Goal: Task Accomplishment & Management: Manage account settings

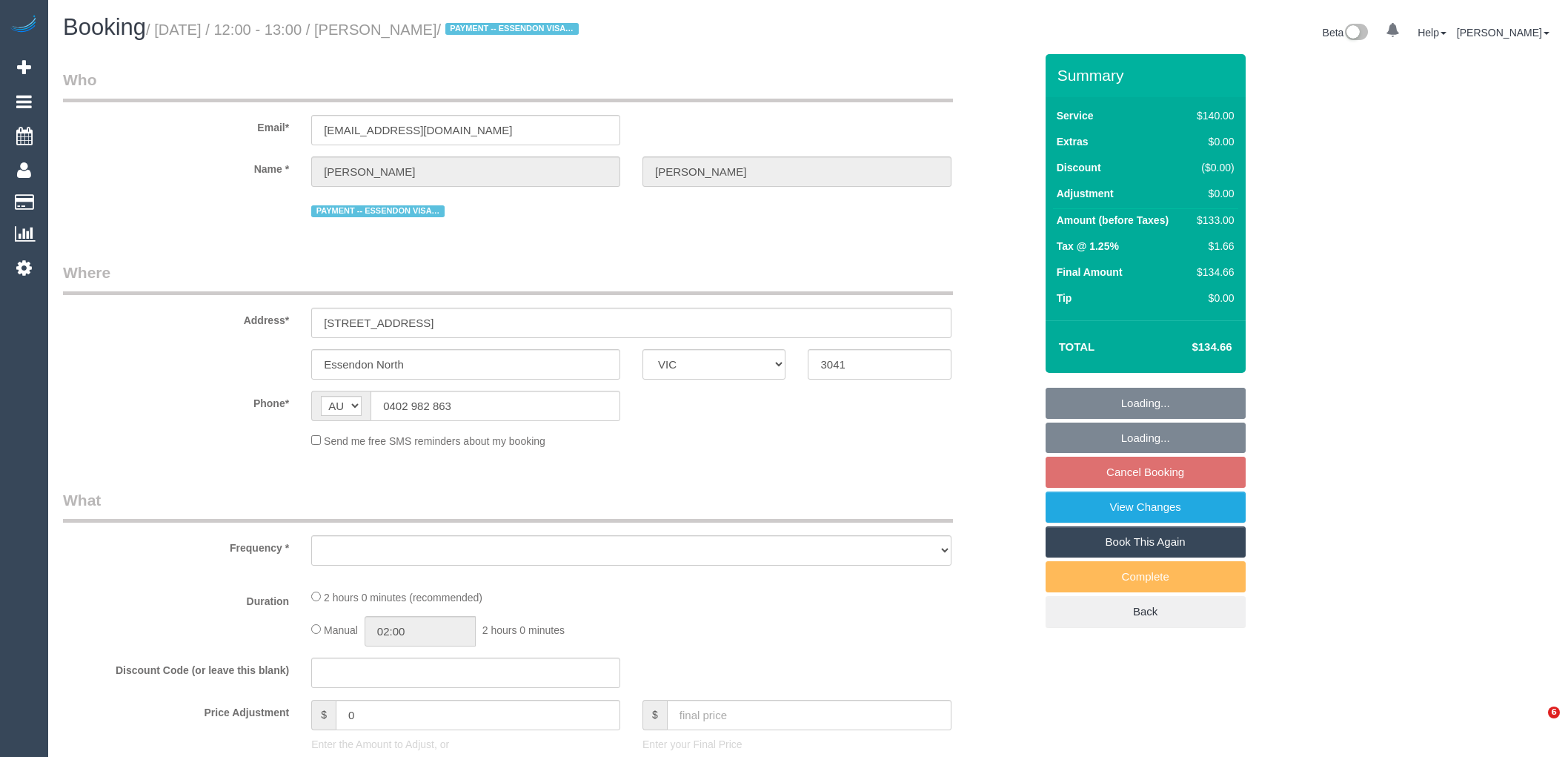
select select "VIC"
select select "string:stripe-pm_1IQ1k12GScqysDRVuUih2lt9"
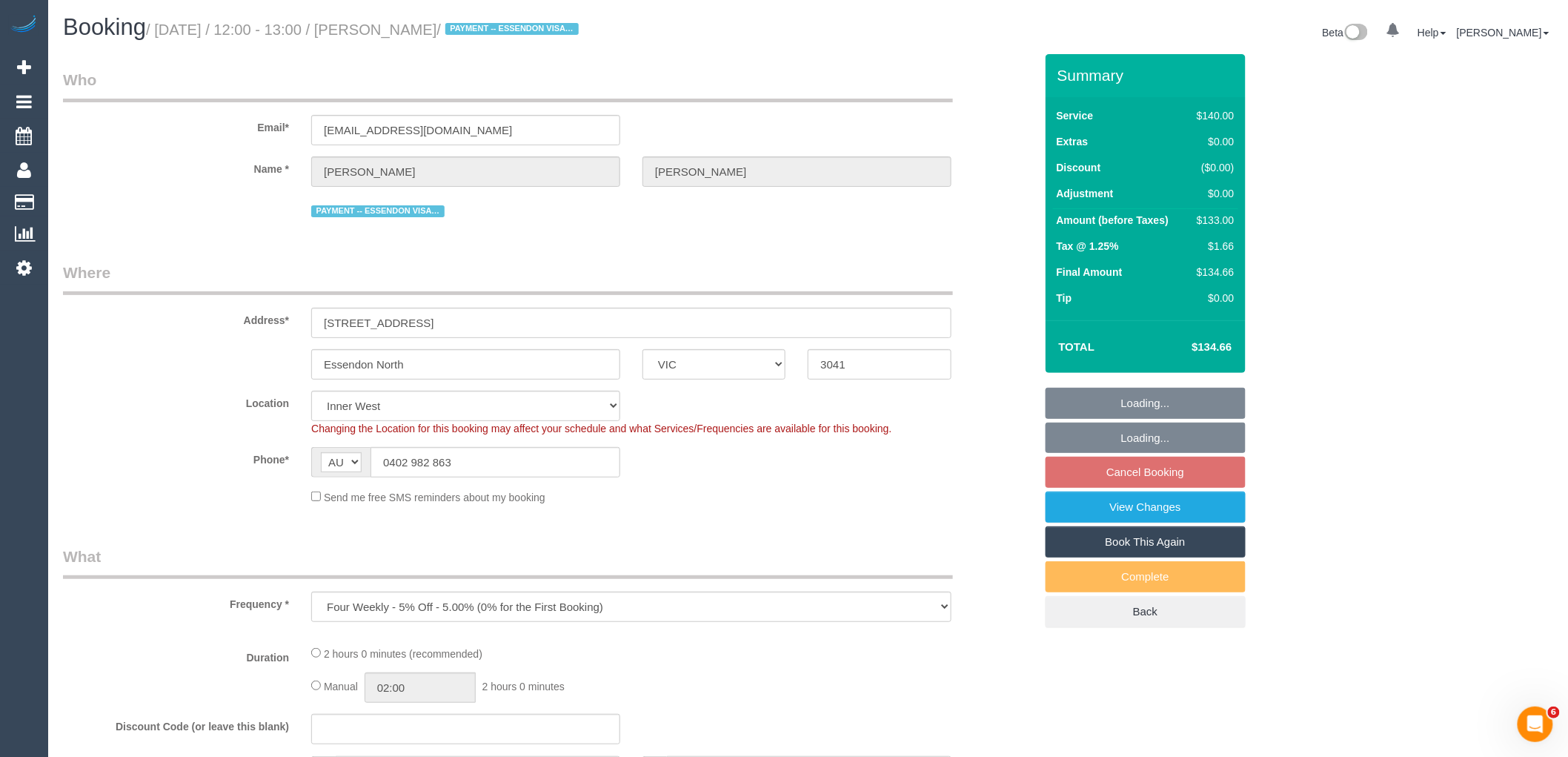
select select "object:708"
select select "number:28"
select select "number:14"
select select "number:18"
select select "number:25"
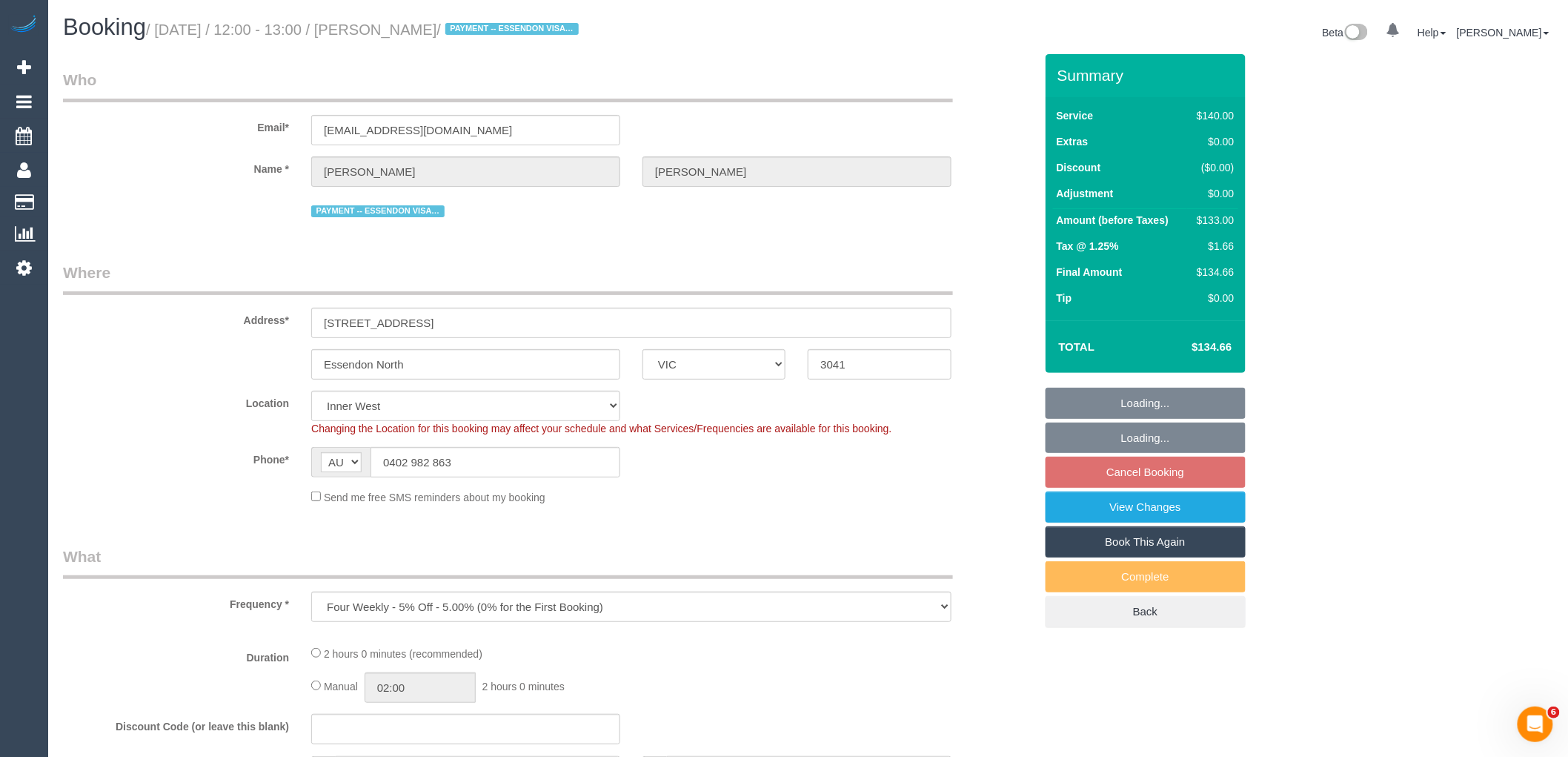
select select "number:26"
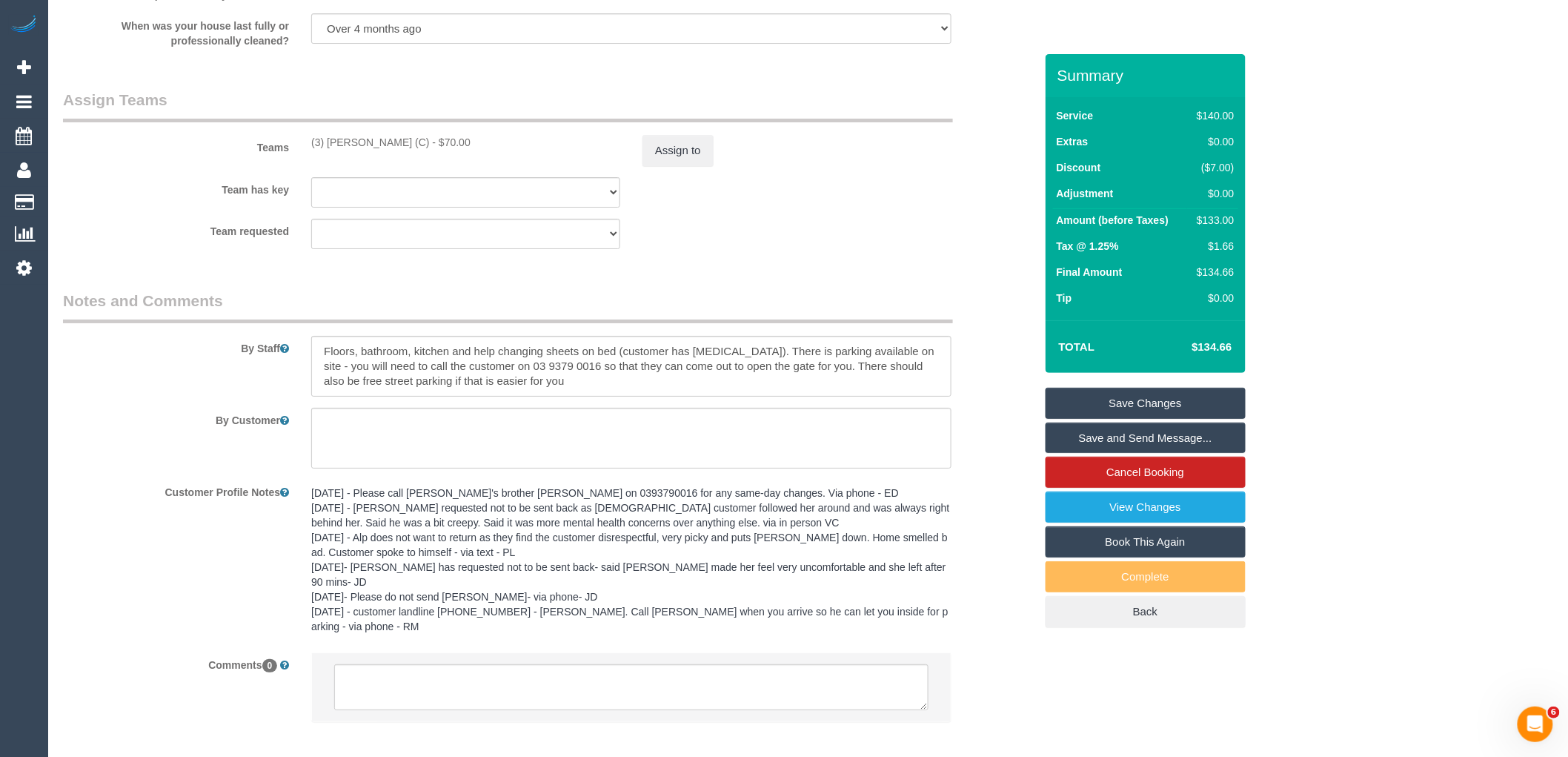
scroll to position [2161, 0]
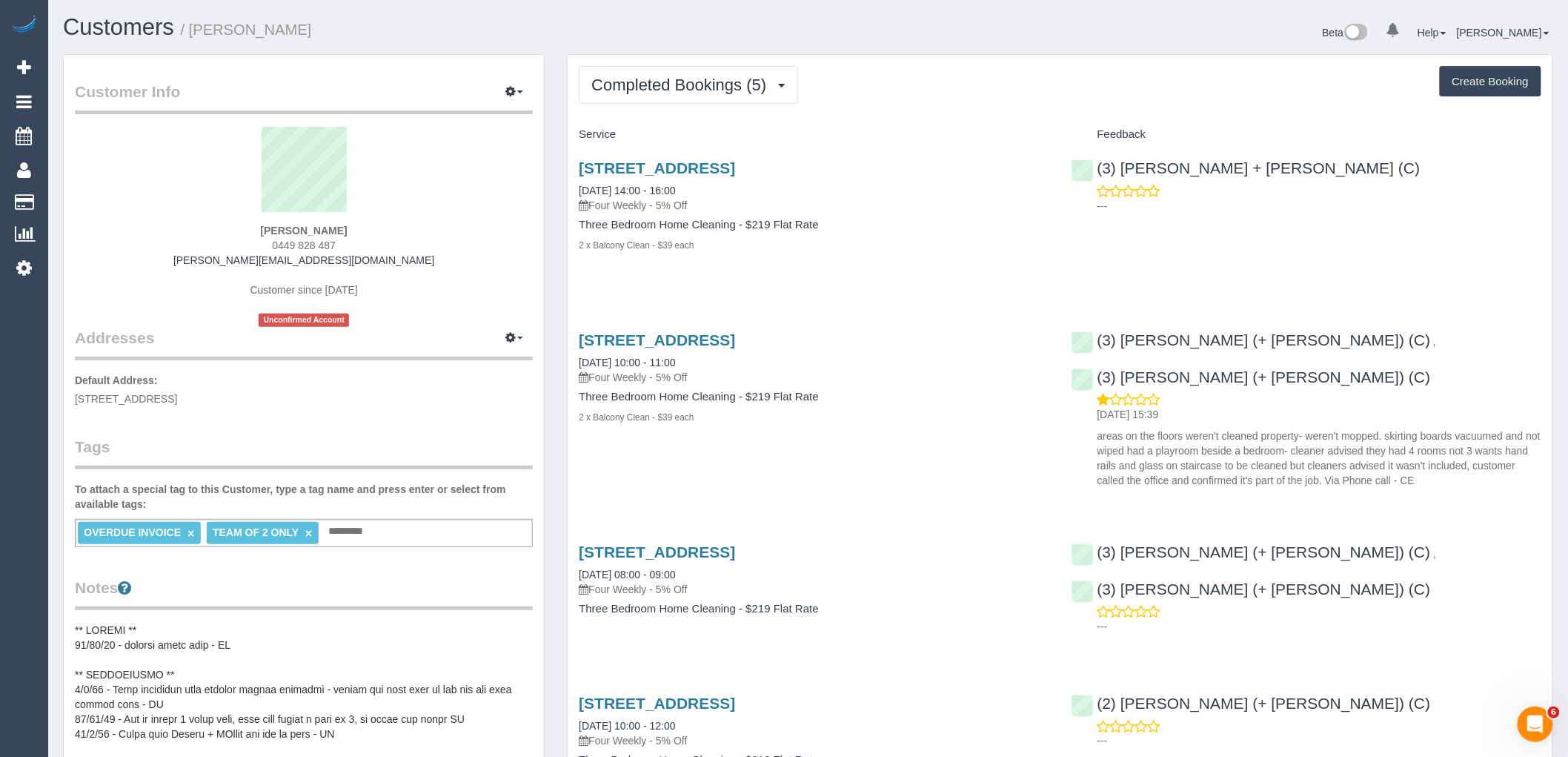
click at [711, 57] on div "Completed Bookings (5) Completed Bookings (5) Upcoming Bookings (0) Cancelled B…" at bounding box center [1060, 543] width 984 height 976
click at [699, 82] on span "Completed Bookings (5)" at bounding box center [682, 84] width 182 height 18
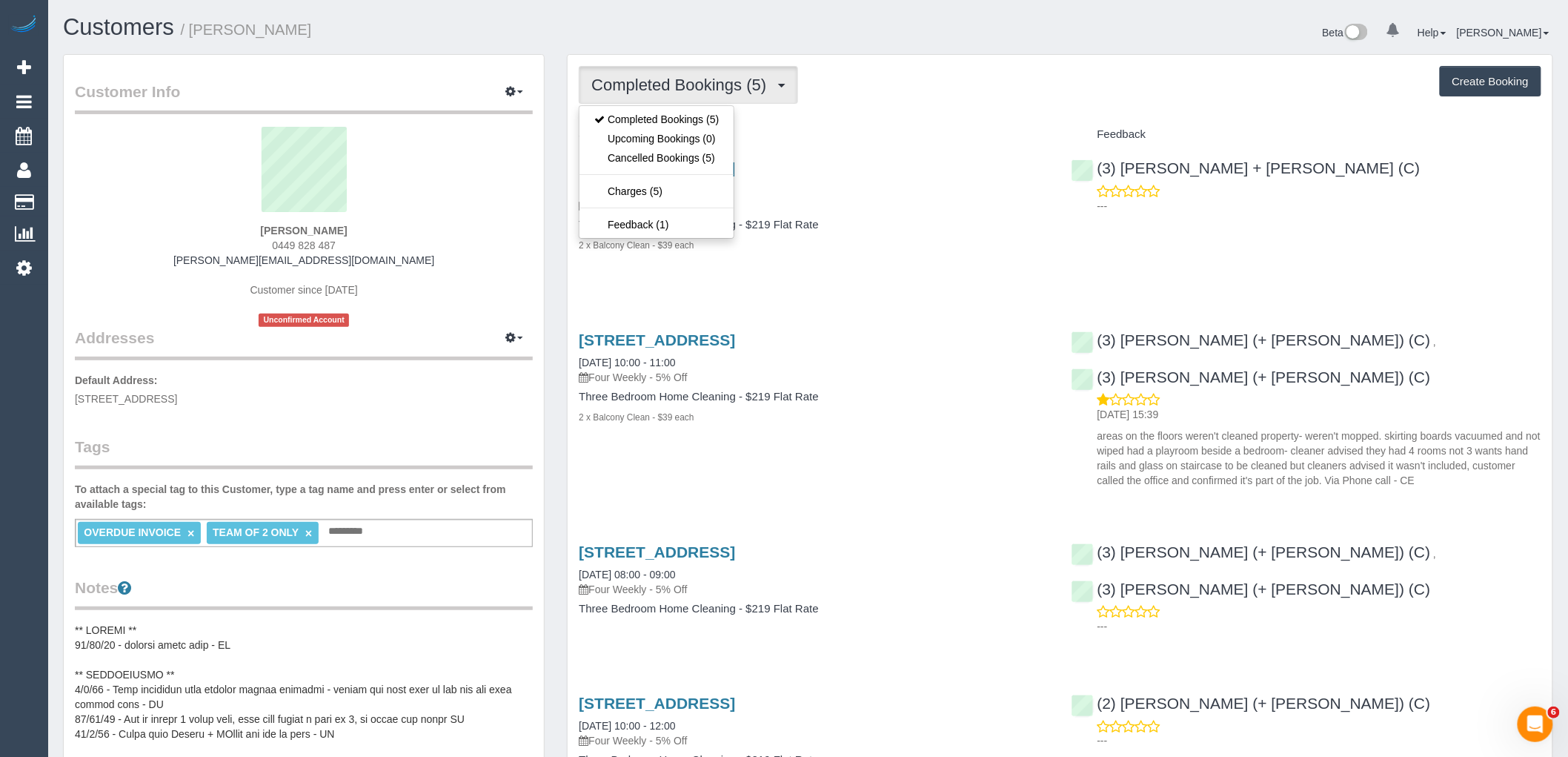
drag, startPoint x: 827, startPoint y: 135, endPoint x: 854, endPoint y: 120, distance: 30.9
click at [827, 135] on h4 "Service" at bounding box center [813, 134] width 469 height 12
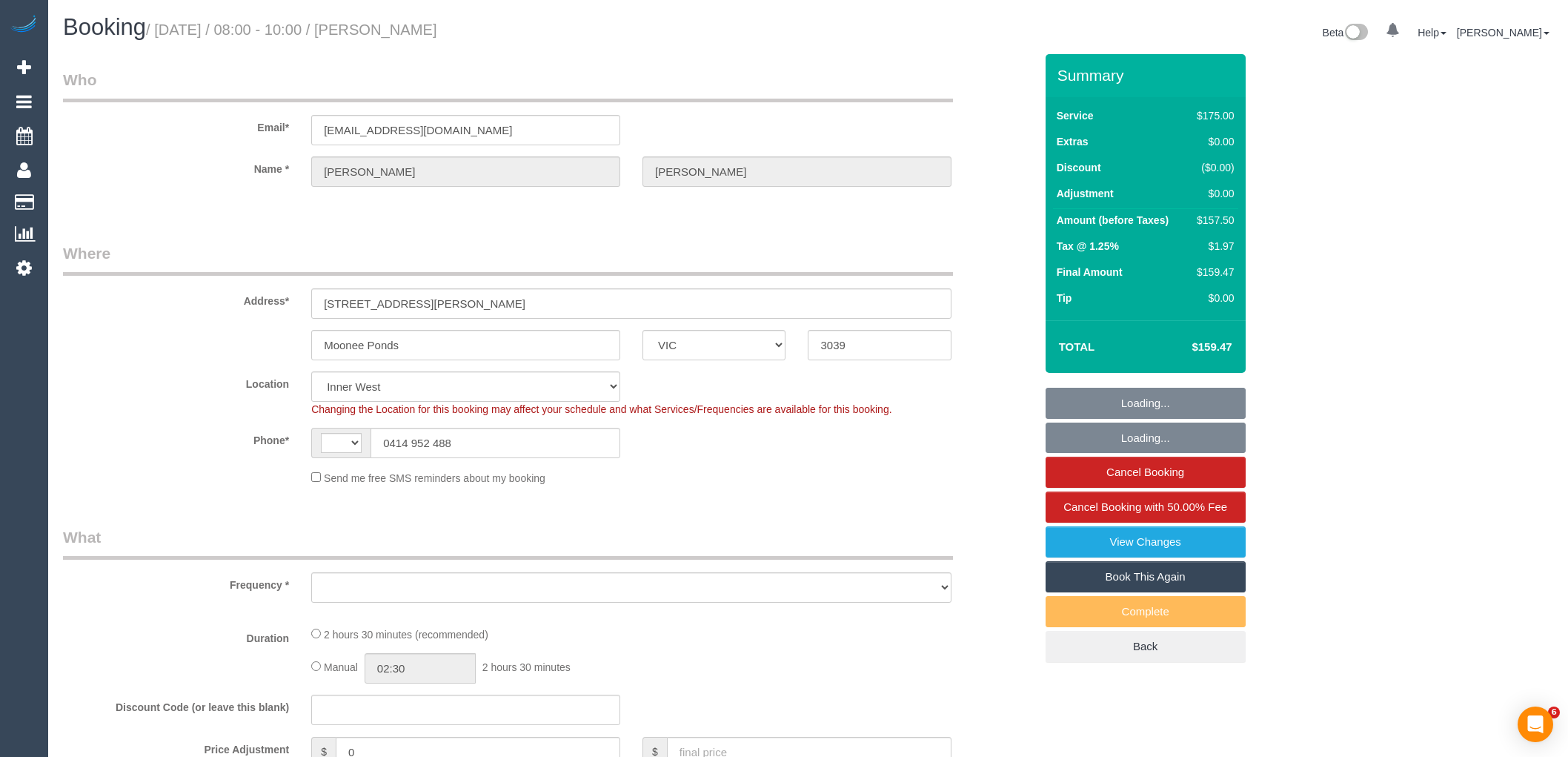
select select "VIC"
select select "string:AU"
select select "object:701"
select select "number:27"
select select "number:17"
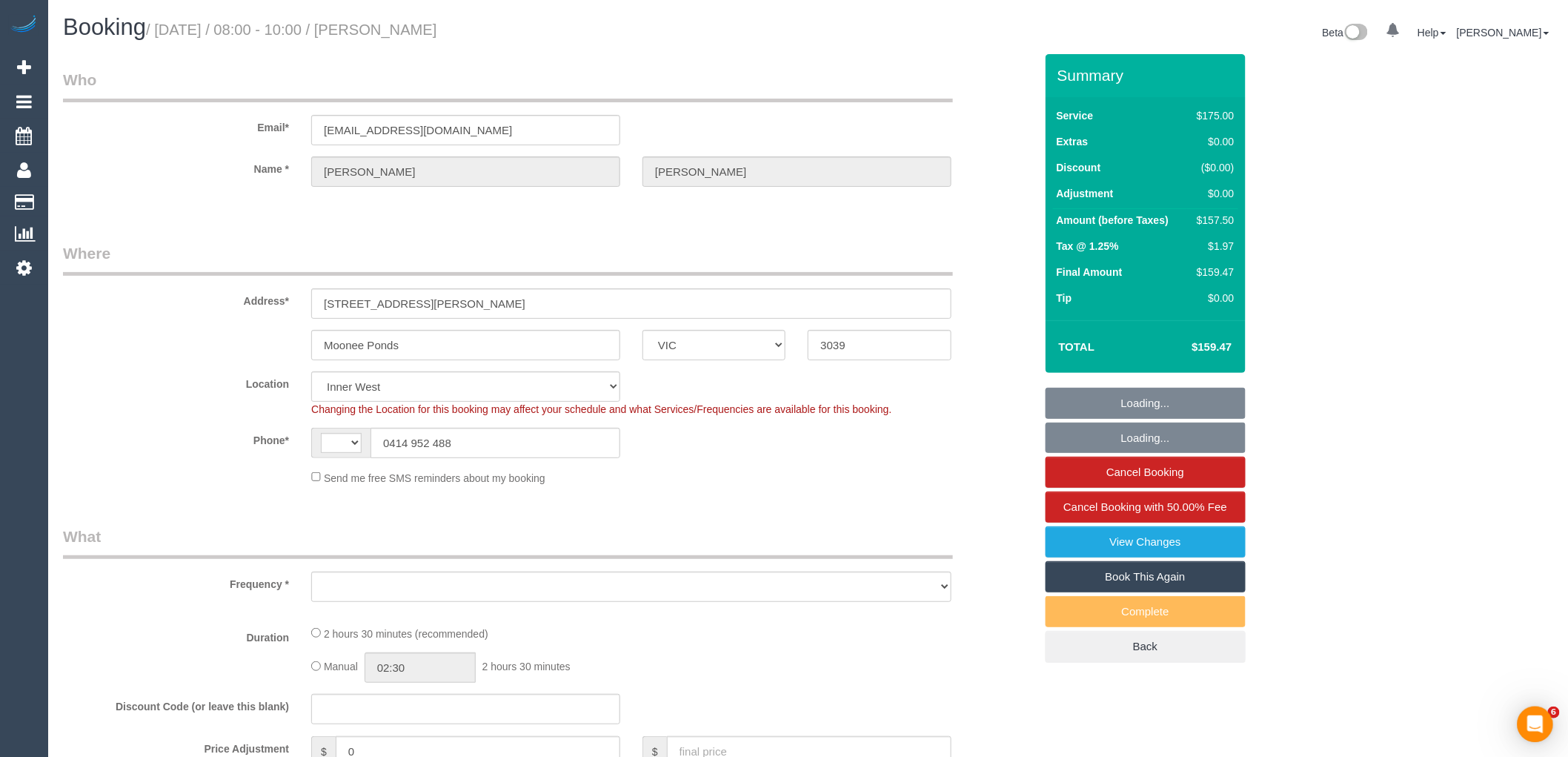
select select "number:19"
select select "number:24"
select select "number:34"
select select "number:12"
select select "object:706"
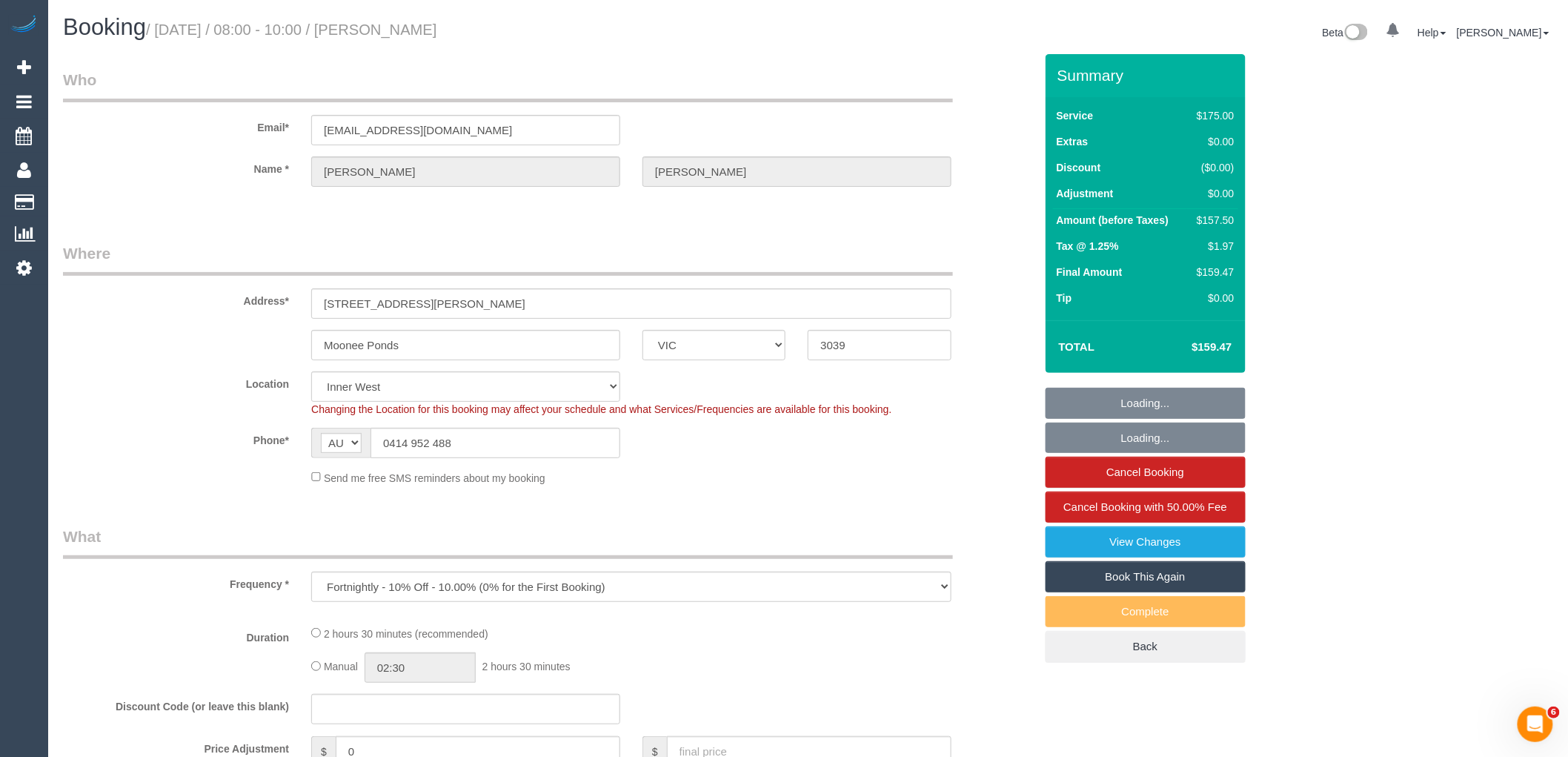
select select "string:stripe-pm_1N6WL92GScqysDRV2wRiubCx"
select select "150"
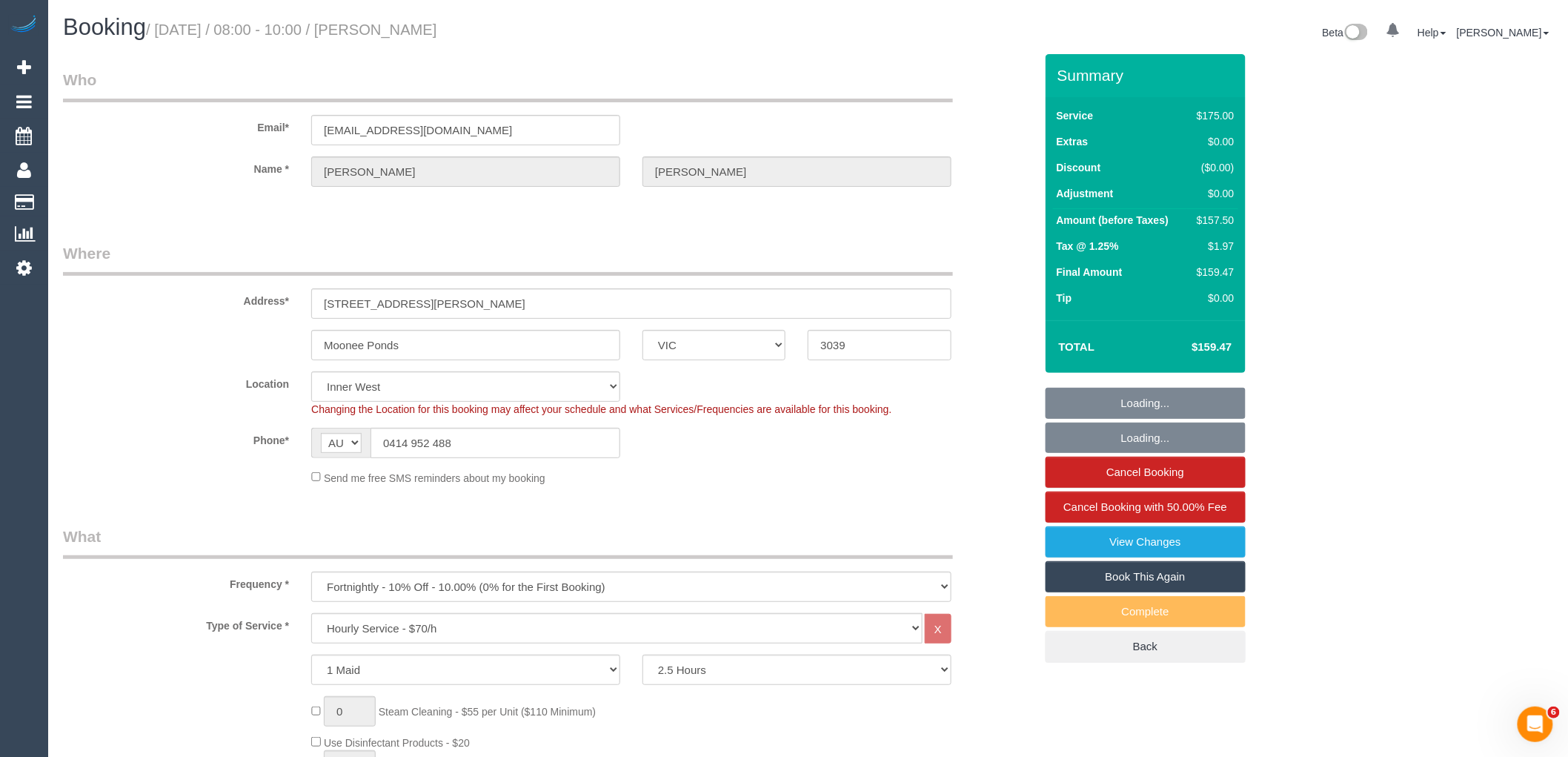
select select "spot1"
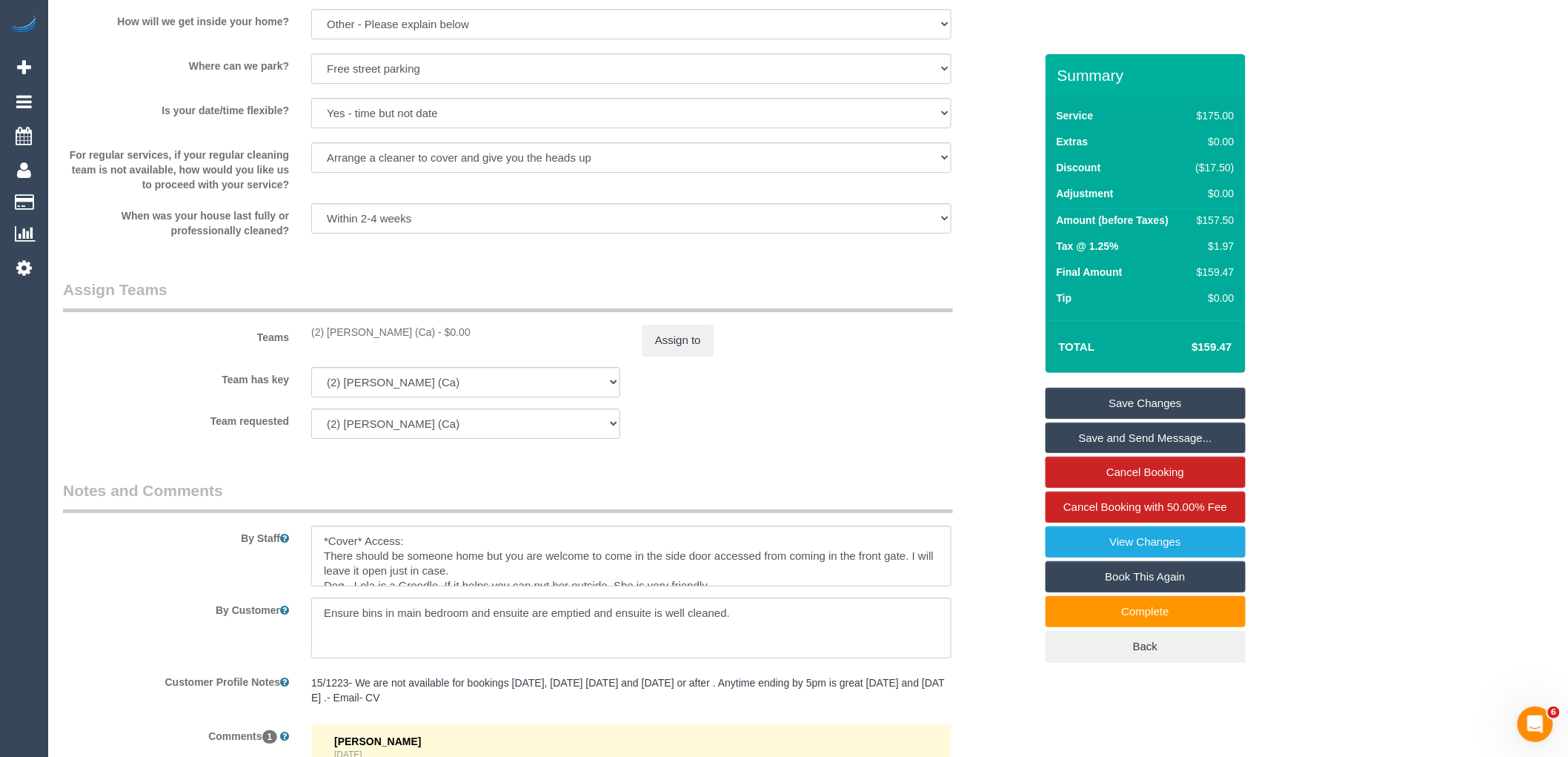
scroll to position [2188, 0]
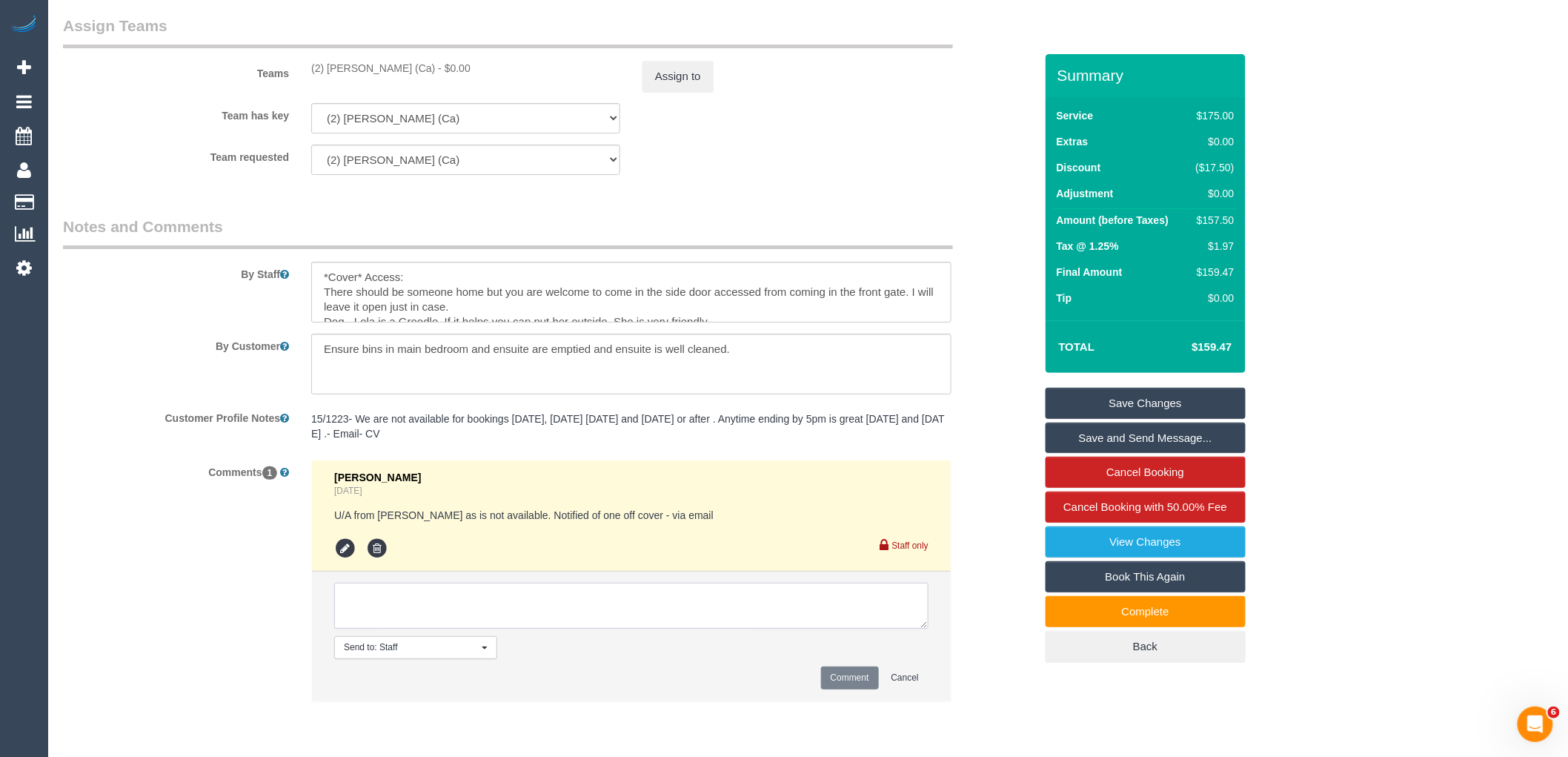
click at [479, 601] on textarea at bounding box center [631, 606] width 594 height 46
type textarea "Cheere worked an extra 15mins on this booking. Customer not bothered. I told he…"
click at [839, 683] on button "Comment" at bounding box center [849, 678] width 58 height 23
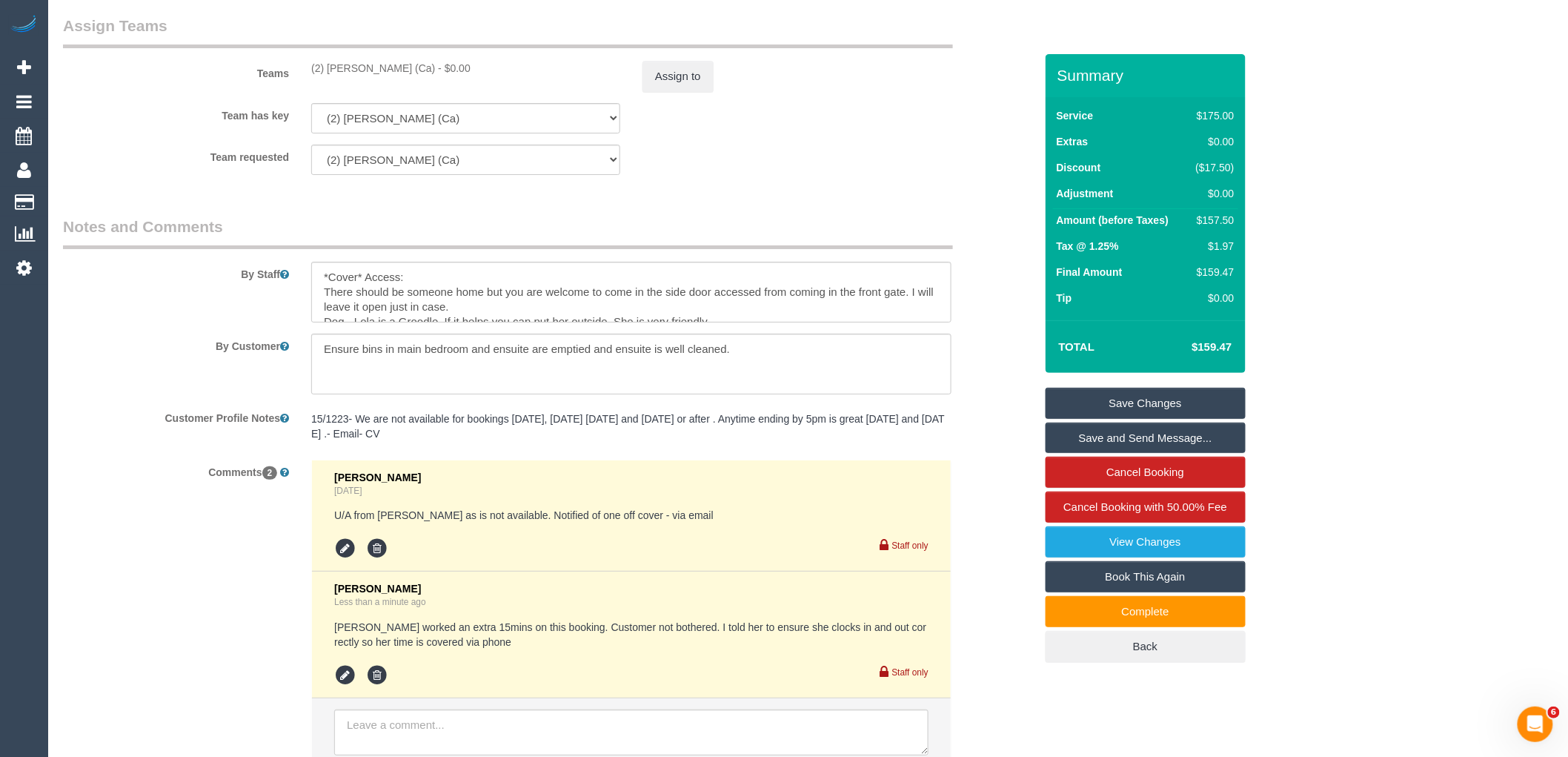
click at [1201, 391] on link "Save Changes" at bounding box center [1145, 403] width 200 height 31
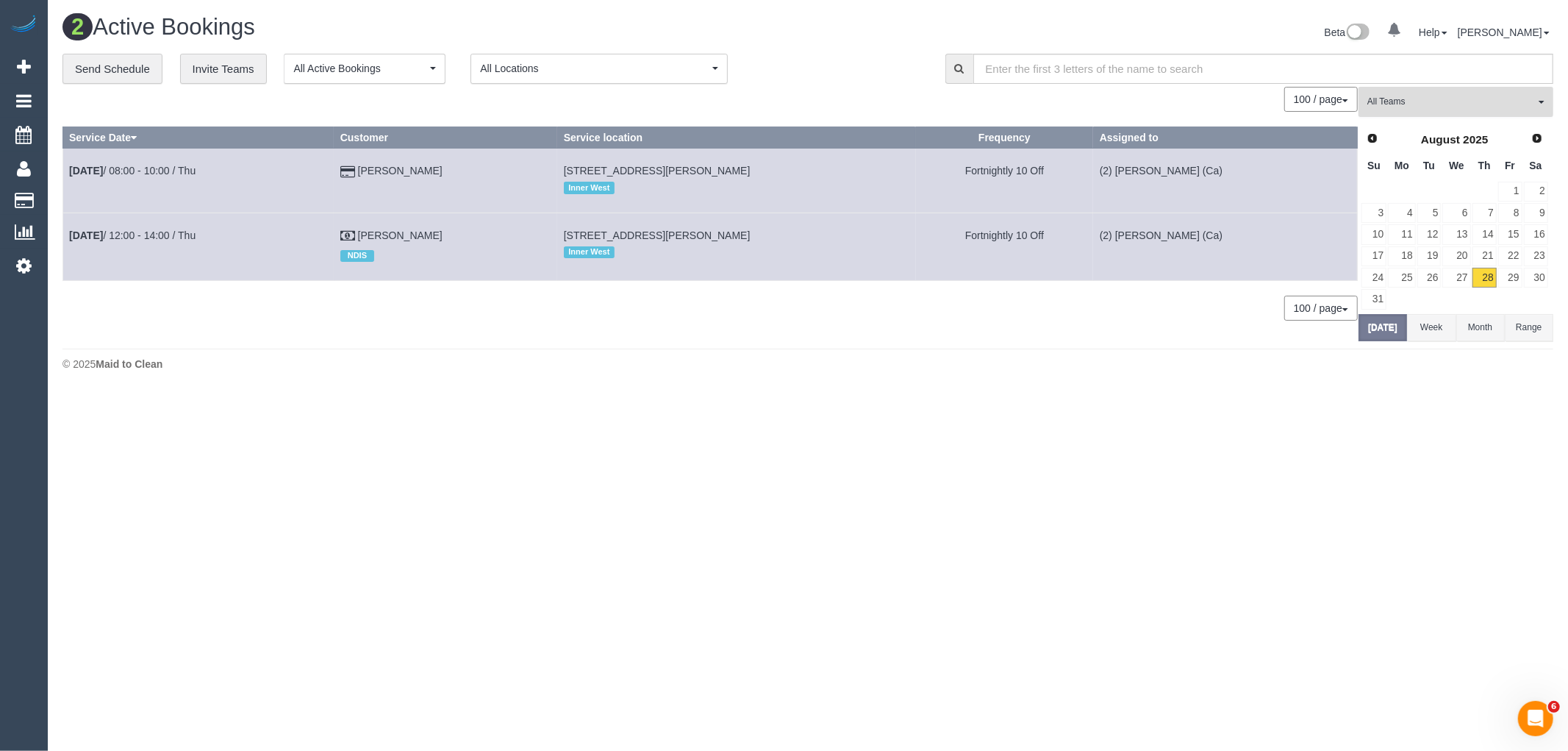
click at [1473, 101] on span "All Teams" at bounding box center [1451, 101] width 167 height 12
click at [1473, 121] on link "Remove Team Filters" at bounding box center [1456, 125] width 194 height 19
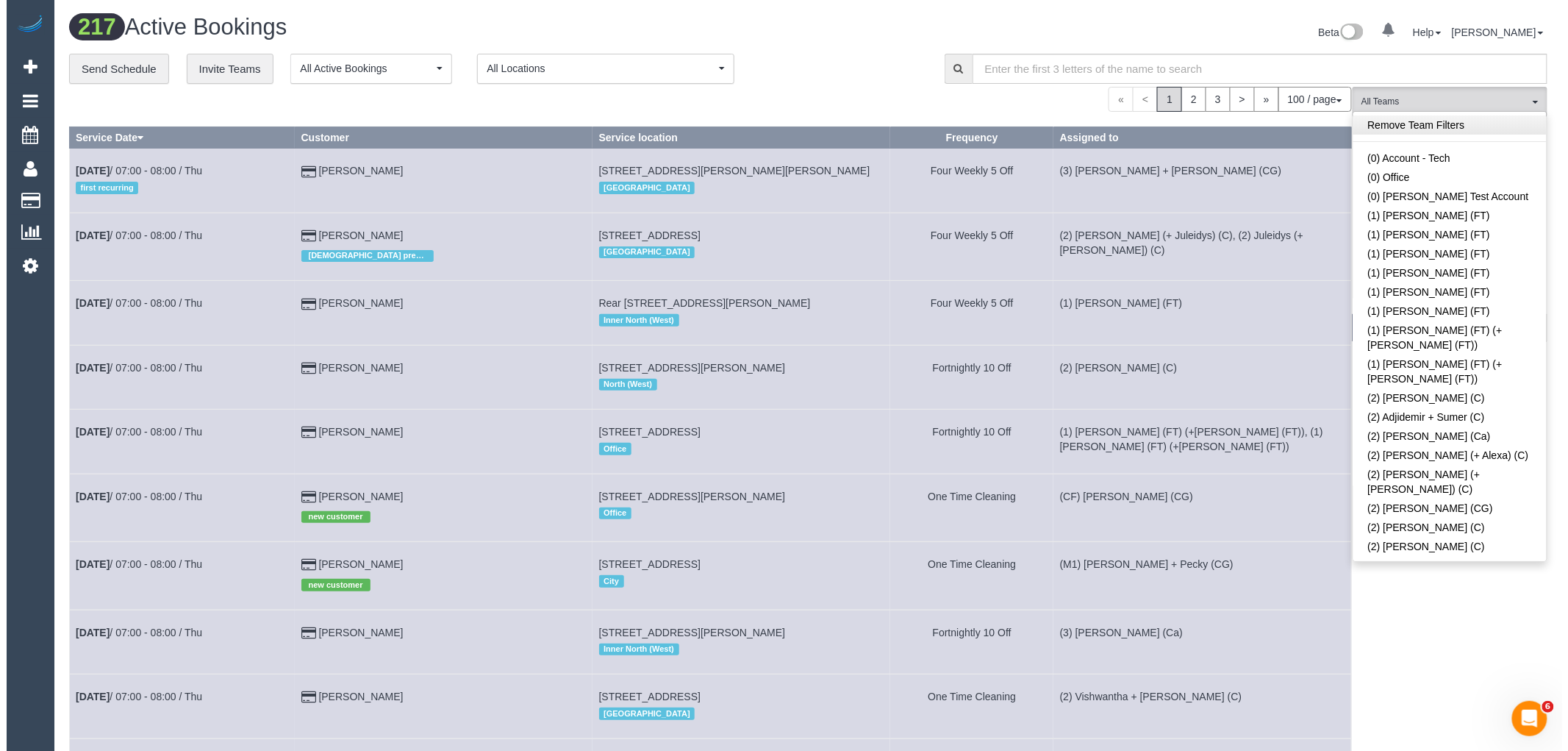
scroll to position [947, 0]
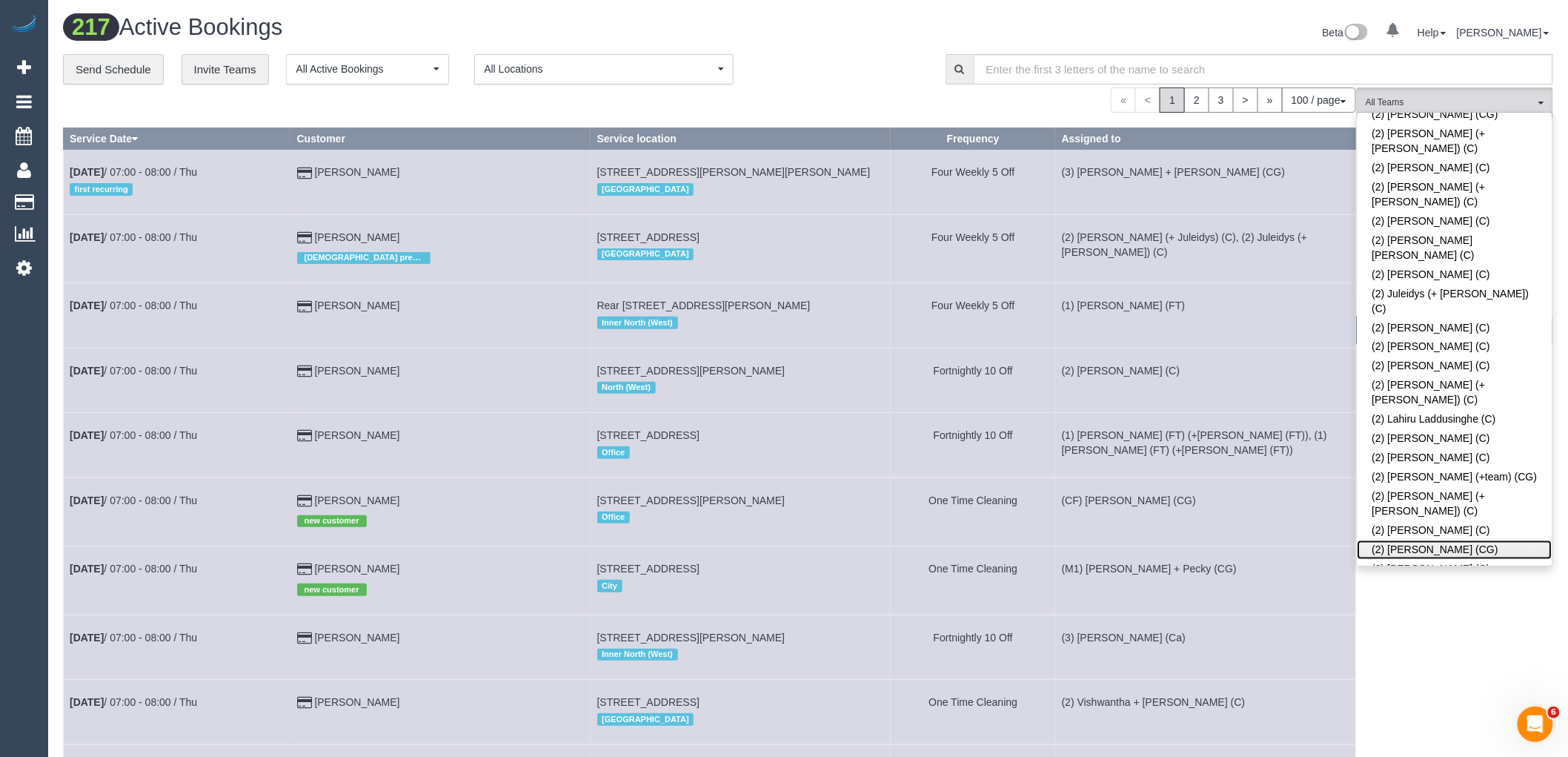
click at [1485, 540] on link "(2) Mohd Che Manir (CG)" at bounding box center [1455, 549] width 195 height 19
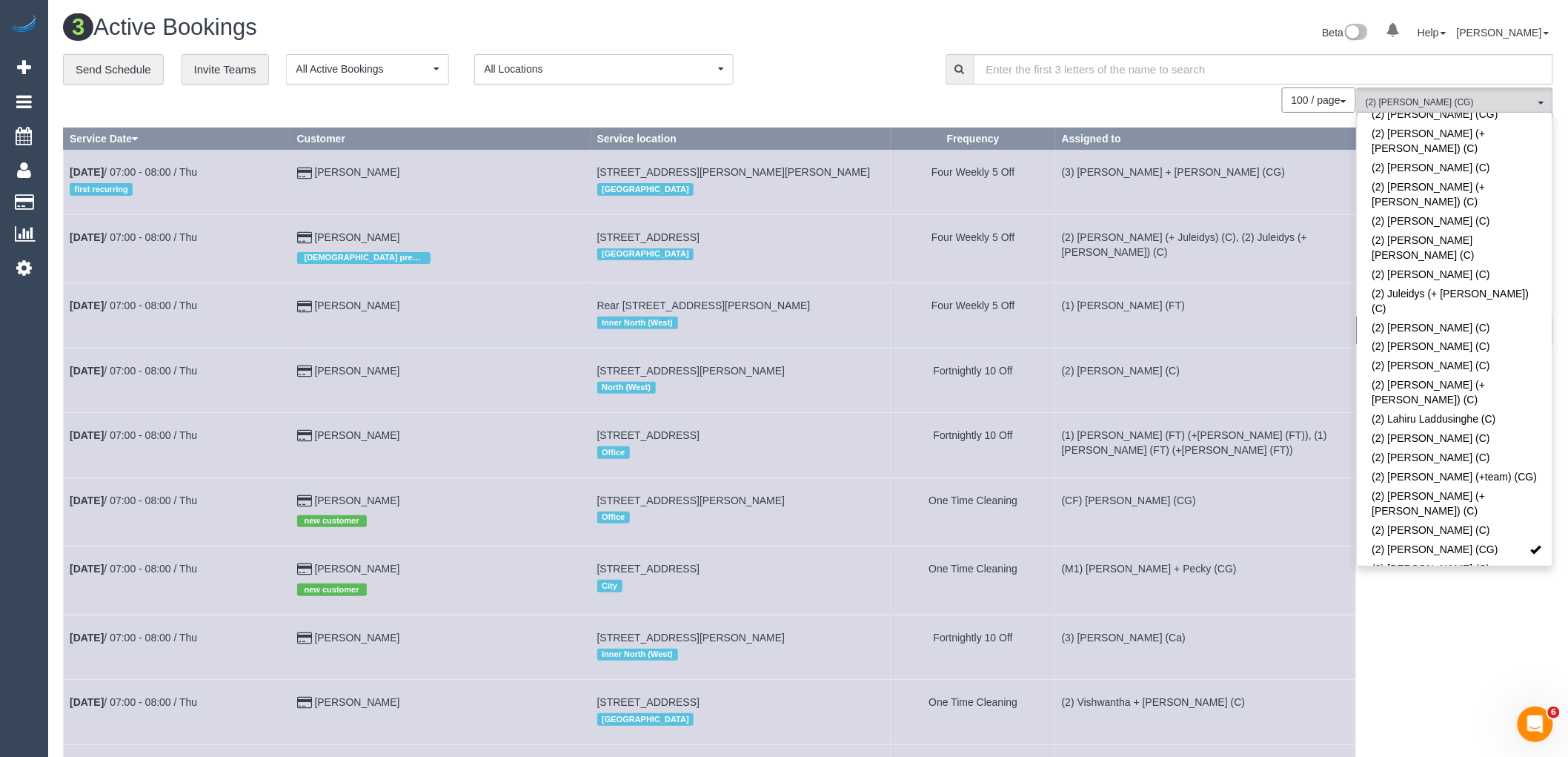
click at [797, 85] on div "**********" at bounding box center [493, 70] width 861 height 31
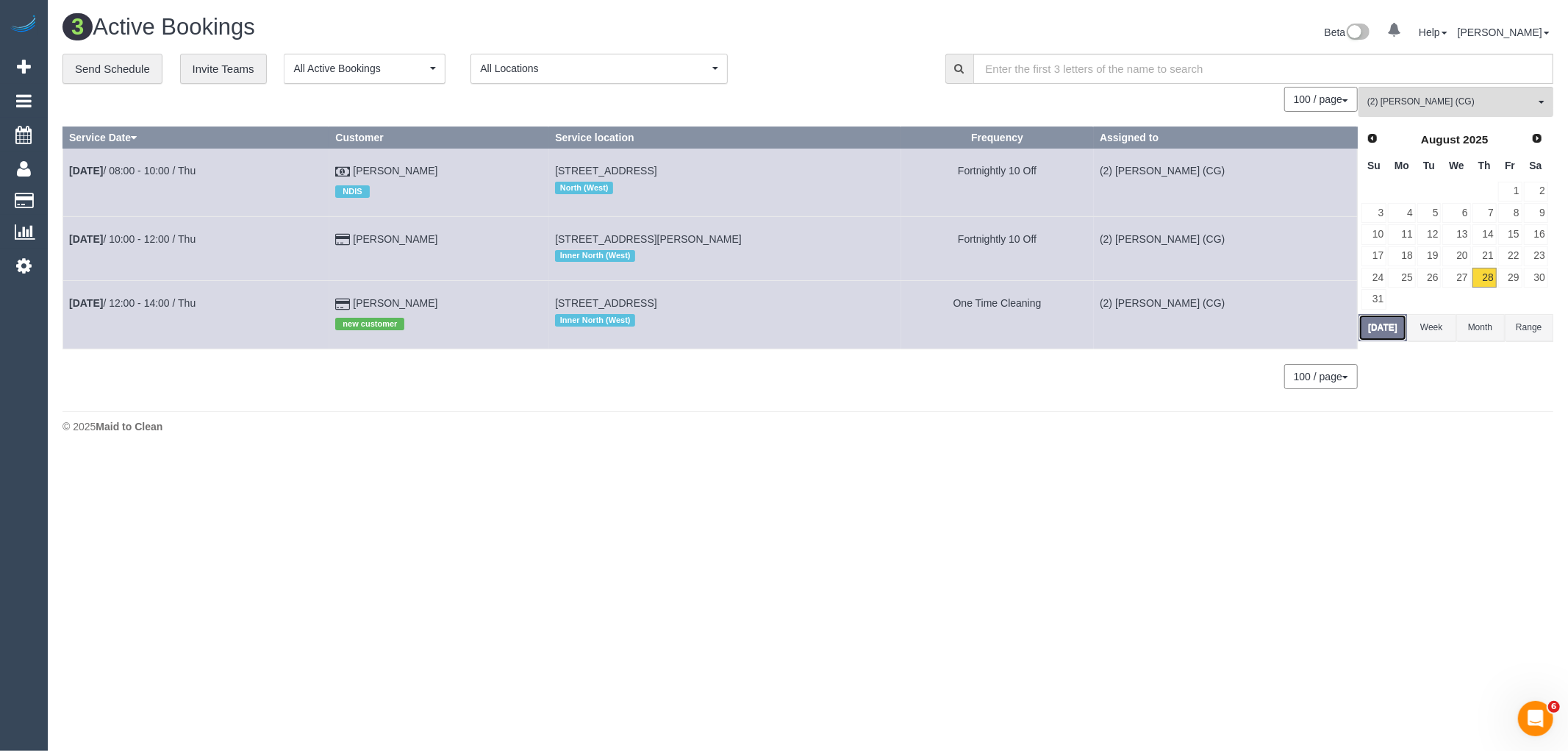
click at [1368, 328] on button "Today" at bounding box center [1382, 327] width 48 height 27
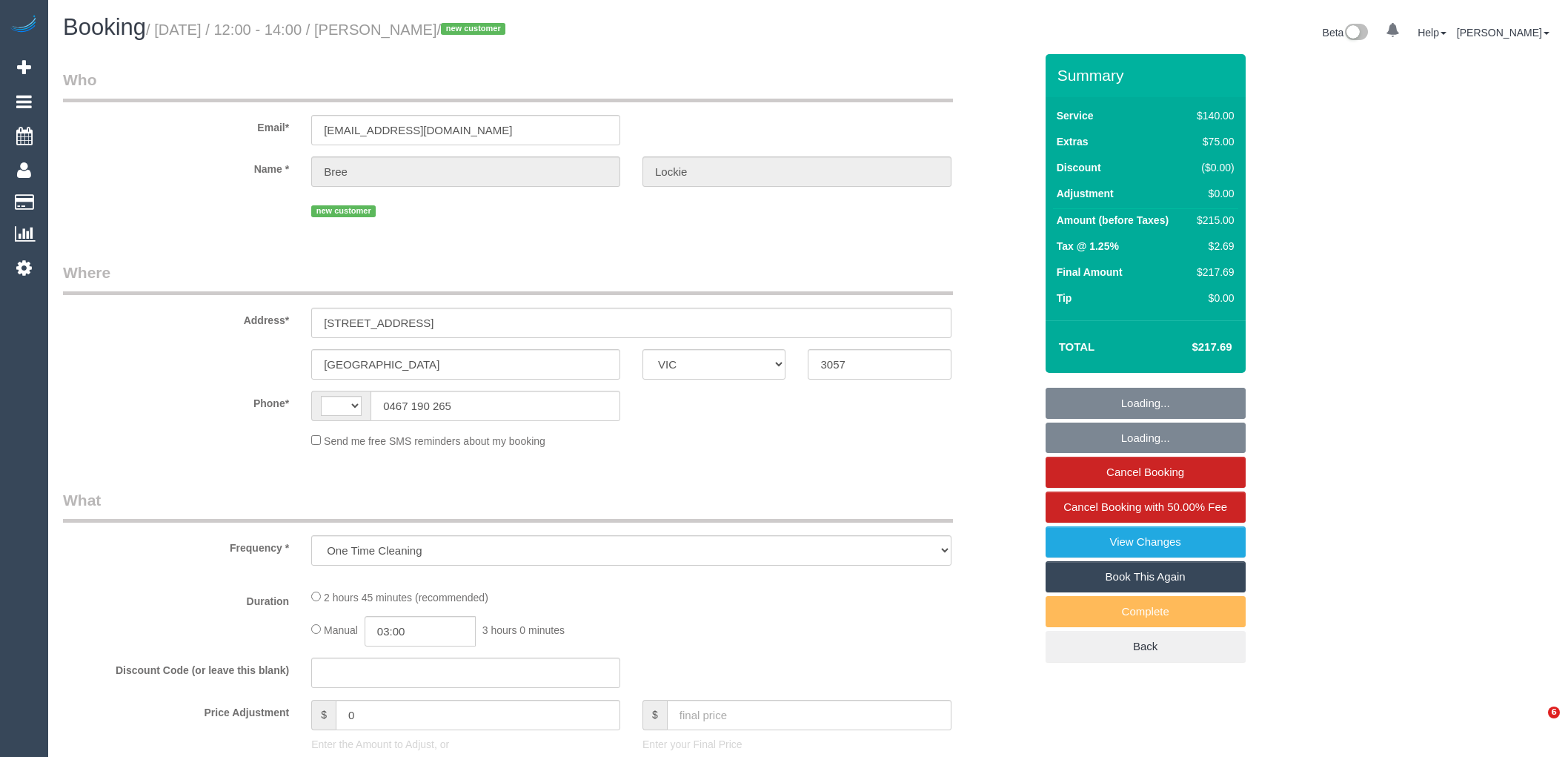
select select "VIC"
select select "object:650"
select select "string:AU"
select select "string:stripe-pm_1RxmCj2GScqysDRVhHDIhDT1"
select select "number:28"
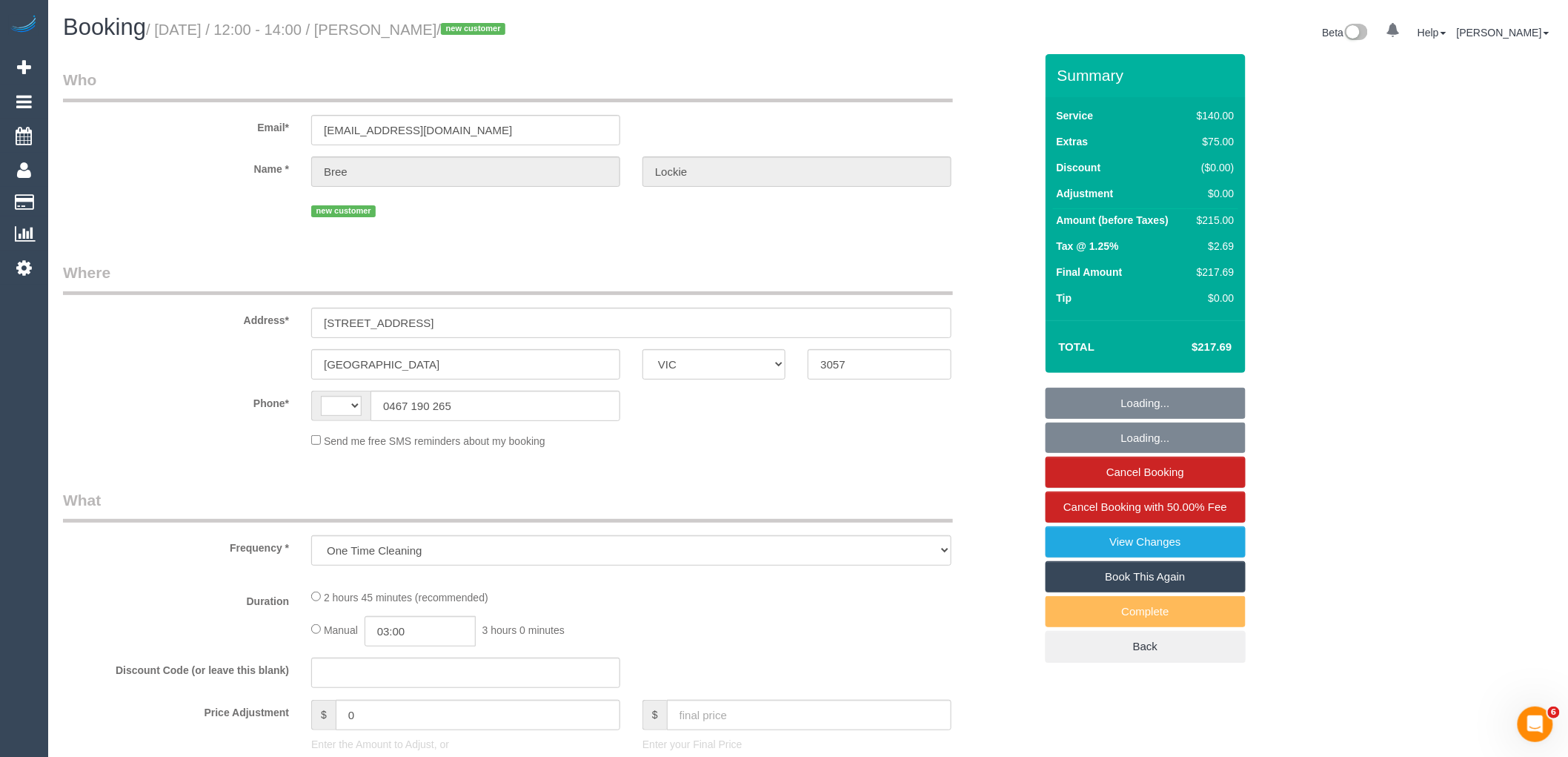
select select "number:14"
select select "number:19"
select select "number:24"
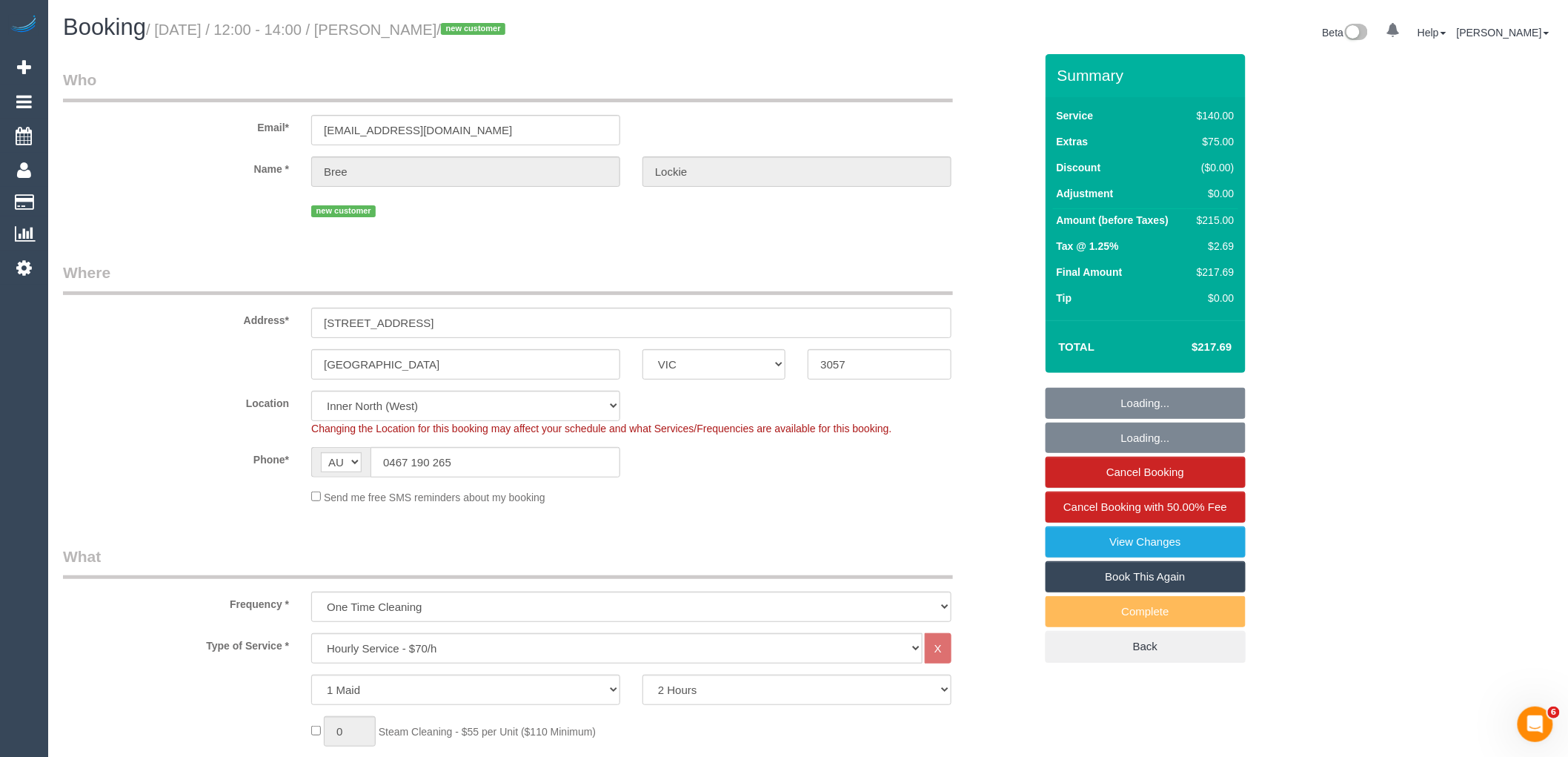
select select "spot1"
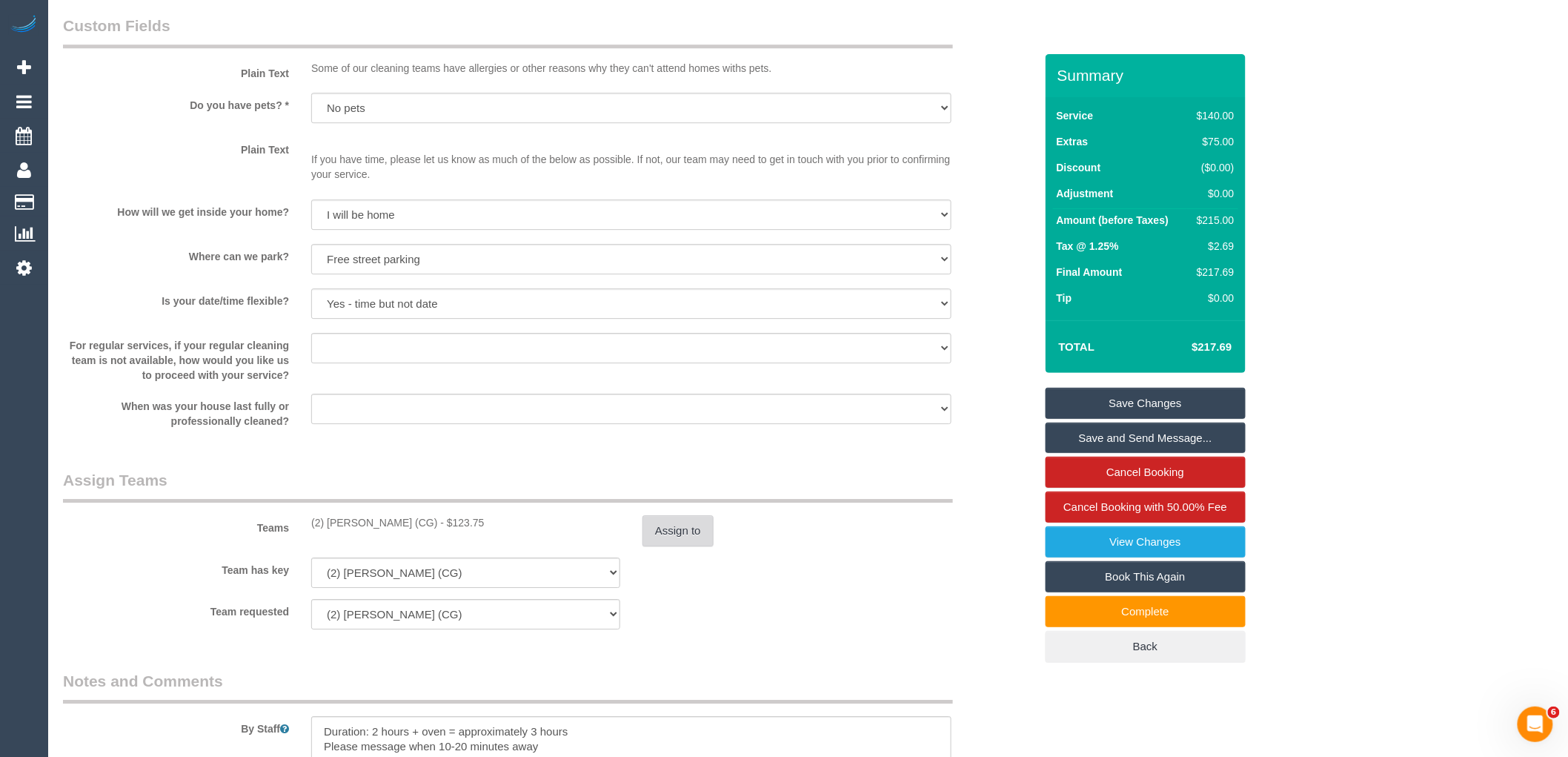
scroll to position [1729, 0]
click at [661, 542] on button "Assign to" at bounding box center [678, 529] width 71 height 31
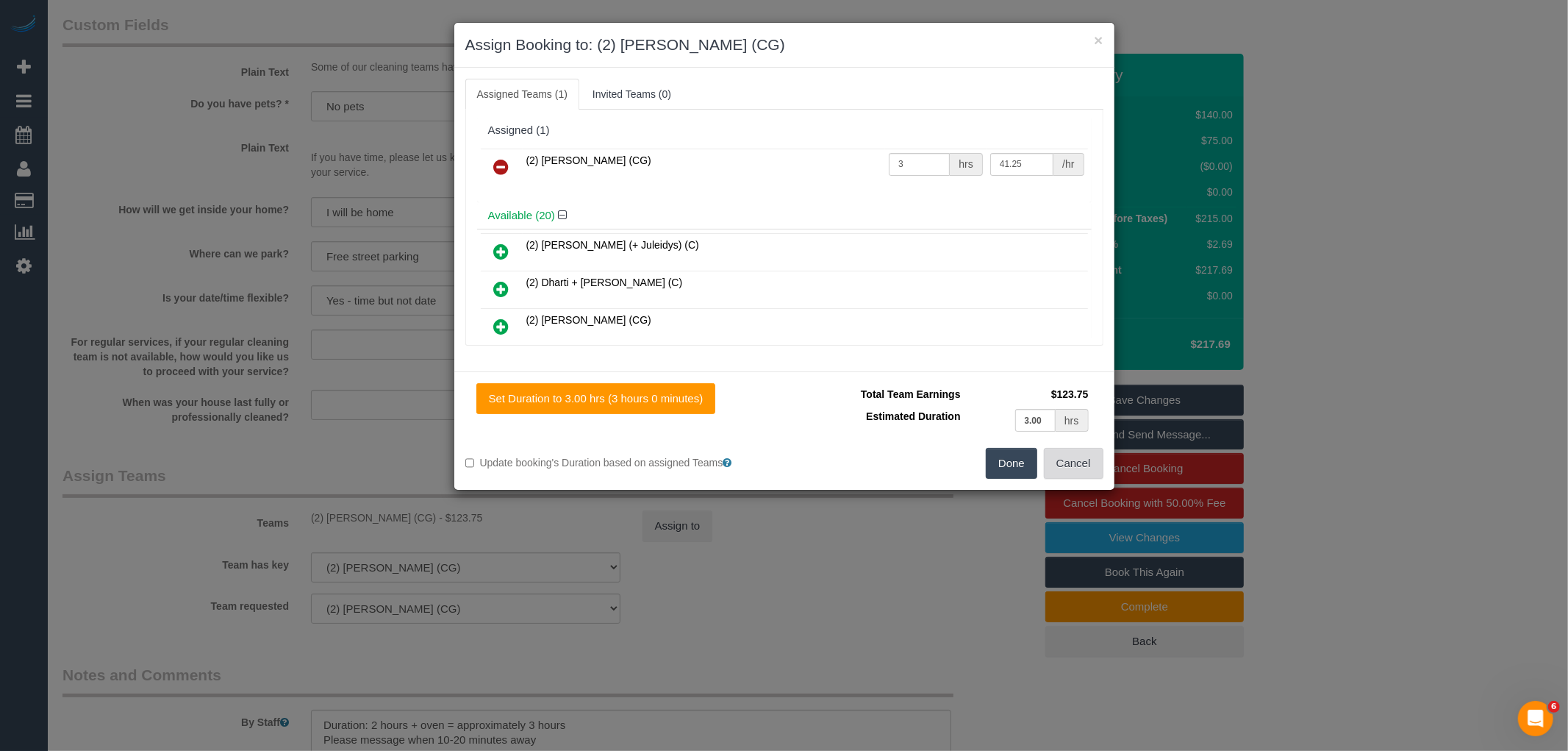
click at [1070, 461] on button "Cancel" at bounding box center [1073, 463] width 60 height 31
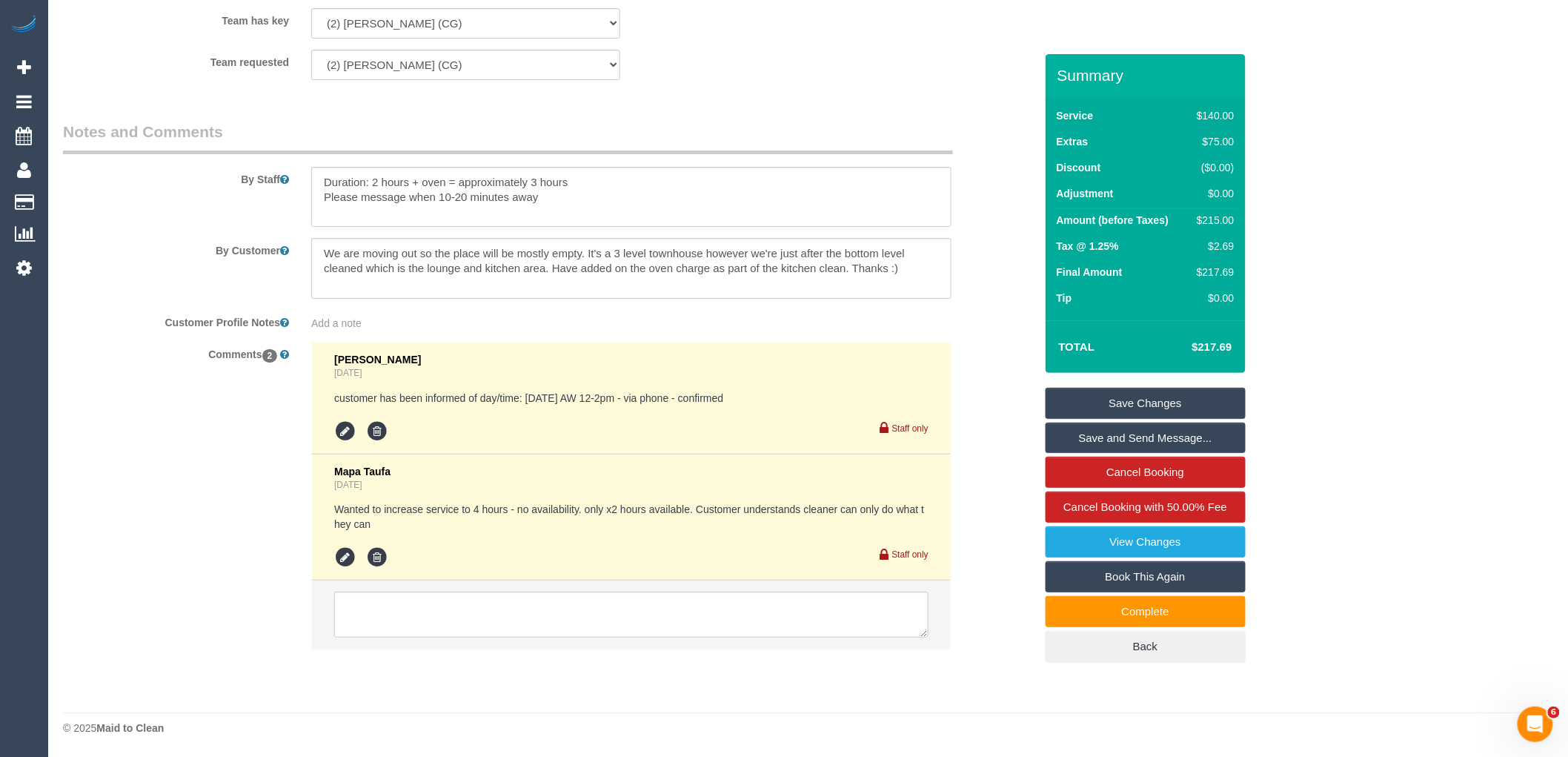
scroll to position [1958, 0]
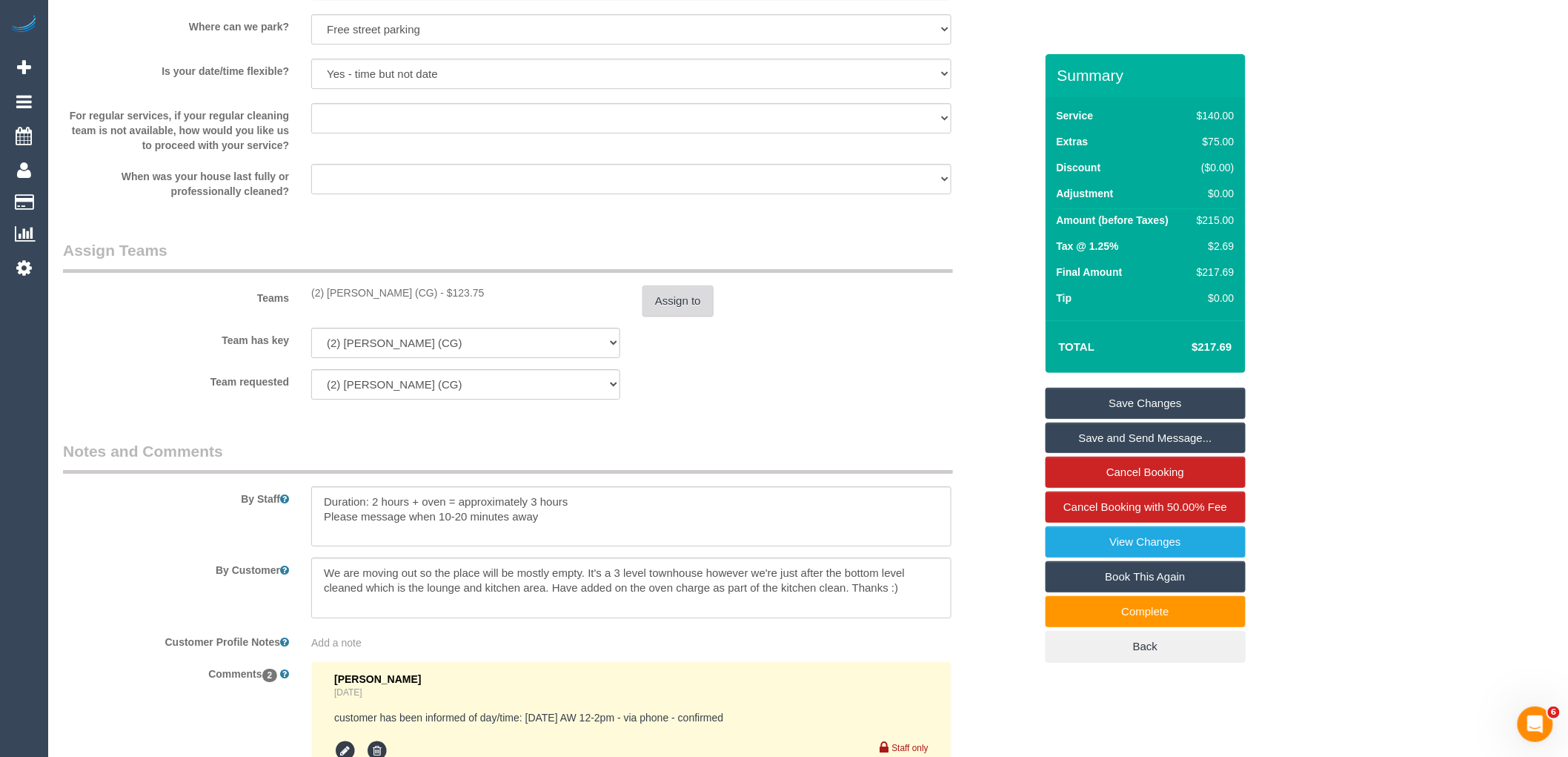
click at [677, 309] on button "Assign to" at bounding box center [678, 301] width 71 height 31
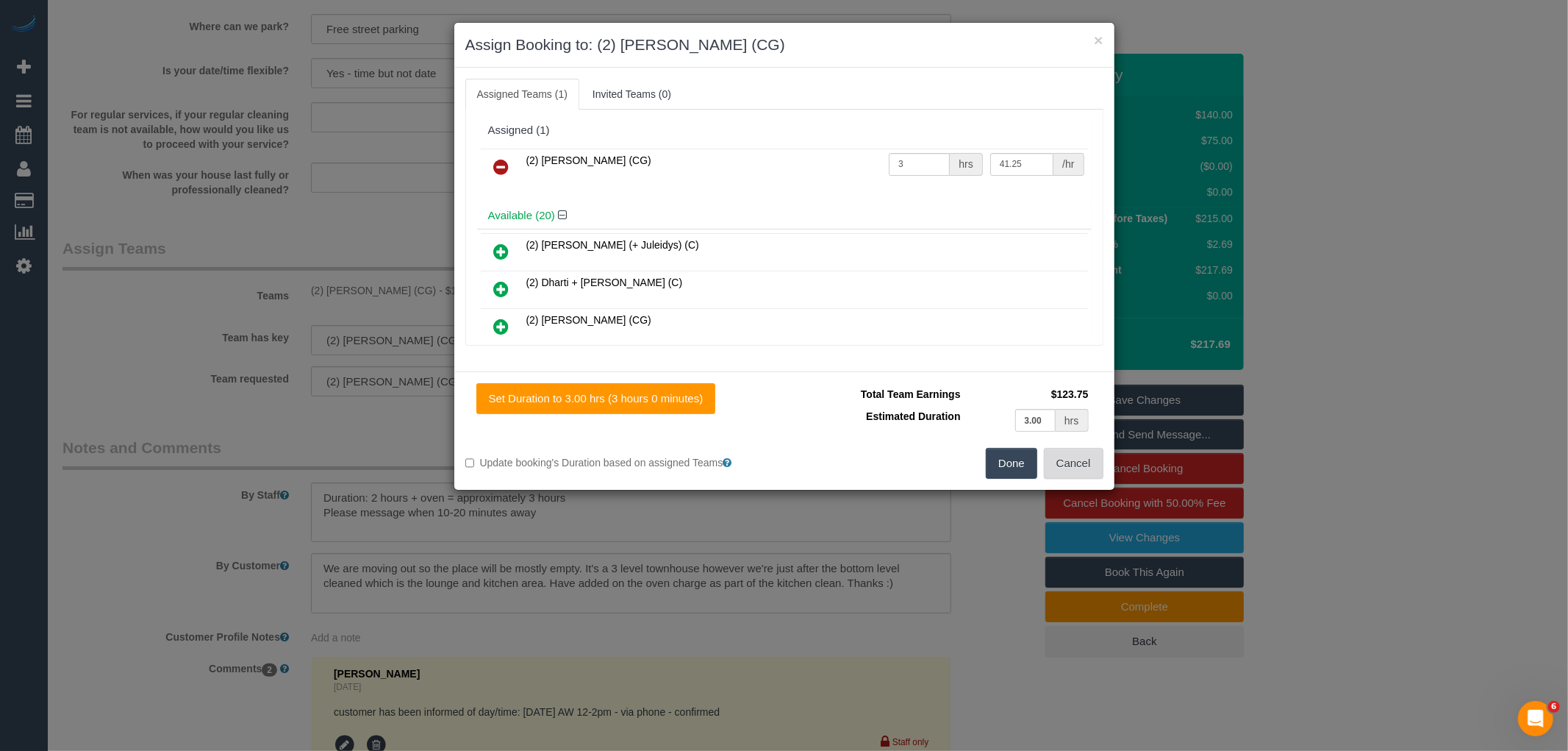
click at [1088, 459] on button "Cancel" at bounding box center [1073, 463] width 60 height 31
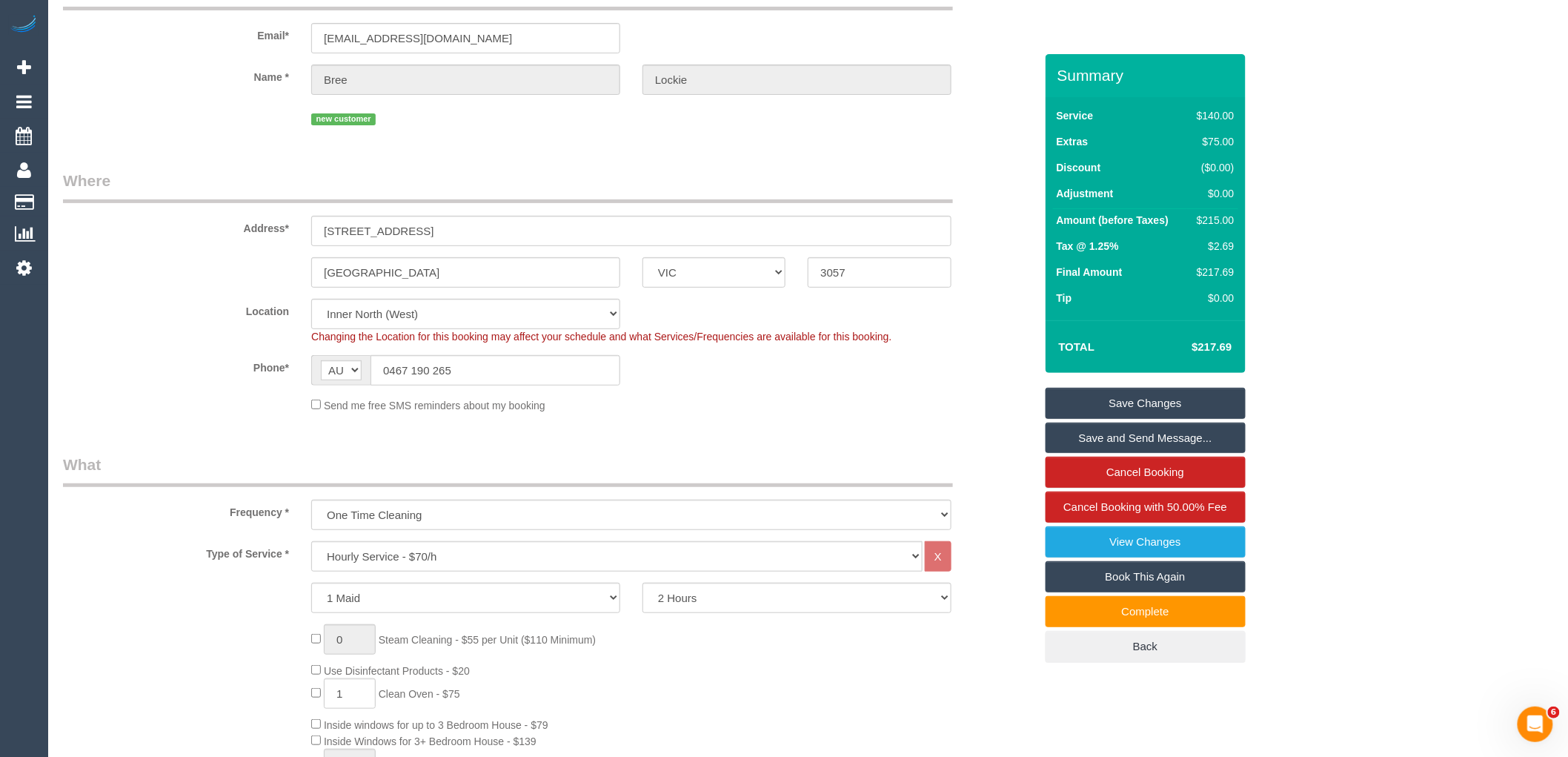
scroll to position [0, 0]
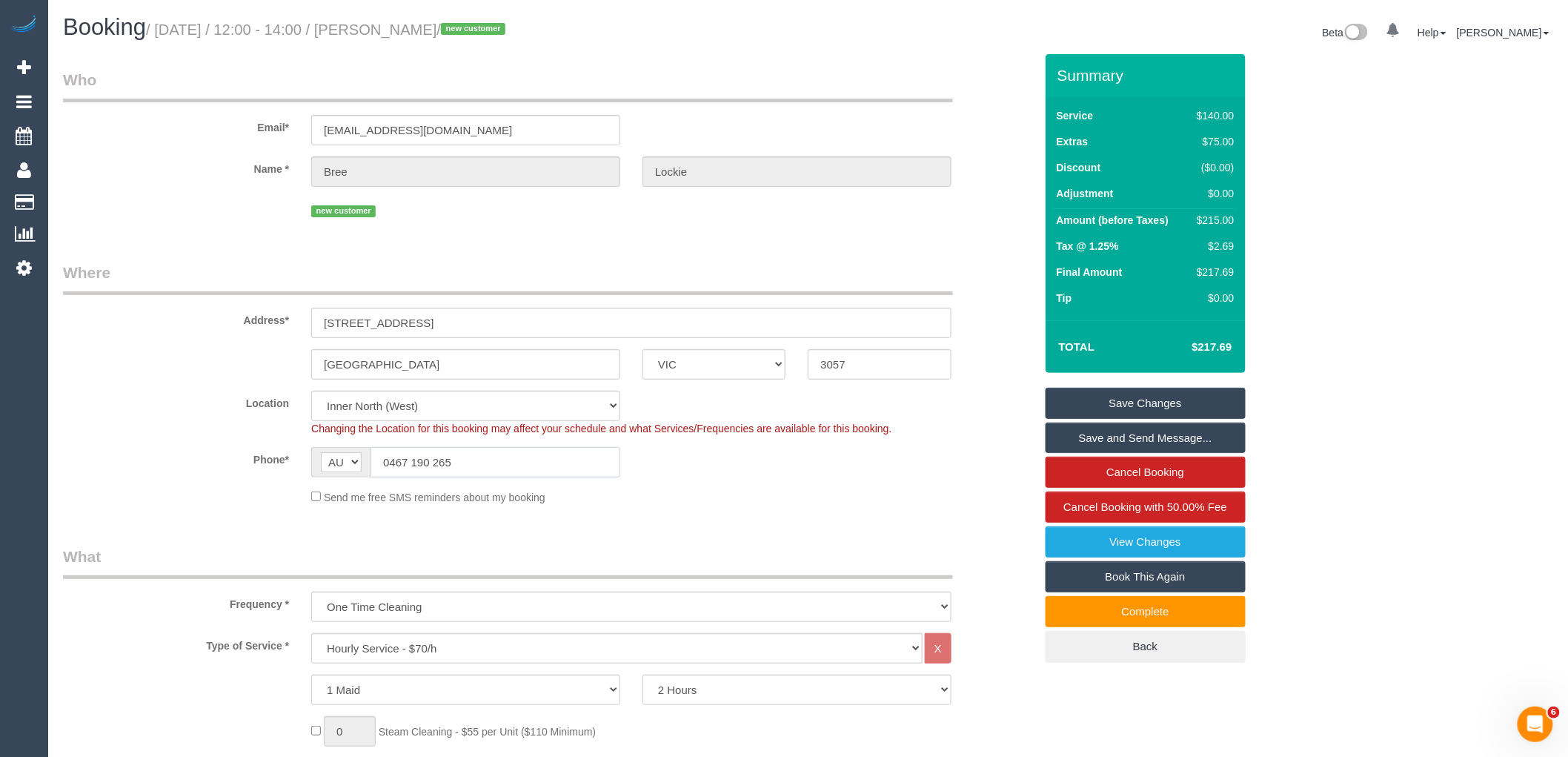
drag, startPoint x: 469, startPoint y: 462, endPoint x: 192, endPoint y: 454, distance: 277.1
click at [241, 455] on div "Phone* AF AL DZ AD AO AI AQ AG AR AM AW AU AT AZ BS BH BD BB BY BE BZ BJ BM BT …" at bounding box center [548, 462] width 994 height 30
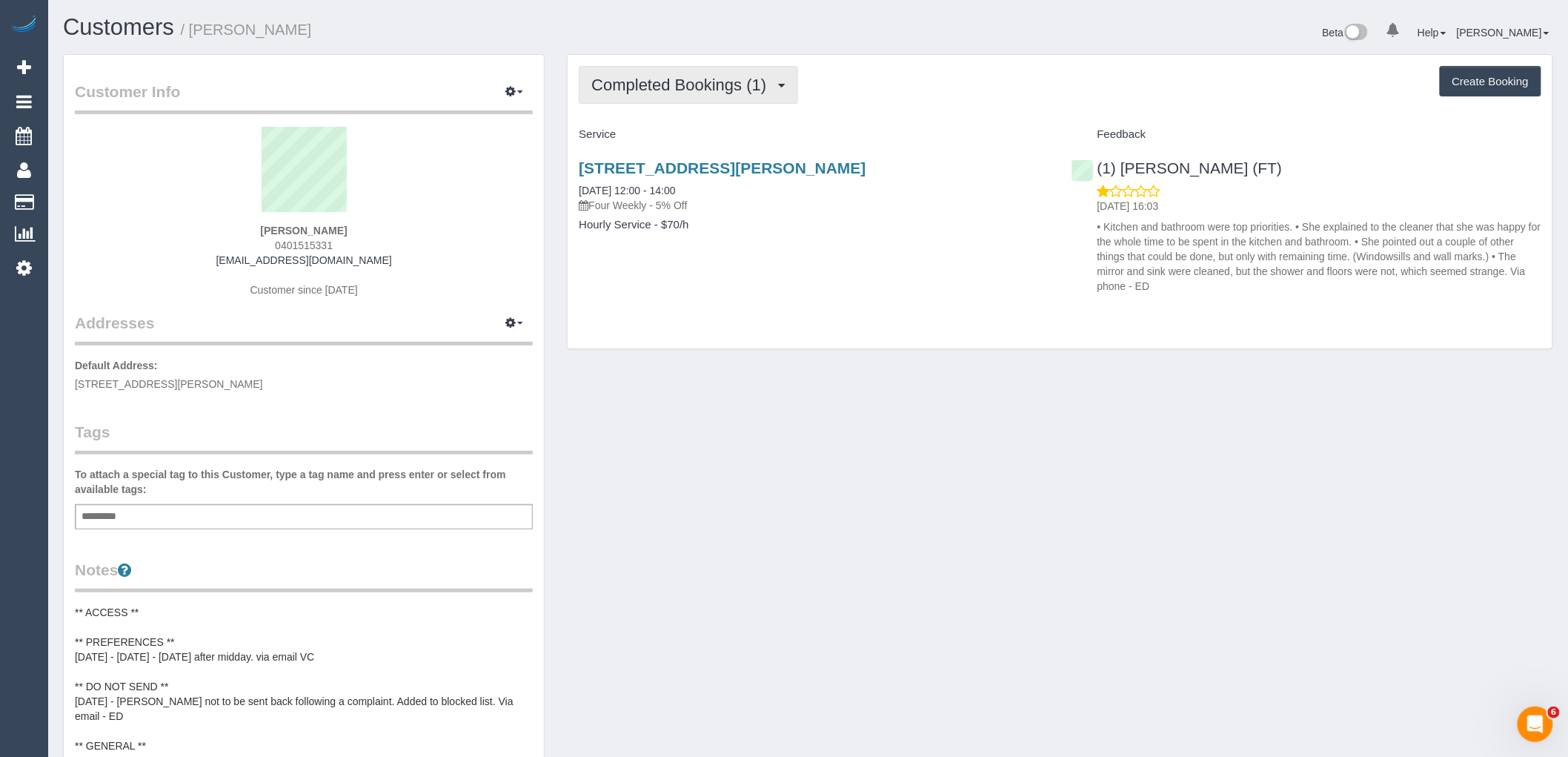
click at [699, 86] on span "Completed Bookings (1)" at bounding box center [682, 84] width 182 height 18
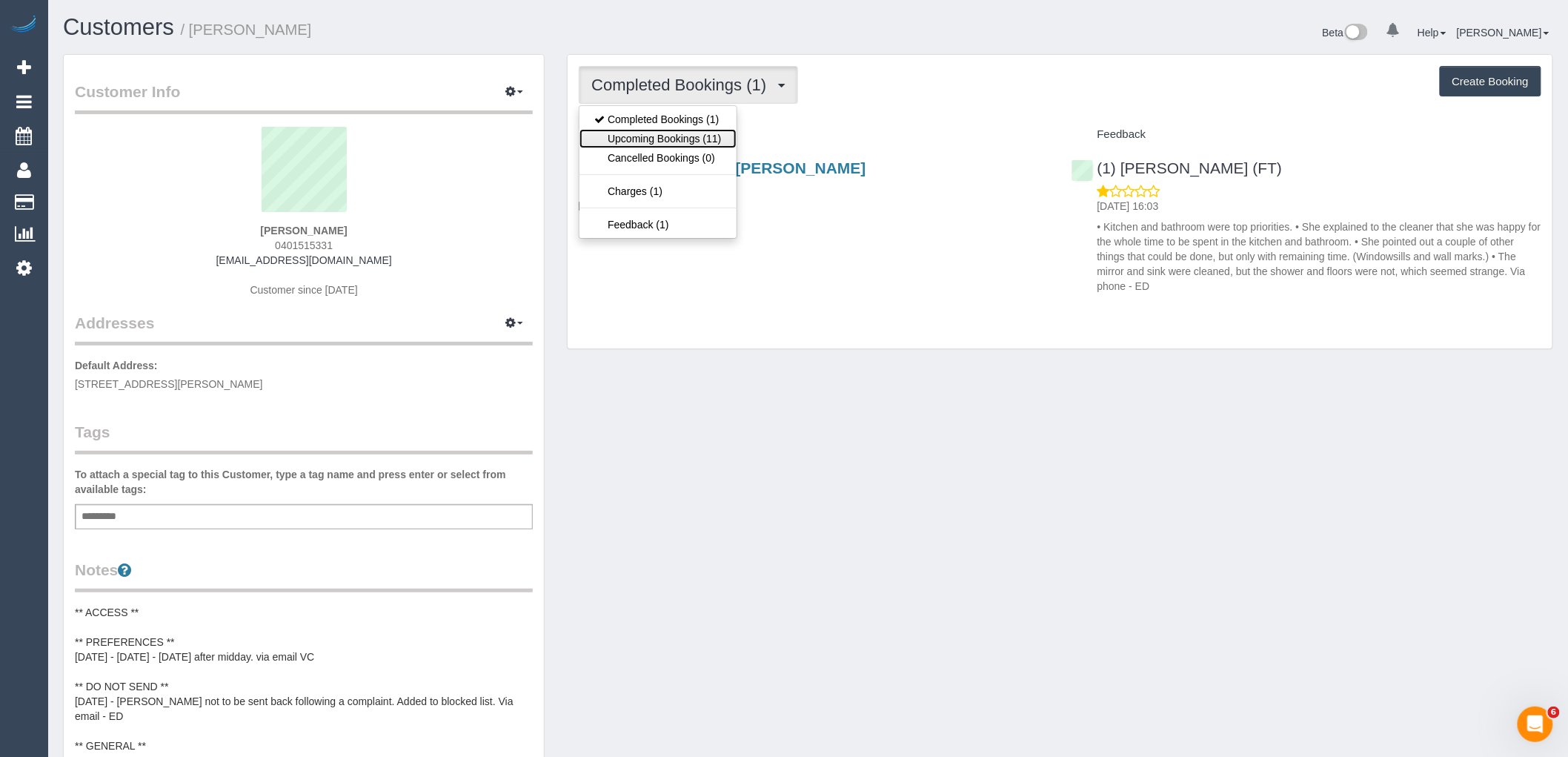
click at [703, 142] on link "Upcoming Bookings (11)" at bounding box center [658, 138] width 156 height 19
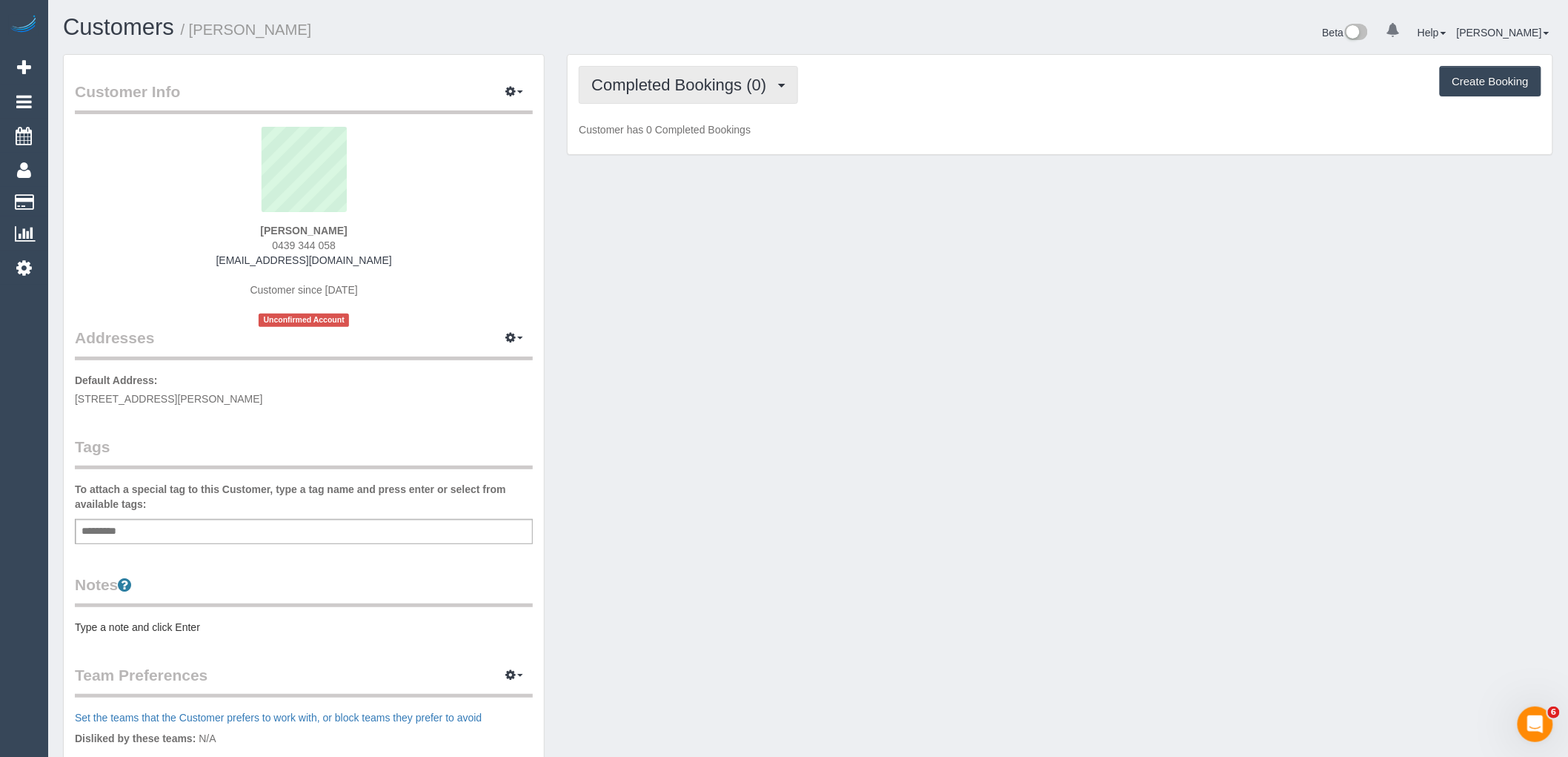
click at [726, 82] on span "Completed Bookings (0)" at bounding box center [682, 84] width 182 height 18
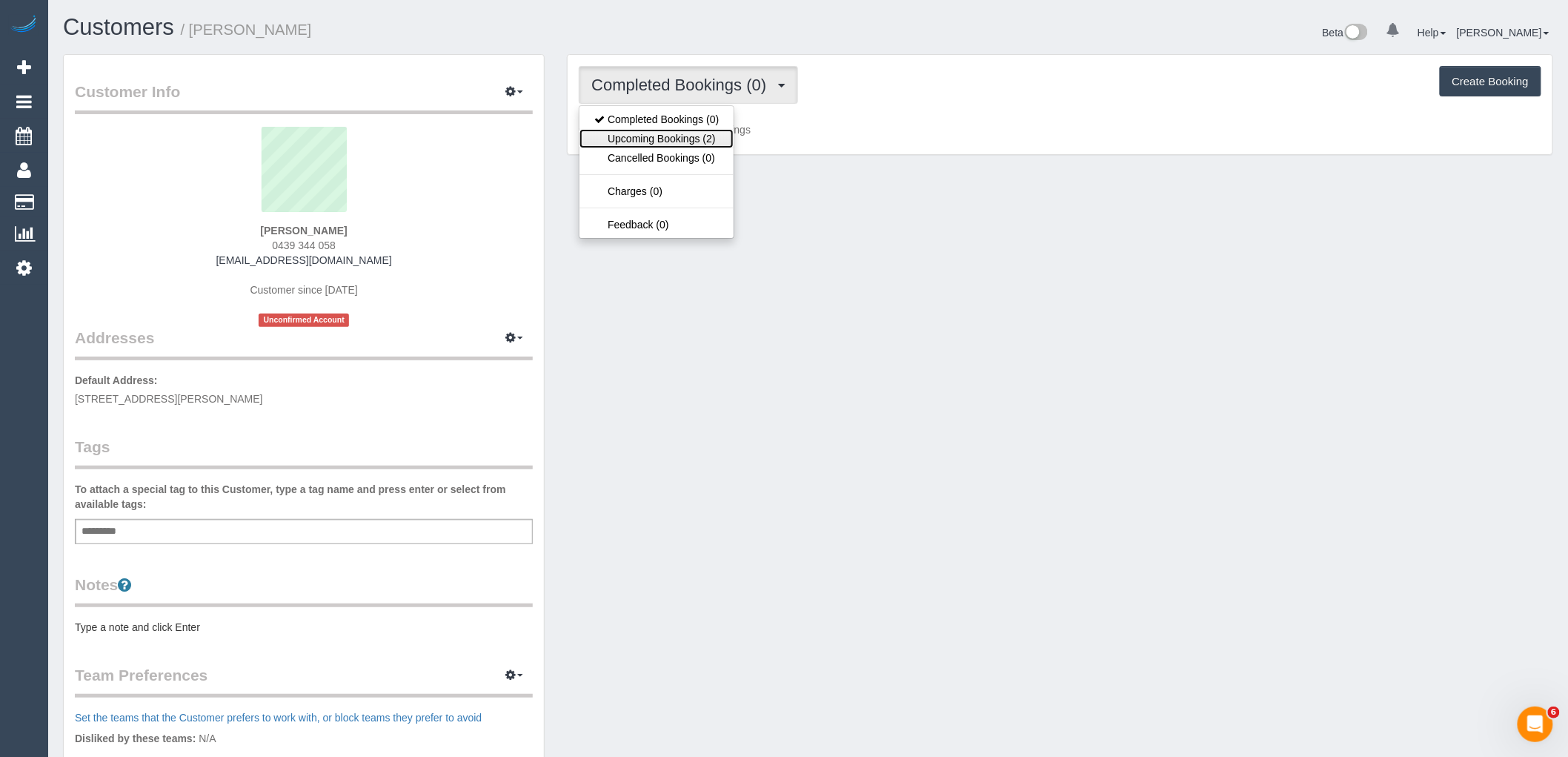
click at [709, 132] on link "Upcoming Bookings (2)" at bounding box center [657, 138] width 154 height 19
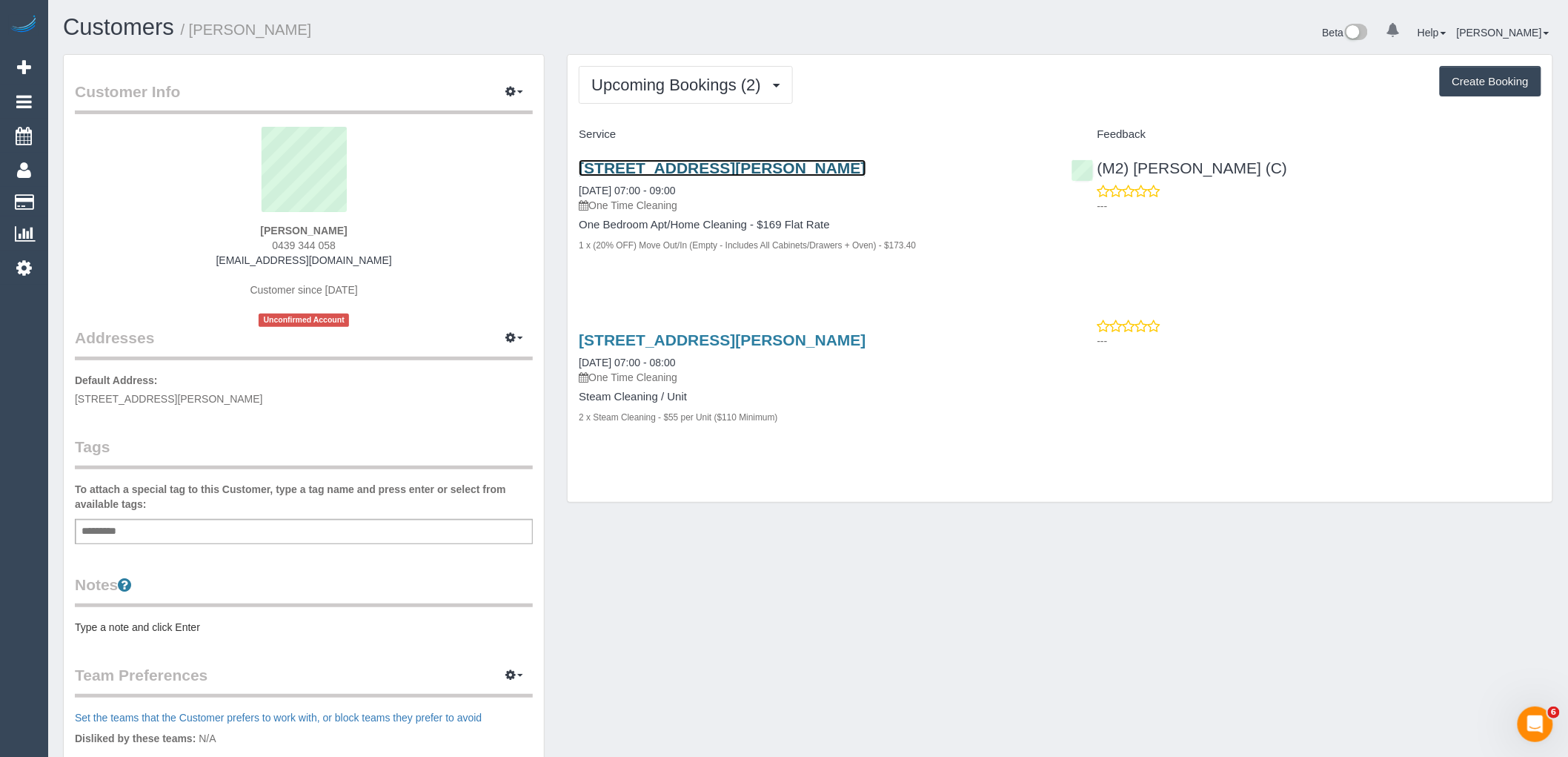
click at [814, 166] on link "436 Burke Road, 105, Camberwell, VIC 3124" at bounding box center [722, 168] width 287 height 17
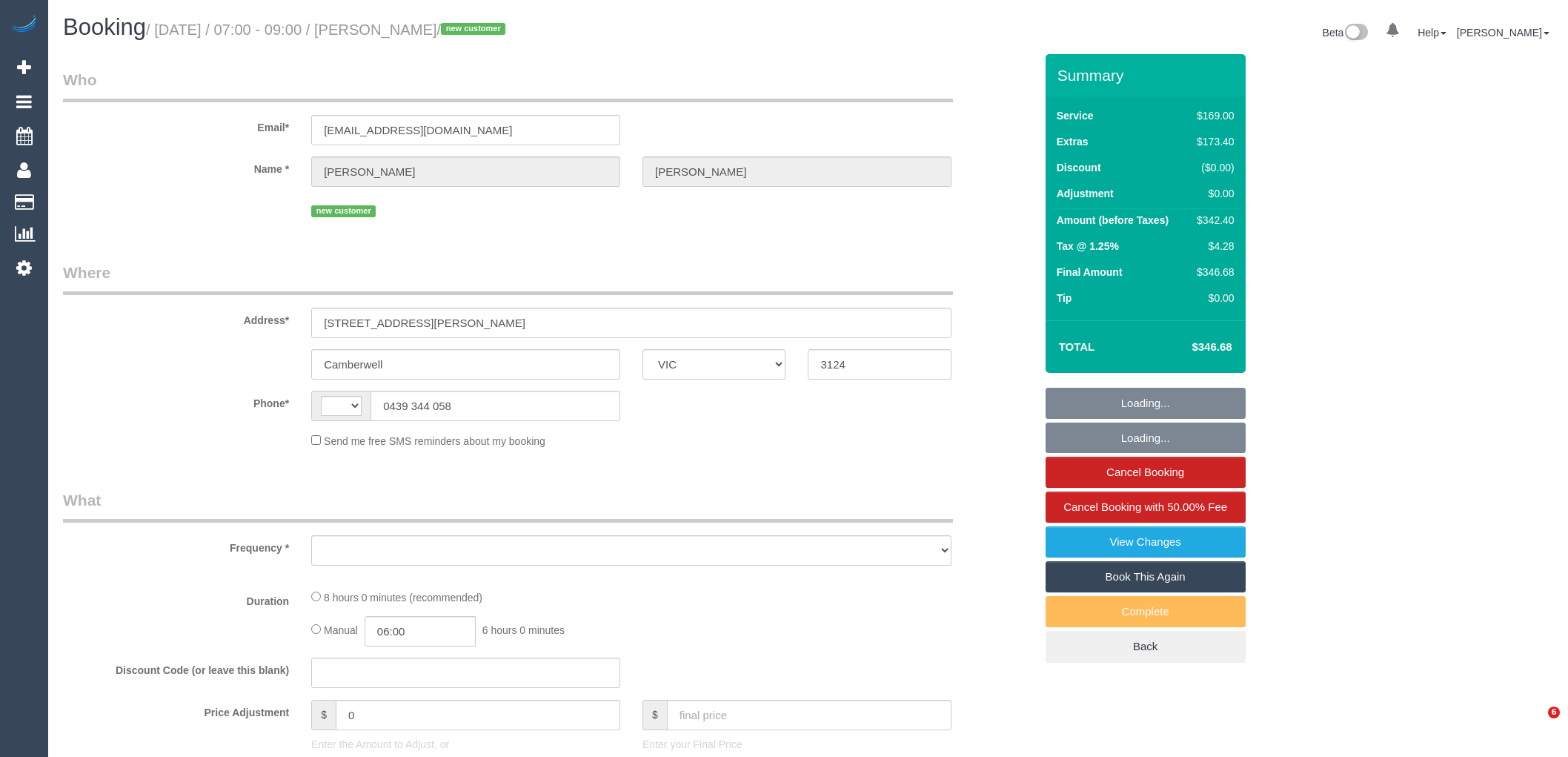
select select "VIC"
select select "object:381"
select select "string:stripe-pm_1Rwy1B2GScqysDRVoNS0Z8fI"
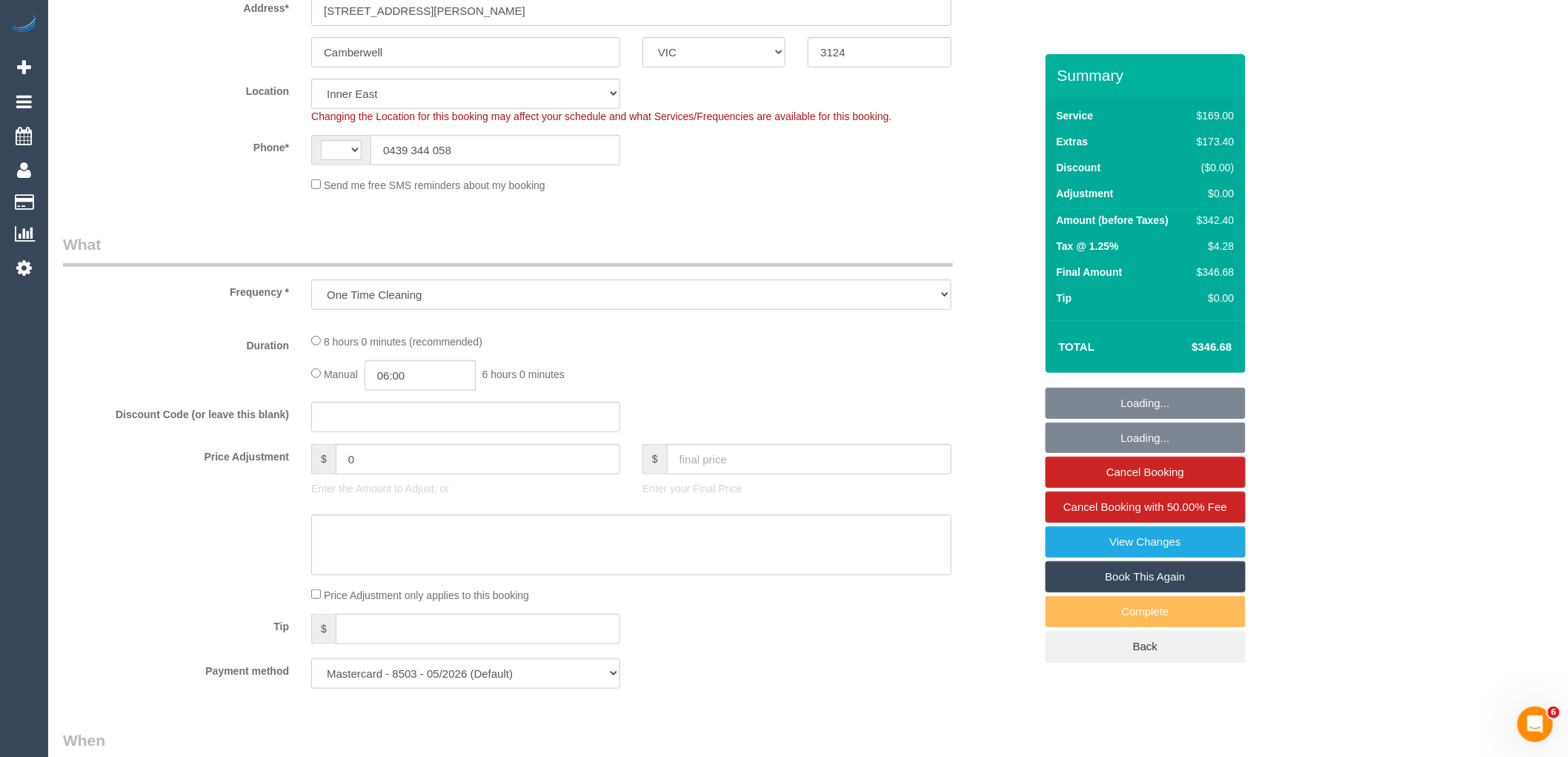
select select "object:635"
select select "string:AU"
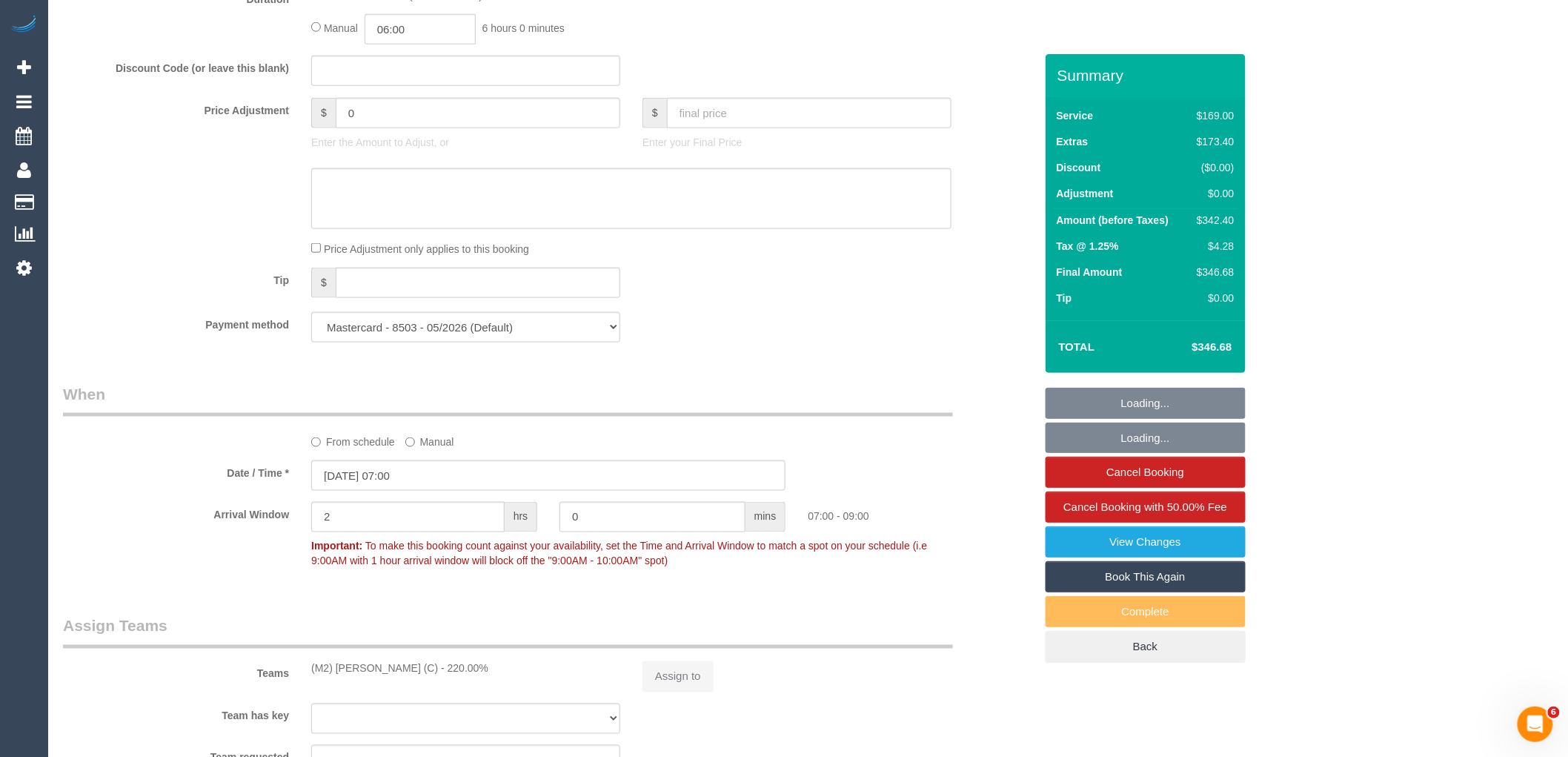
select select "number:28"
select select "number:14"
select select "number:18"
select select "number:36"
select select "number:26"
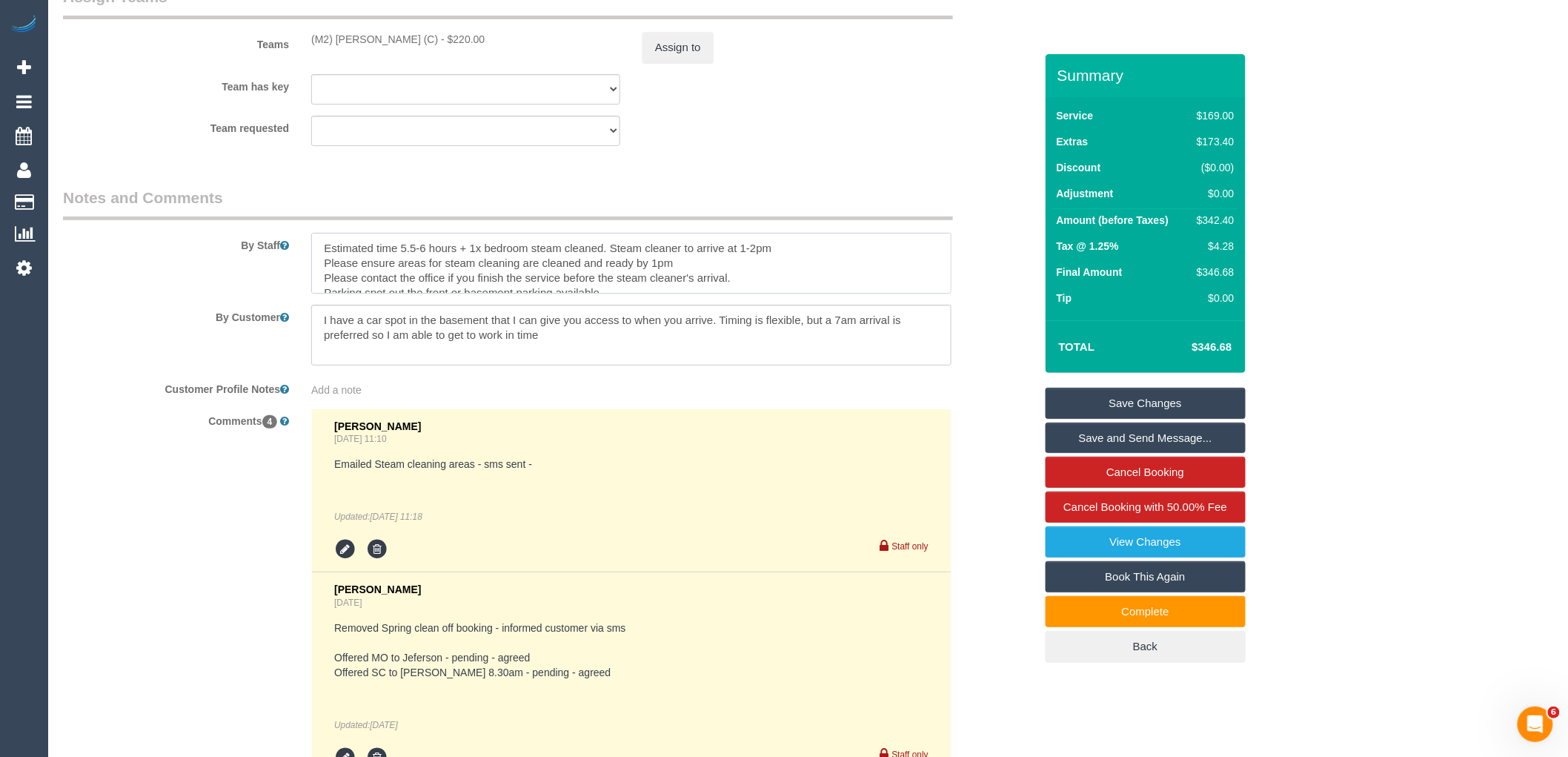
drag, startPoint x: 764, startPoint y: 292, endPoint x: 294, endPoint y: 243, distance: 472.5
click at [294, 243] on div "By Staff" at bounding box center [548, 240] width 994 height 107
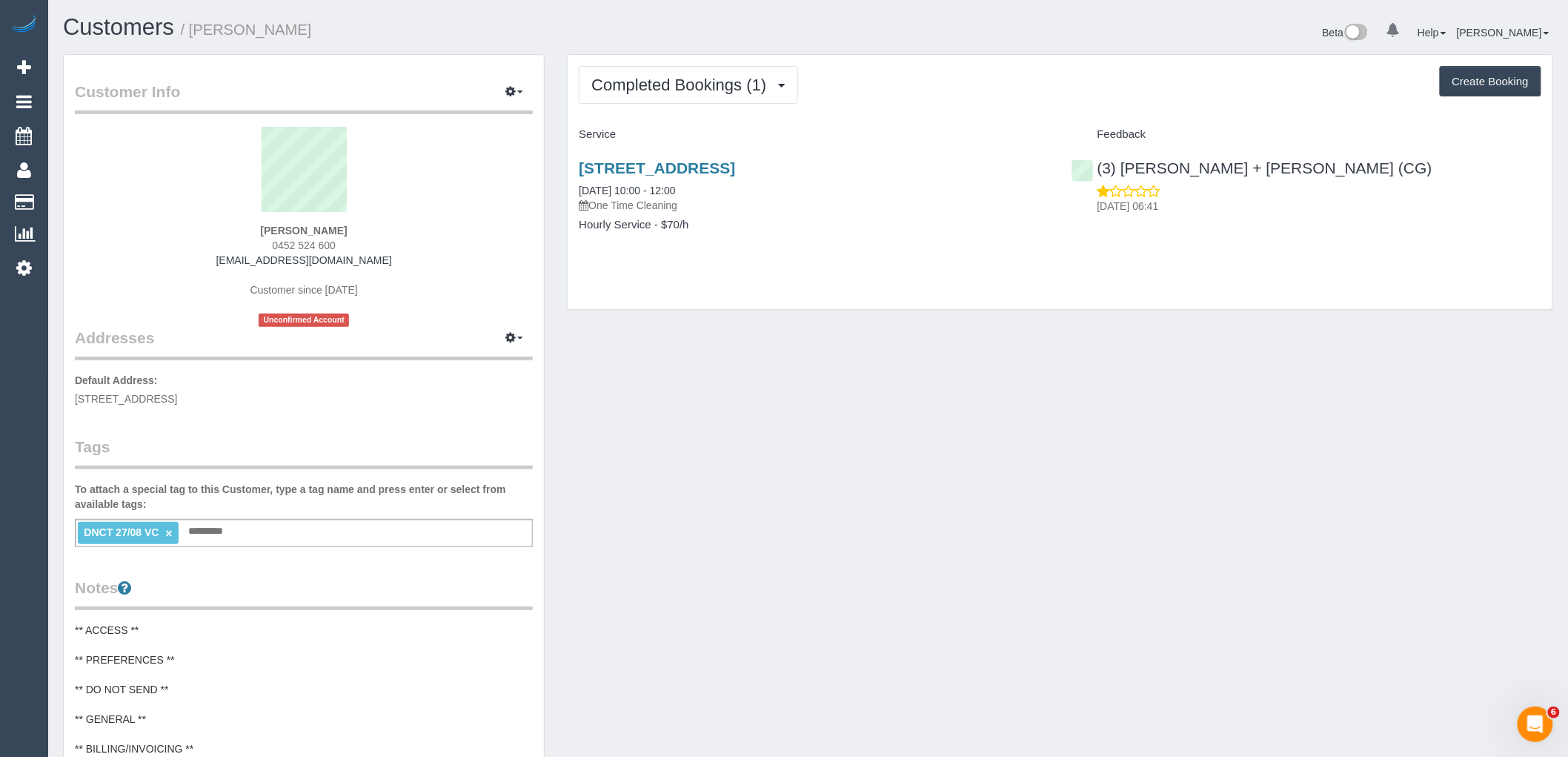
drag, startPoint x: 351, startPoint y: 249, endPoint x: 260, endPoint y: 249, distance: 91.0
click at [260, 249] on div "[PERSON_NAME] 0452 524 600 [EMAIL_ADDRESS][DOMAIN_NAME] Customer since [DATE] U…" at bounding box center [304, 227] width 458 height 200
copy span "0452 524 600"
drag, startPoint x: 1285, startPoint y: 166, endPoint x: 1097, endPoint y: 171, distance: 188.1
click at [1097, 171] on div "(3) [PERSON_NAME] + [PERSON_NAME] (CG) [DATE] 06:41" at bounding box center [1306, 183] width 492 height 72
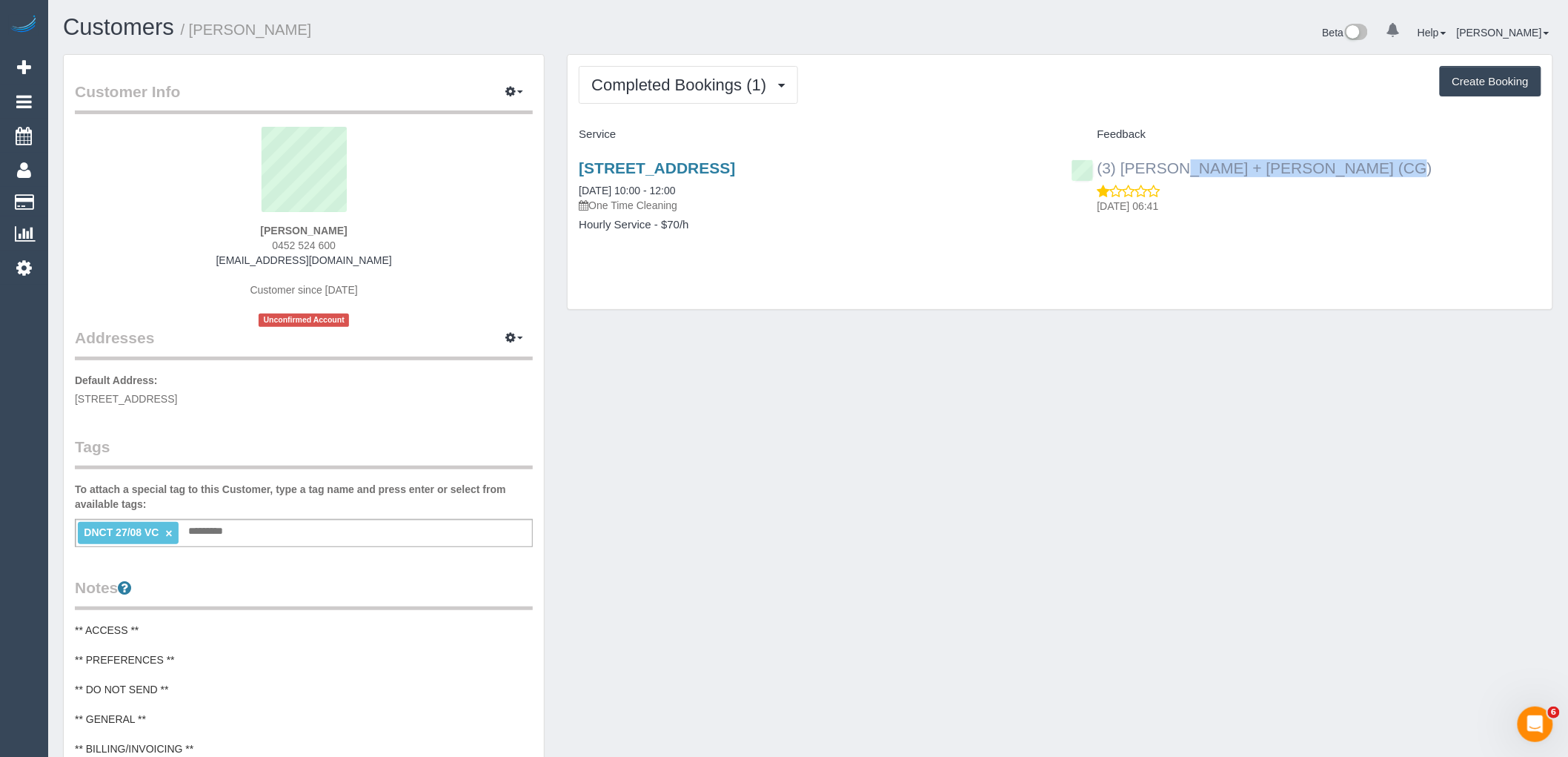
copy link "(3) [PERSON_NAME] + [PERSON_NAME] (CG)"
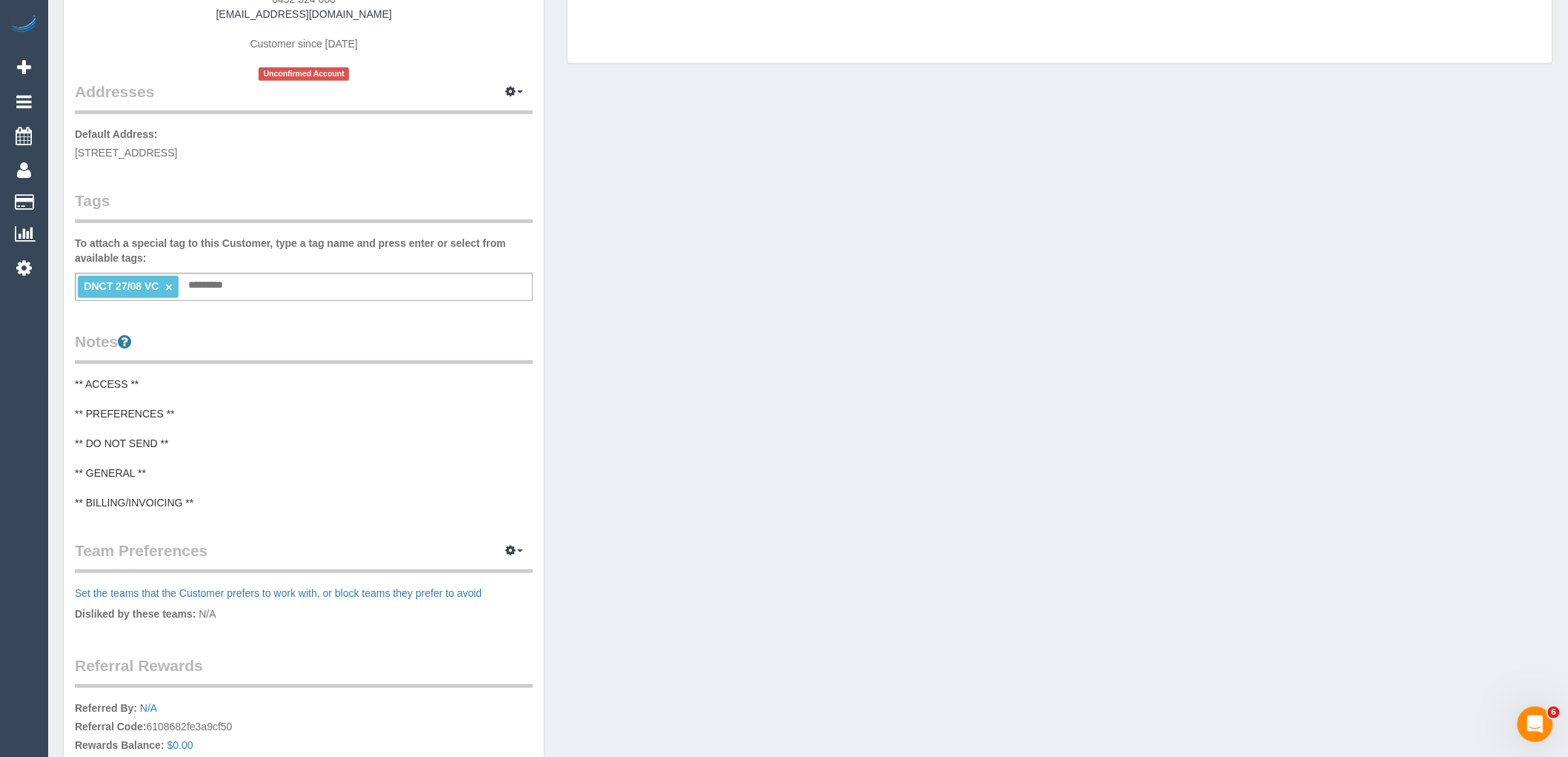
scroll to position [247, 0]
click at [126, 445] on pre "** ACCESS ** ** PREFERENCES ** ** DO NOT SEND ** ** GENERAL ** ** BILLING/INVOI…" at bounding box center [304, 443] width 458 height 133
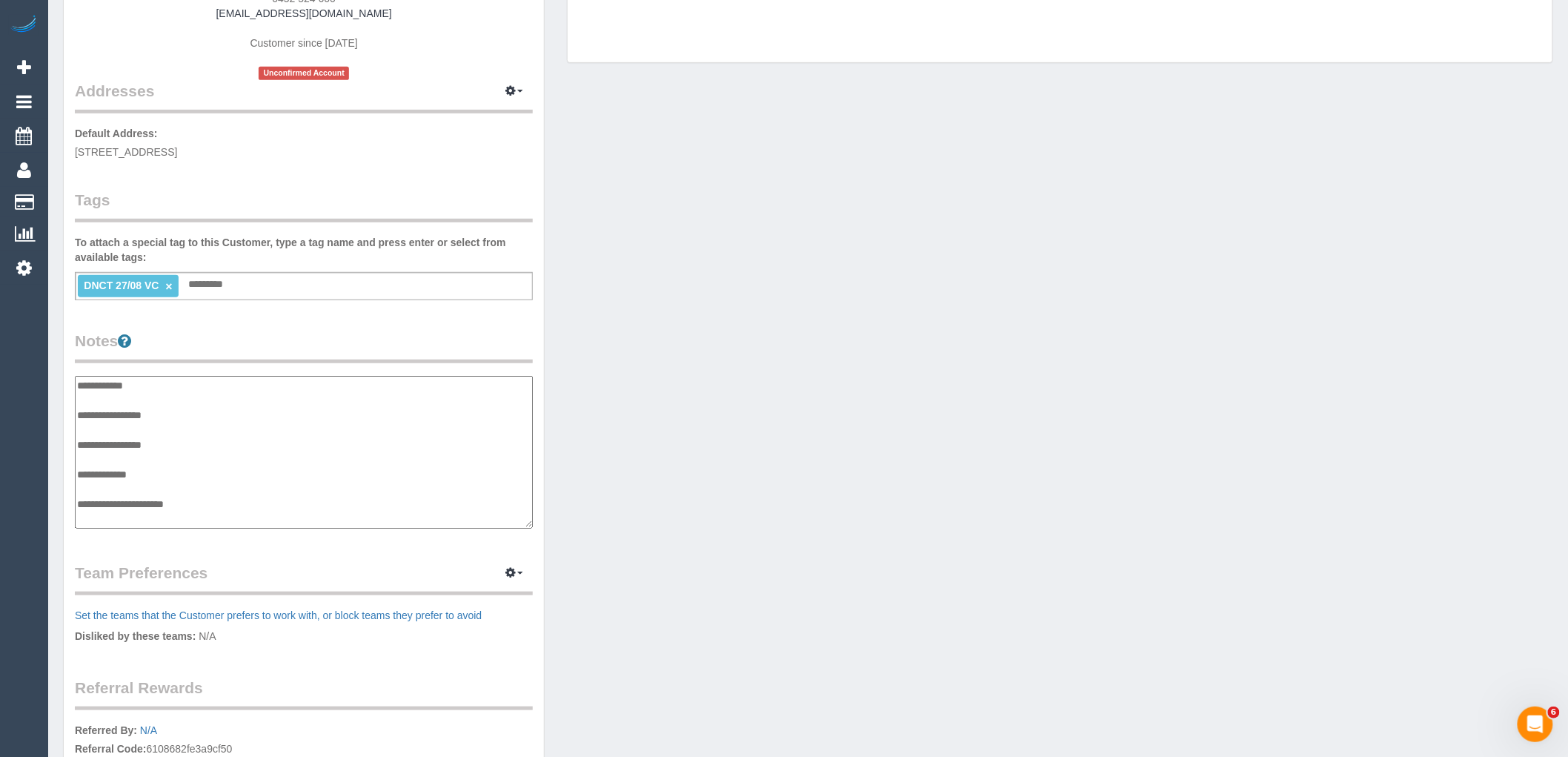
click at [161, 449] on textarea "**********" at bounding box center [304, 452] width 458 height 152
click at [215, 448] on textarea "**********" at bounding box center [304, 452] width 458 height 152
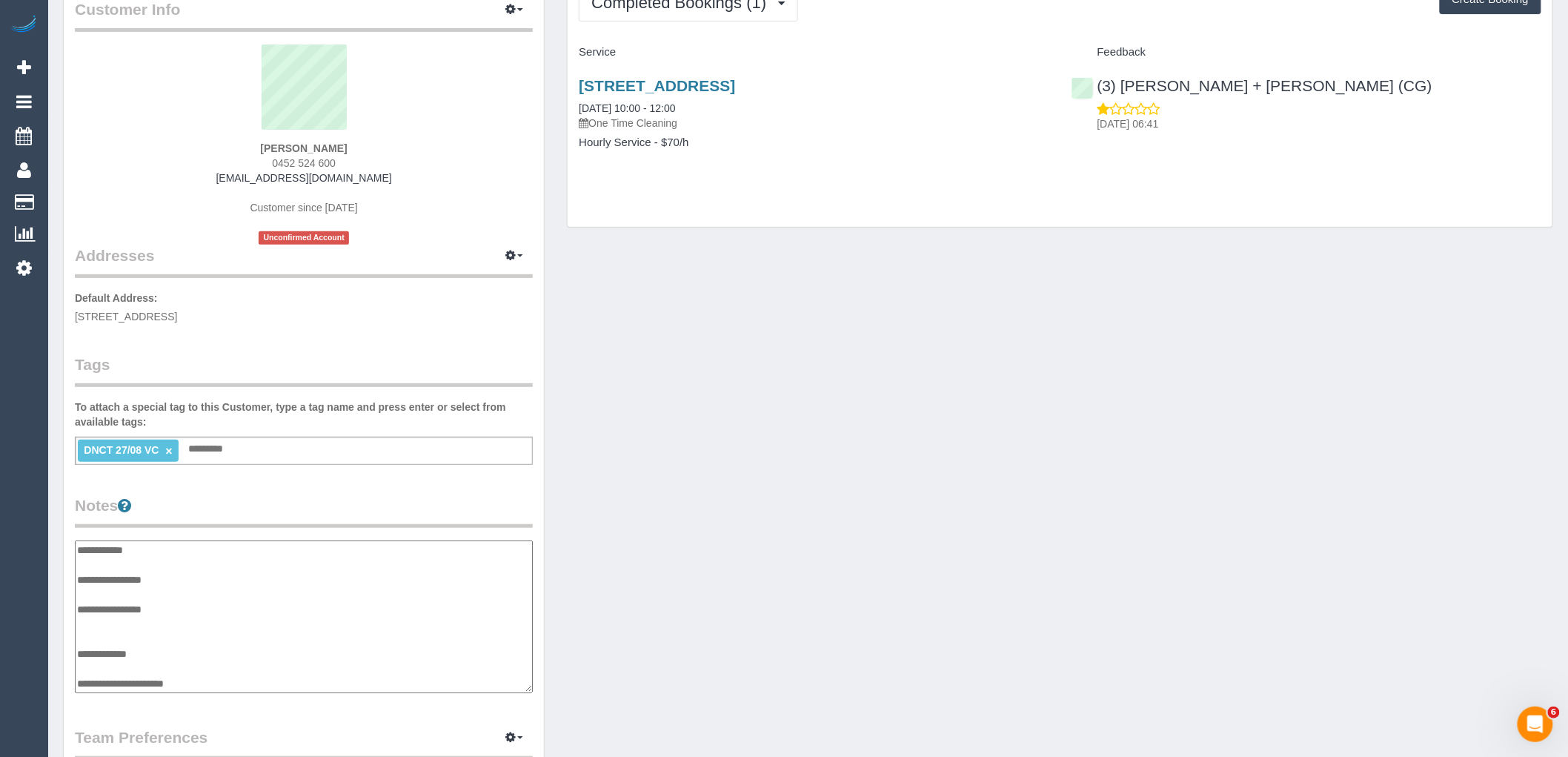
scroll to position [165, 0]
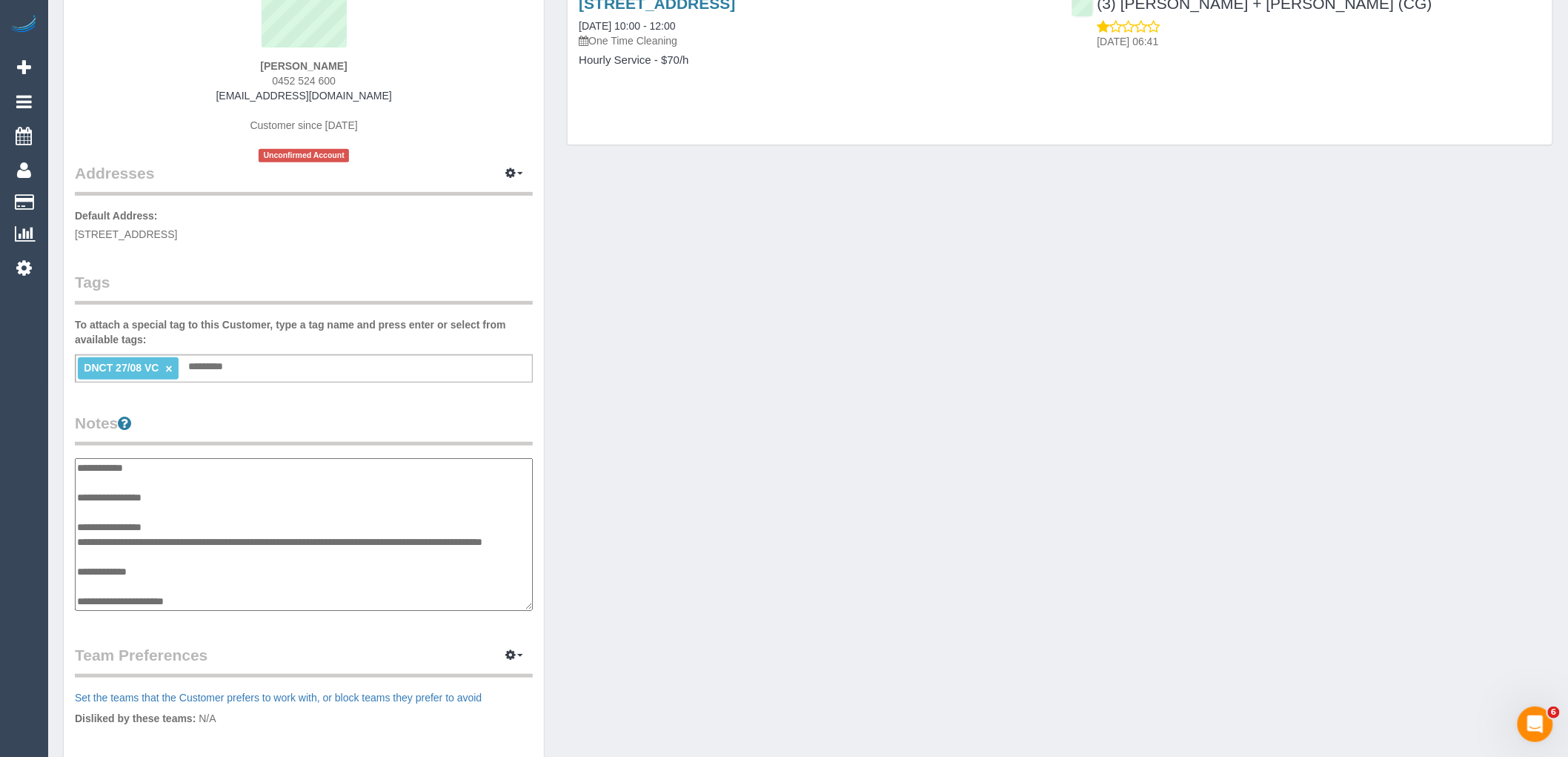
type textarea "**********"
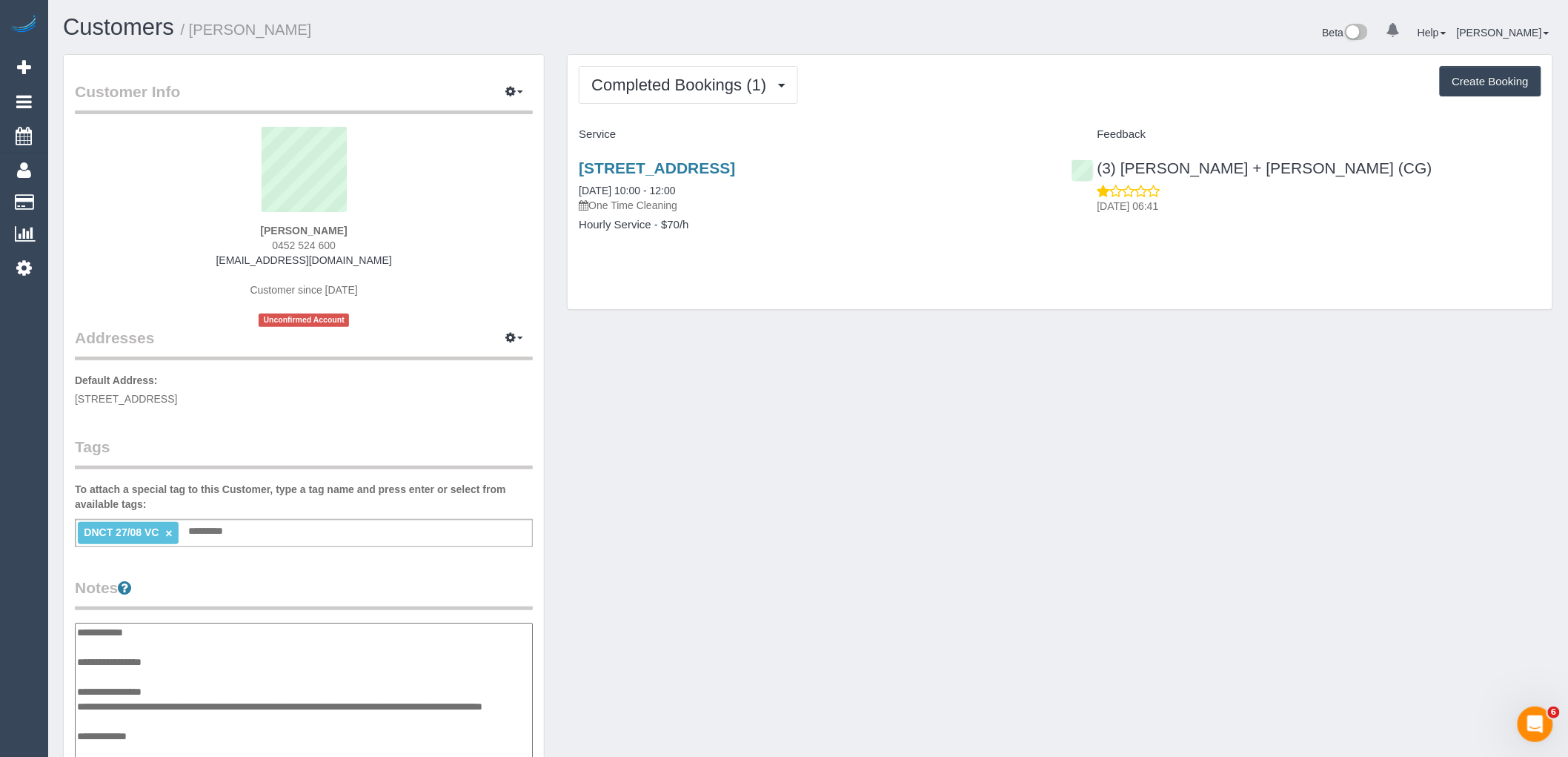
click at [527, 262] on div "[PERSON_NAME] 0452 524 600 [EMAIL_ADDRESS][DOMAIN_NAME] Customer since [DATE] U…" at bounding box center [304, 227] width 458 height 200
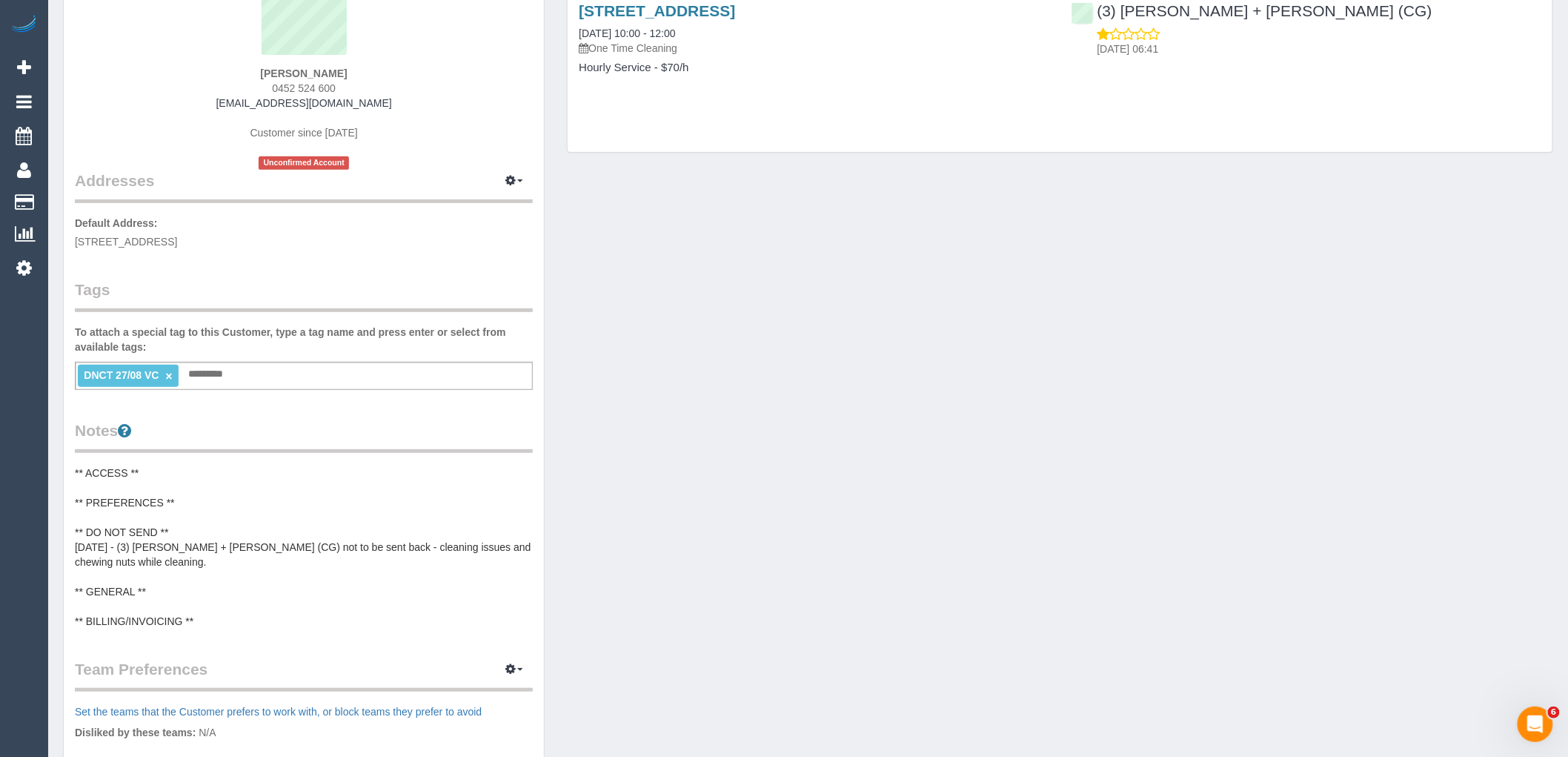
scroll to position [165, 0]
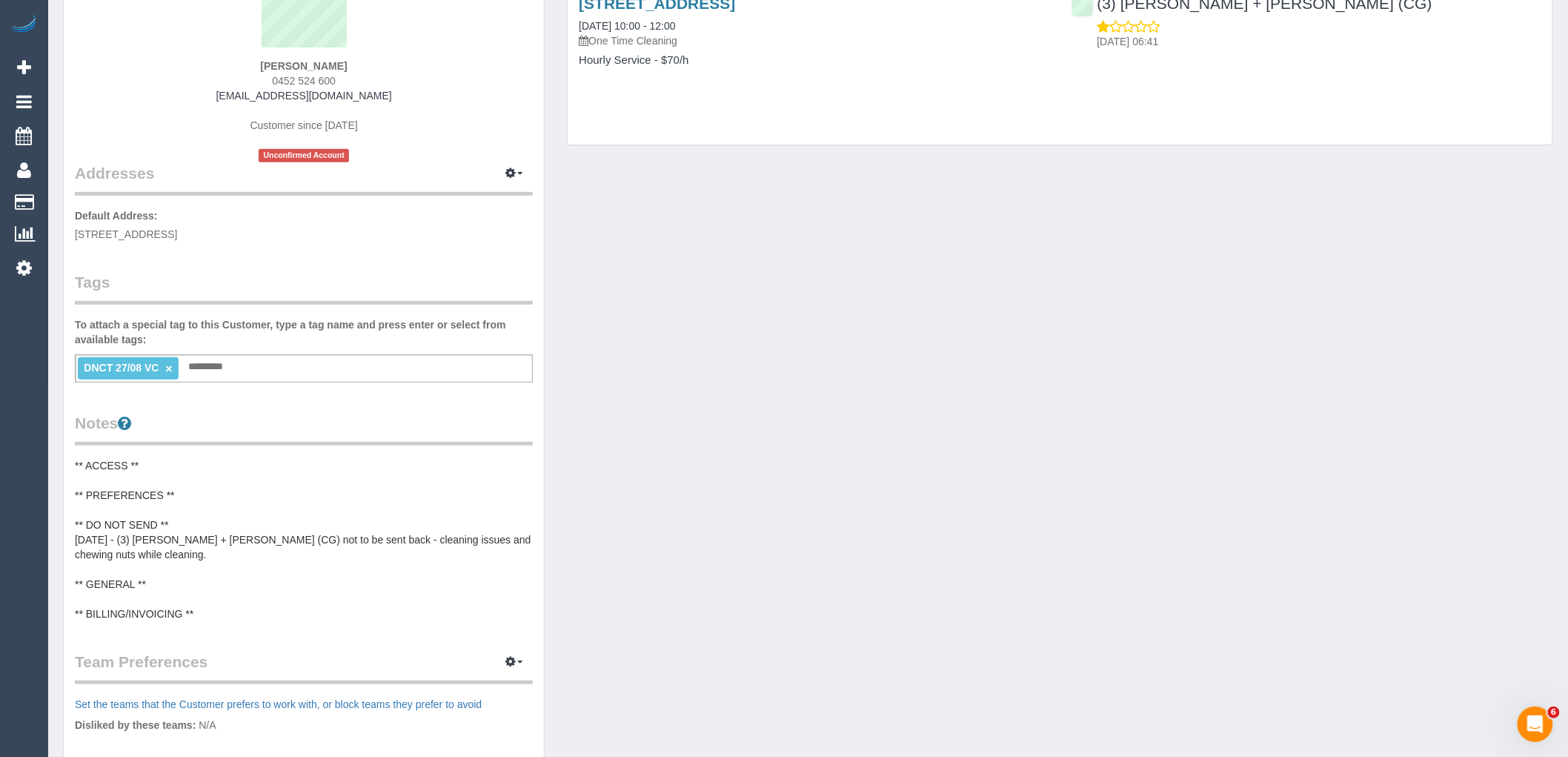
click at [179, 559] on pre "** ACCESS ** ** PREFERENCES ** ** DO NOT SEND ** [DATE] - (3) [PERSON_NAME] + […" at bounding box center [304, 539] width 458 height 163
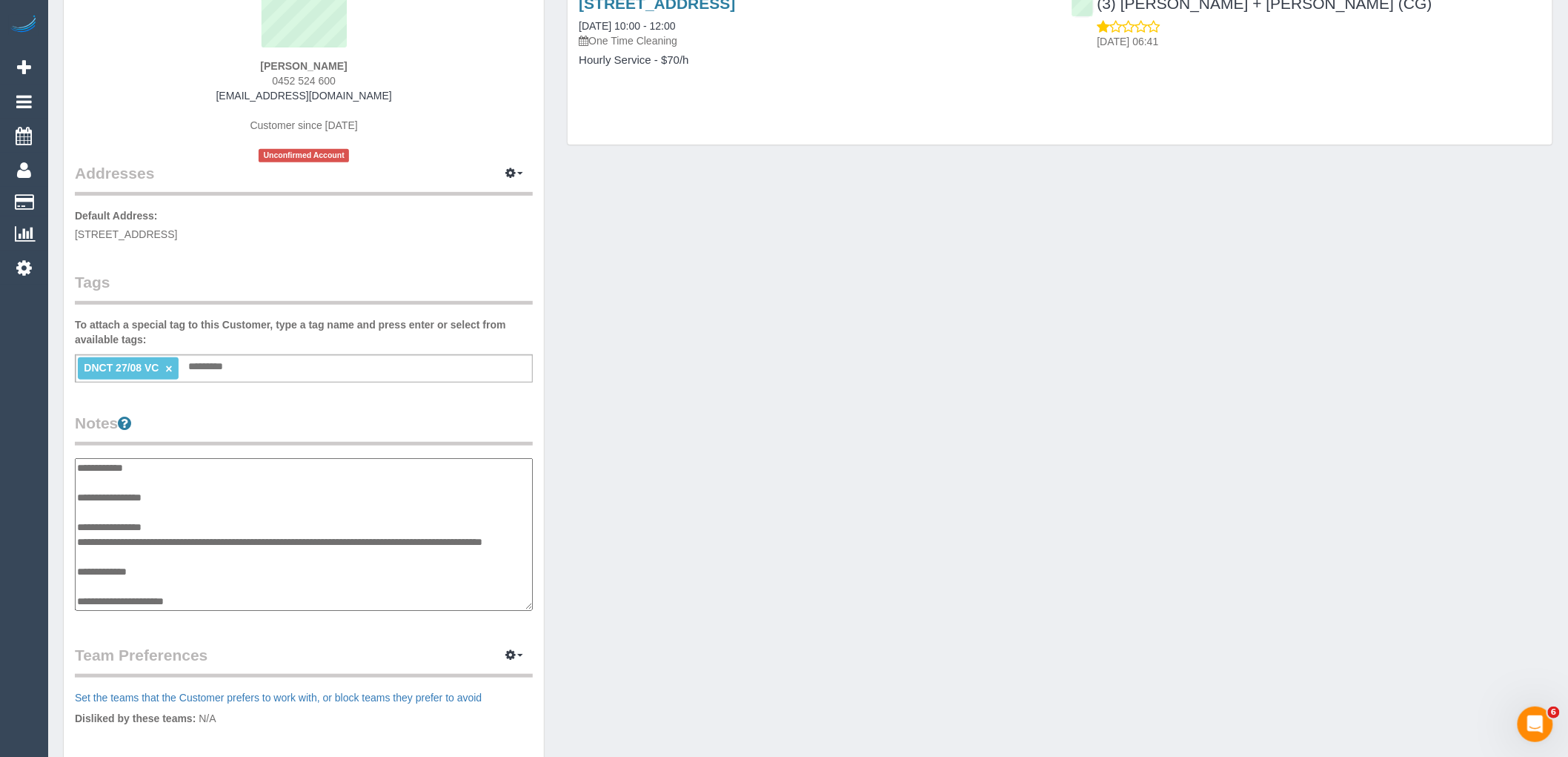
scroll to position [11, 0]
drag, startPoint x: 168, startPoint y: 542, endPoint x: 175, endPoint y: 542, distance: 7.0
click at [169, 542] on textarea "**********" at bounding box center [304, 534] width 458 height 152
drag, startPoint x: 486, startPoint y: 530, endPoint x: 515, endPoint y: 527, distance: 29.2
click at [486, 529] on textarea "**********" at bounding box center [304, 534] width 458 height 152
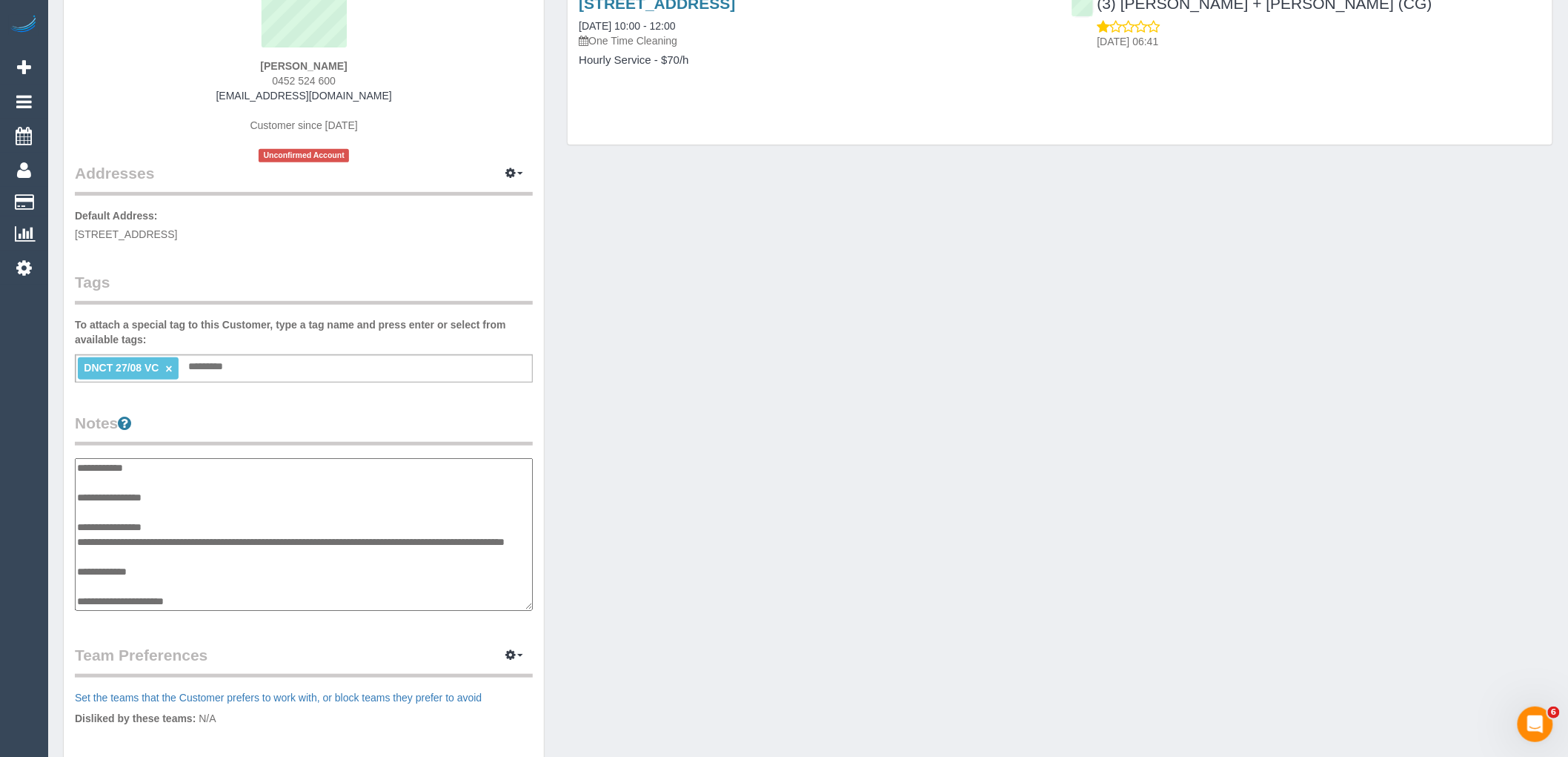
click at [189, 544] on textarea "**********" at bounding box center [304, 534] width 458 height 152
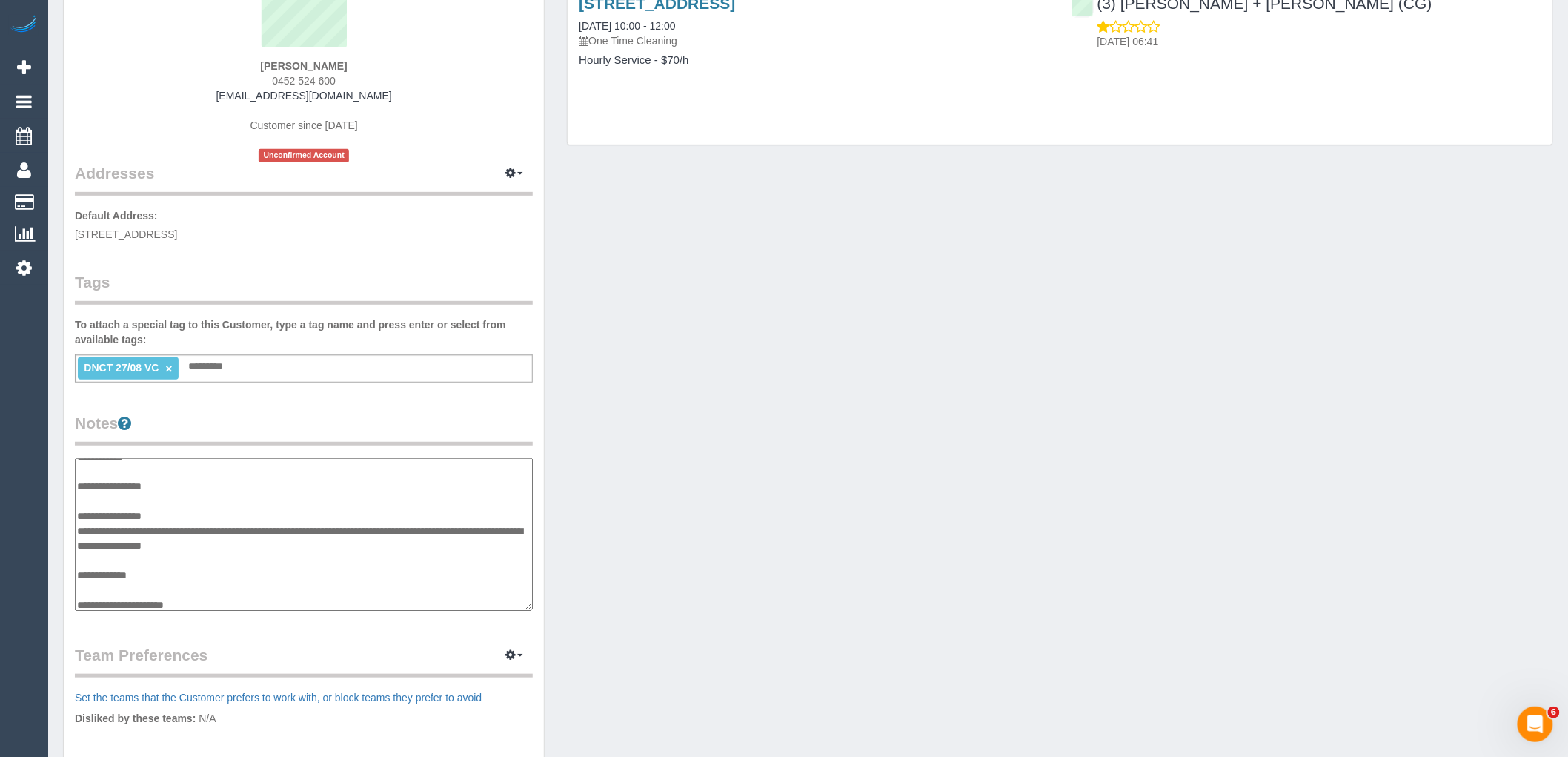
type textarea "**********"
click at [664, 369] on div "Customer Info Edit Contact Info Send Message Email Preferences Special Sales Ta…" at bounding box center [807, 450] width 1512 height 1123
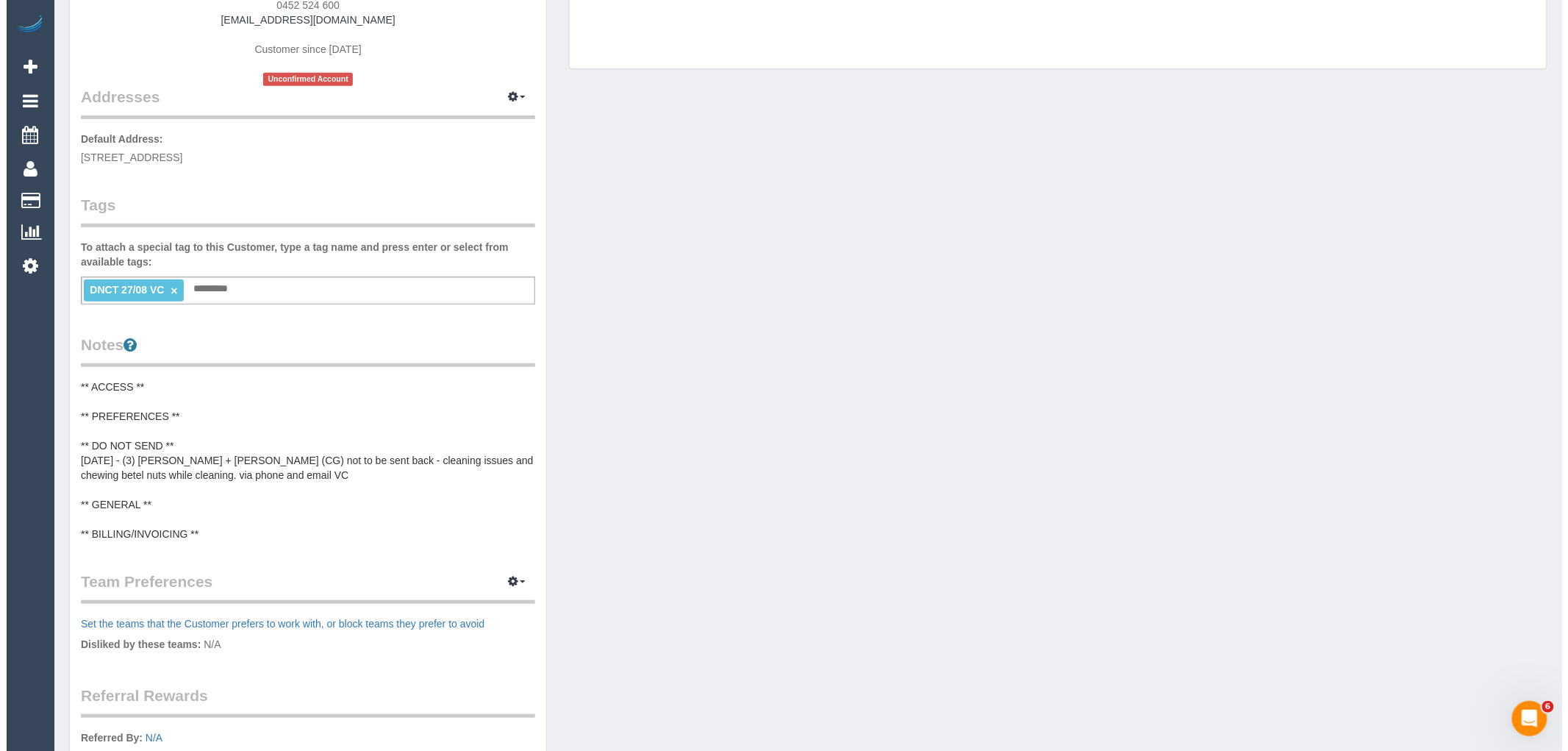
scroll to position [408, 0]
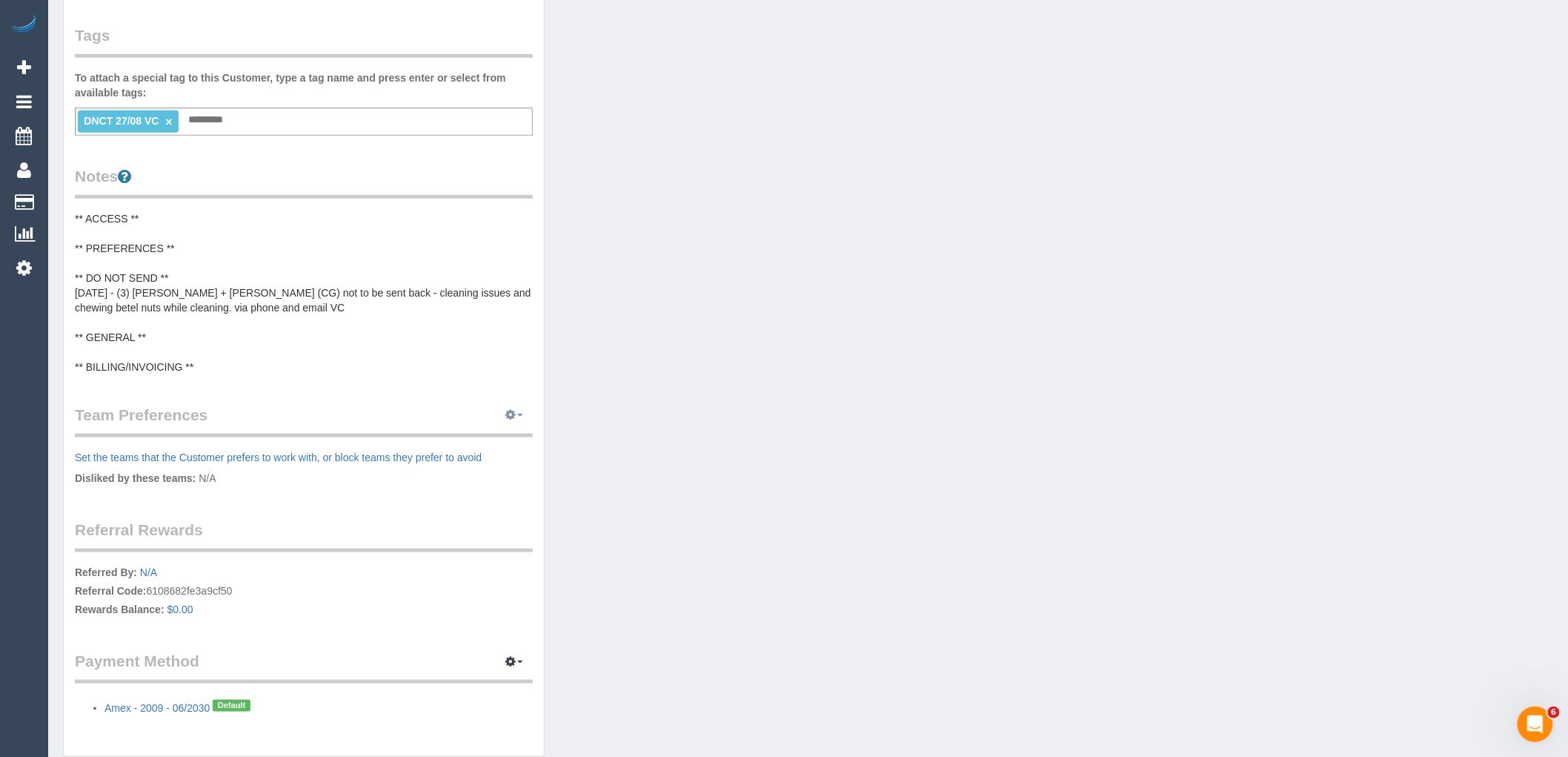
click at [529, 409] on button "button" at bounding box center [514, 415] width 37 height 23
click at [495, 440] on link "Manage Preferences" at bounding box center [468, 442] width 126 height 19
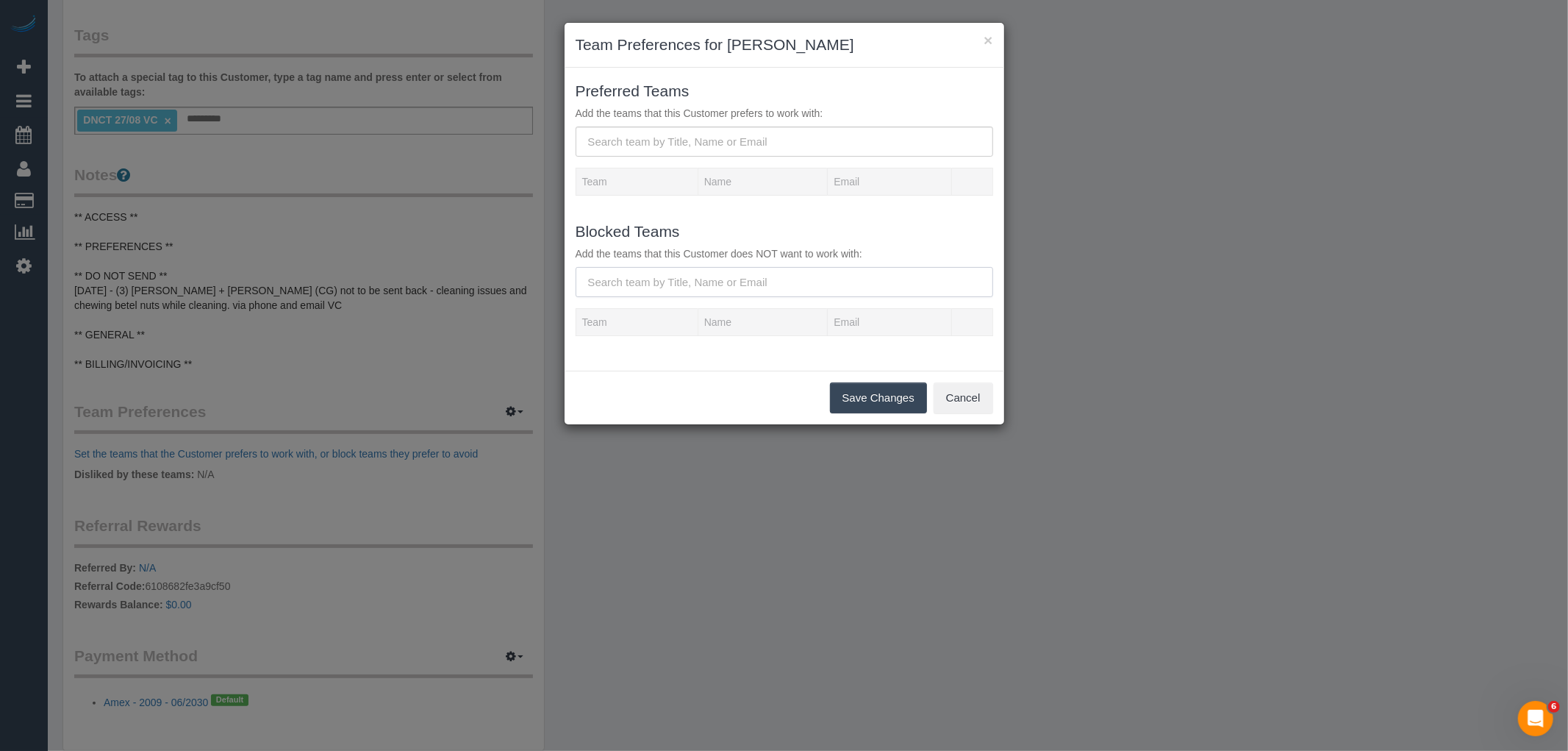
click at [738, 287] on input "text" at bounding box center [784, 282] width 418 height 30
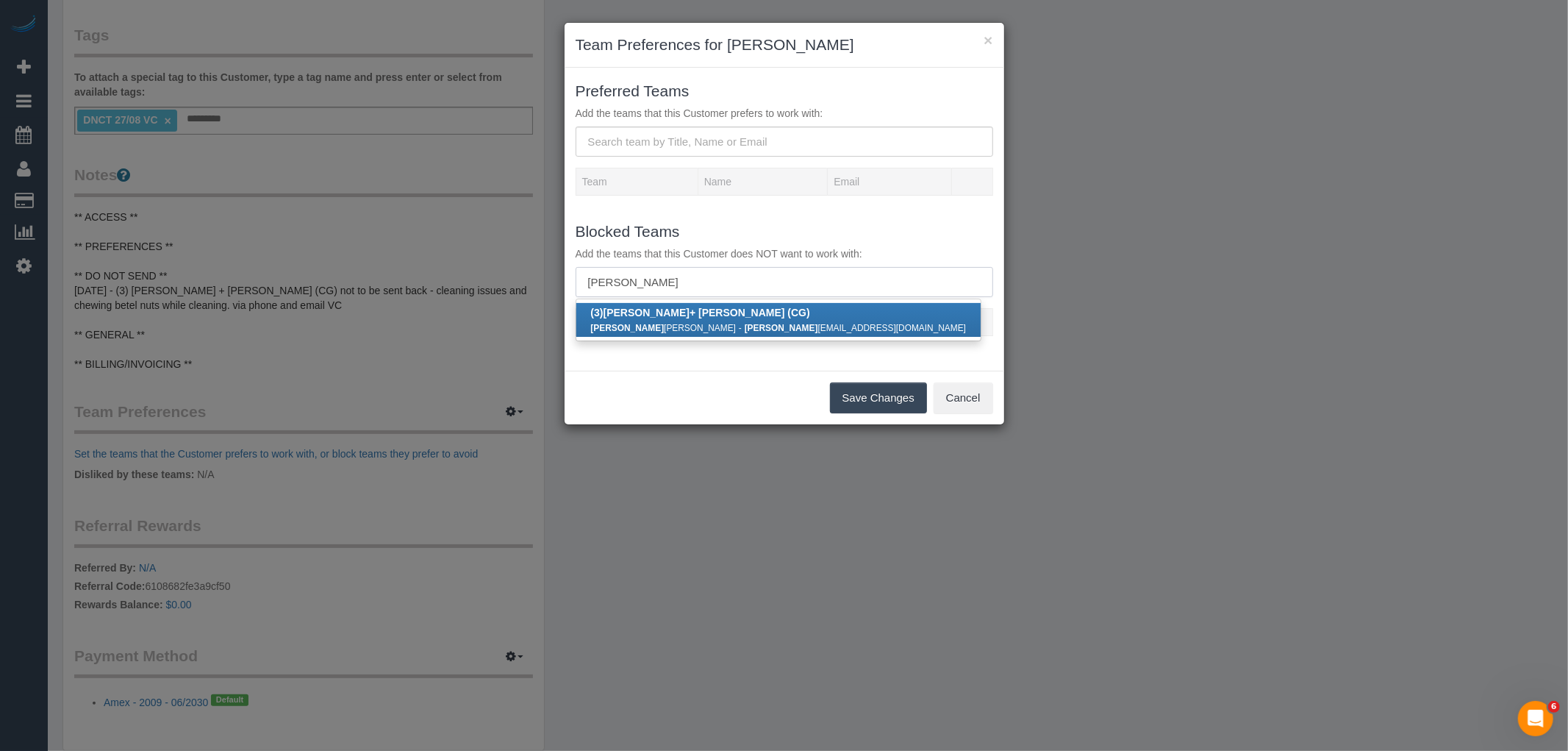
type input "bansari"
click at [709, 318] on link "(3) Bansari + Bhavesh (CG) Bansari Patel - bansari bpatel2113@gmail.com" at bounding box center [778, 320] width 405 height 34
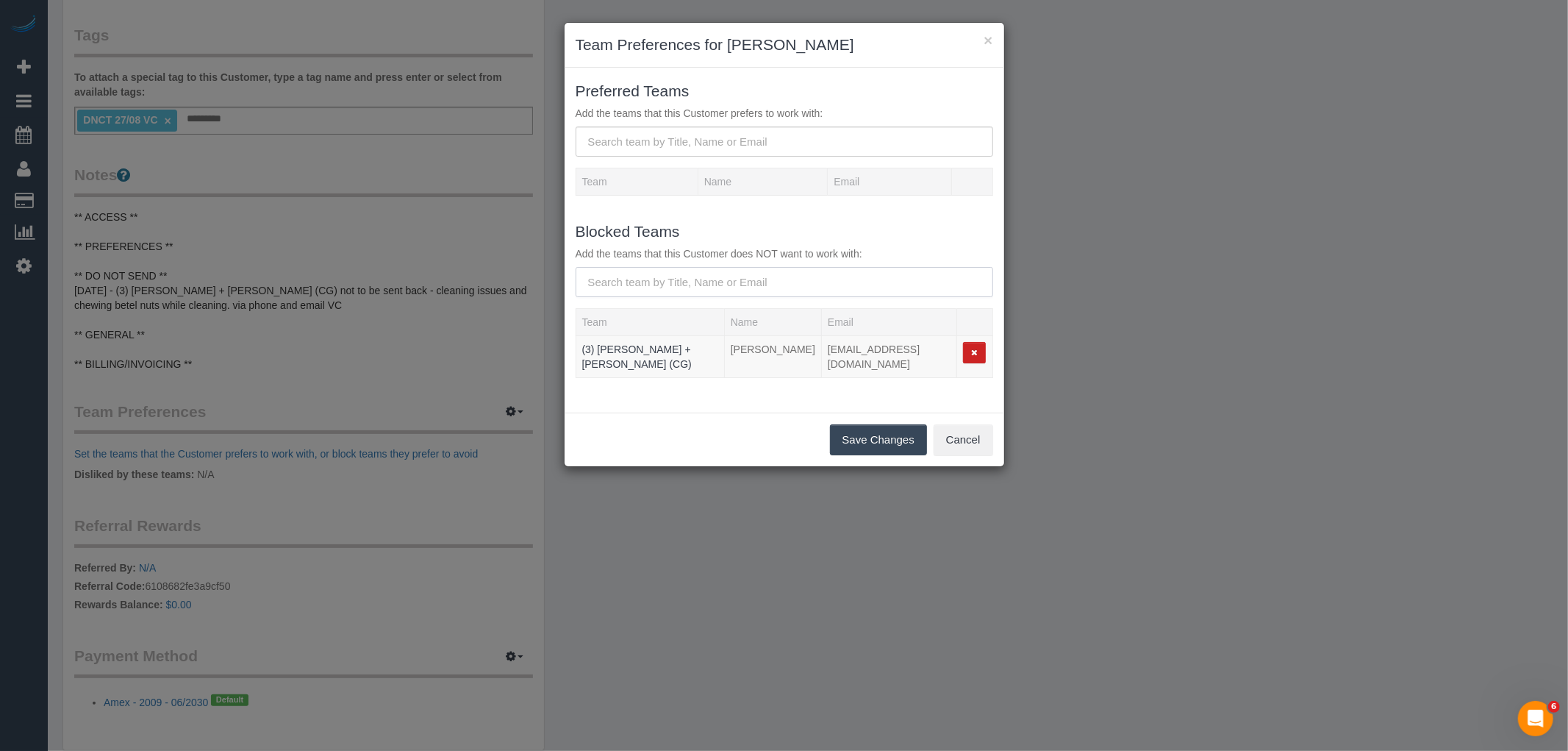
click at [652, 278] on input "text" at bounding box center [784, 282] width 418 height 30
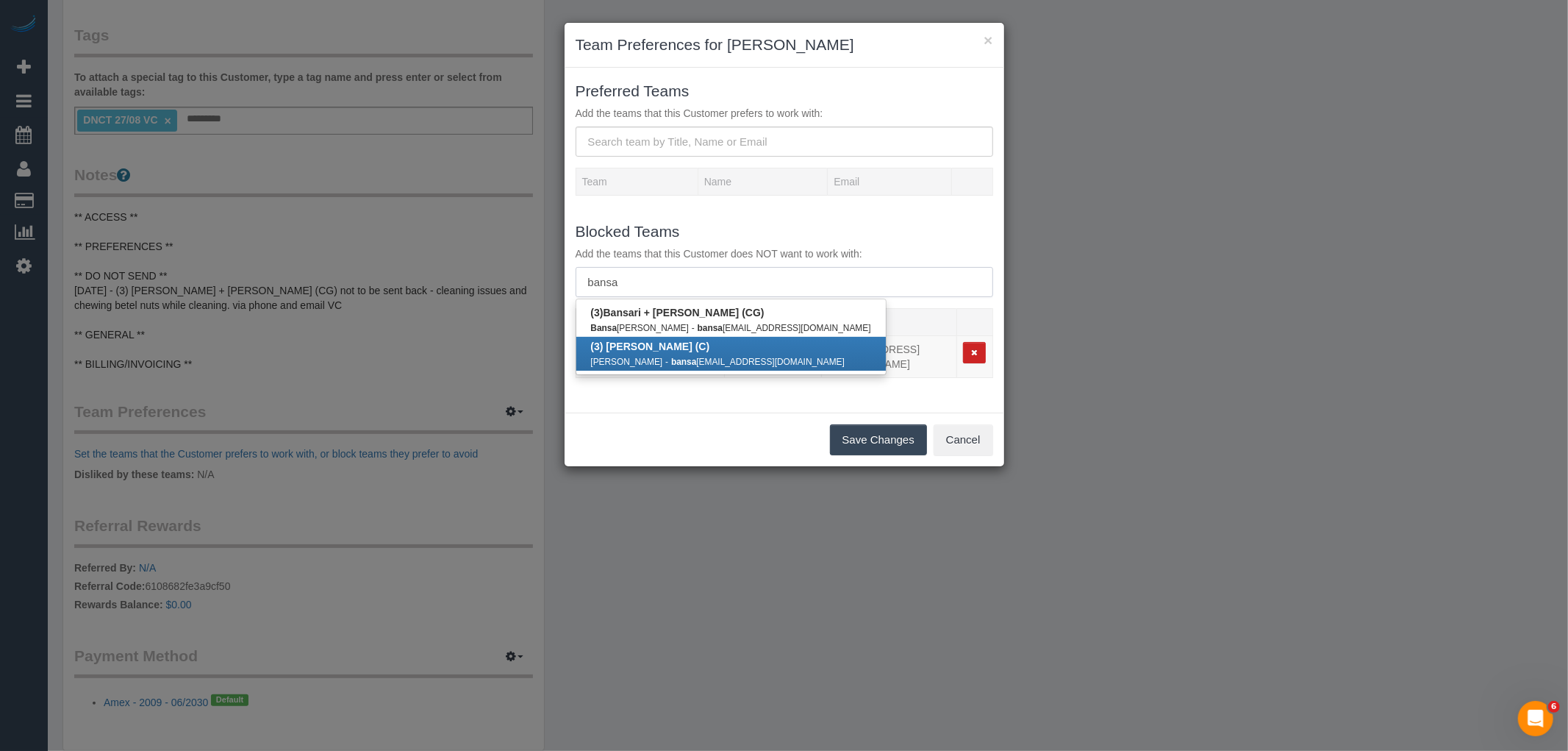
scroll to position [0, 0]
type input "bansa"
click at [1133, 437] on div "× Team Preferences for Ankkush Arora Preferred Teams Add the teams that this Cu…" at bounding box center [784, 375] width 1568 height 751
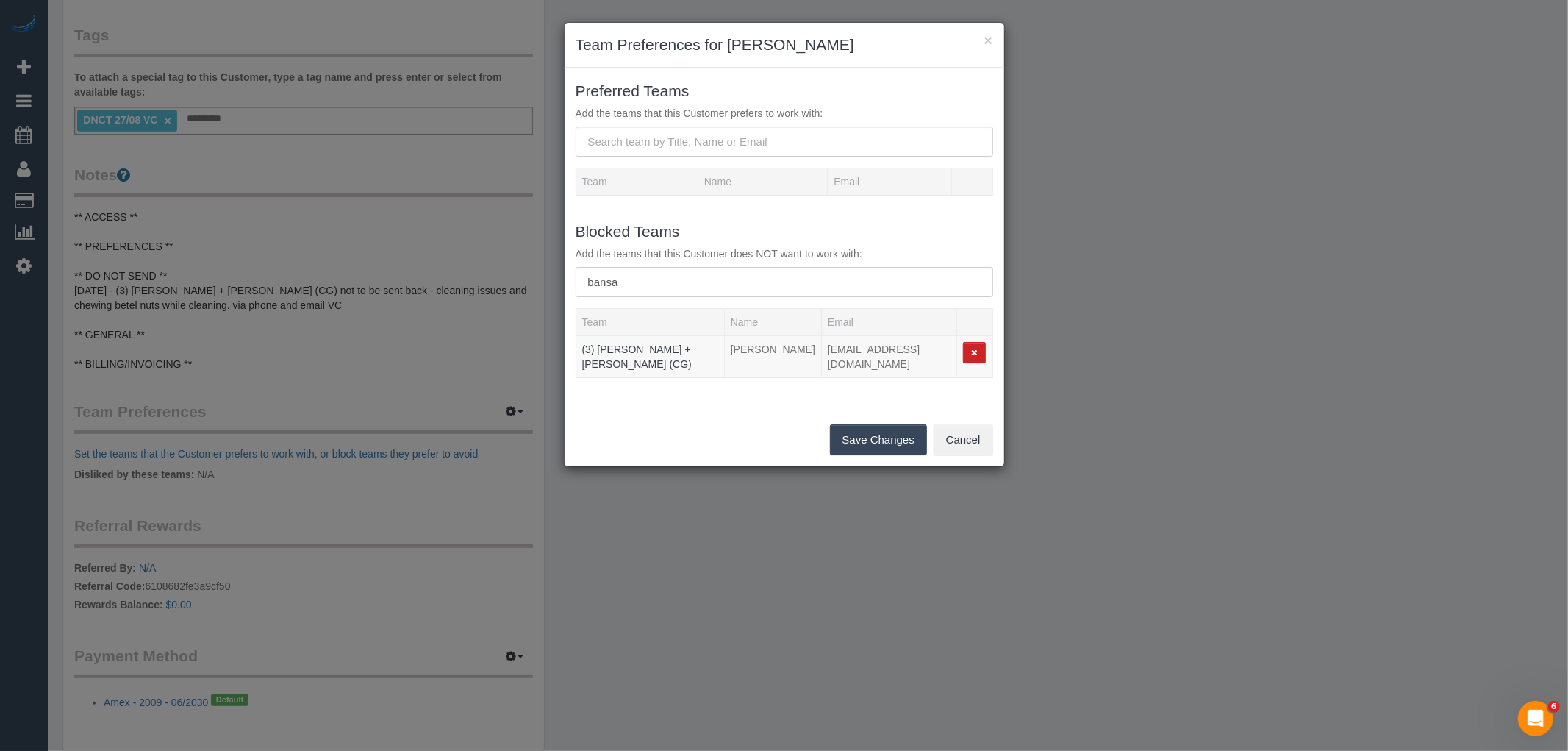
click at [883, 426] on button "Save Changes" at bounding box center [878, 439] width 97 height 31
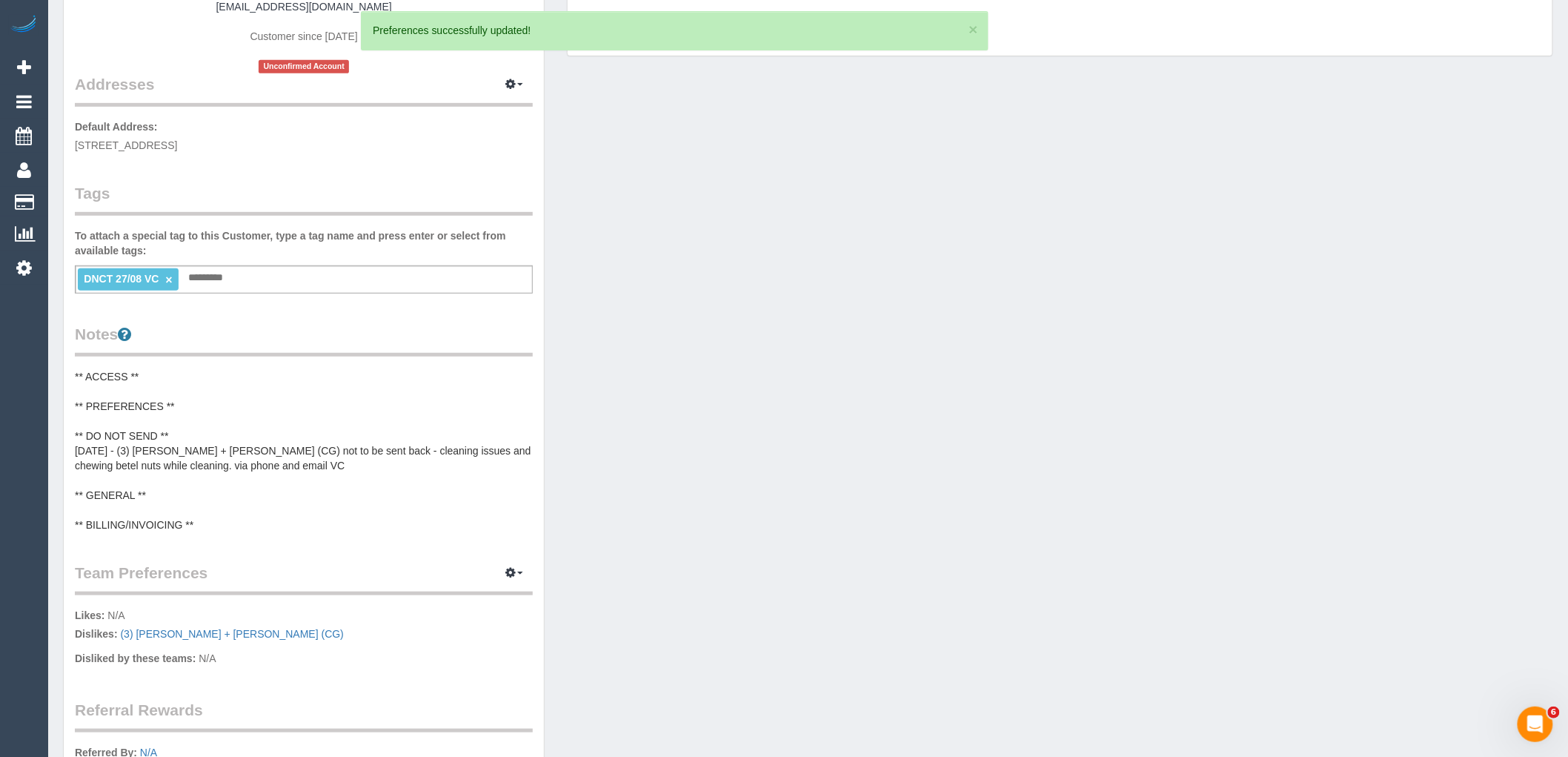
scroll to position [247, 0]
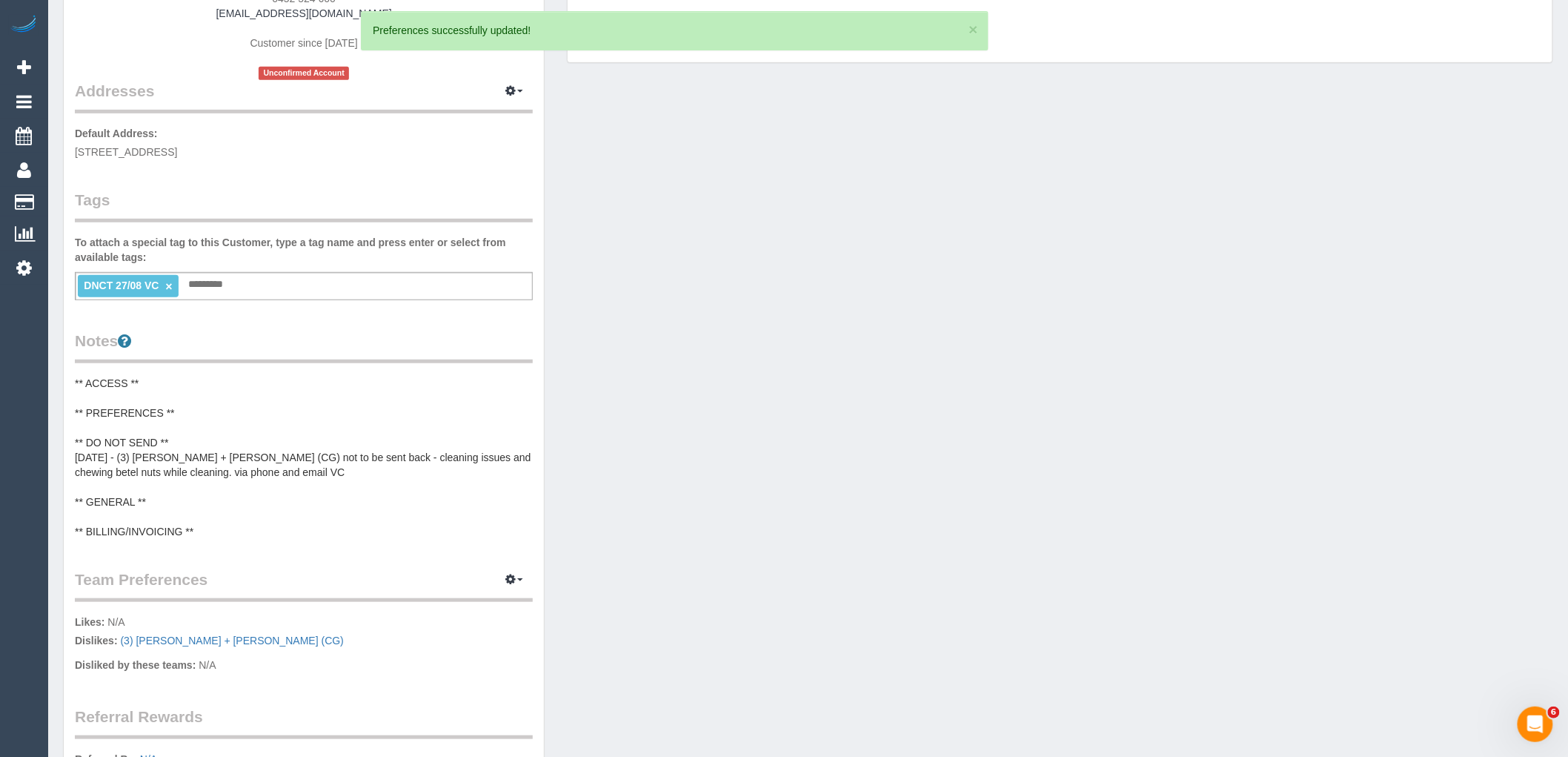
click at [169, 282] on link "×" at bounding box center [169, 286] width 7 height 12
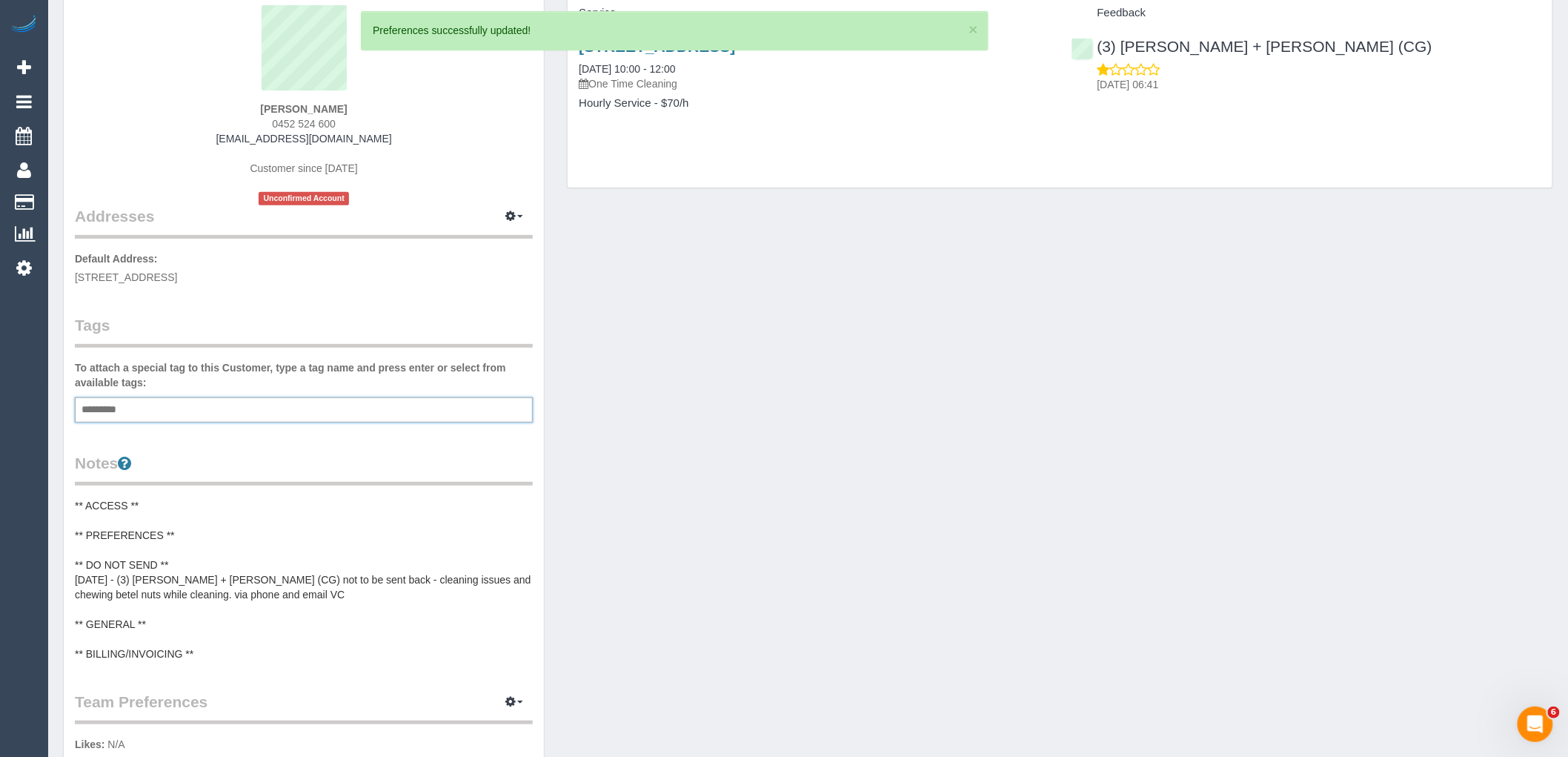
scroll to position [0, 0]
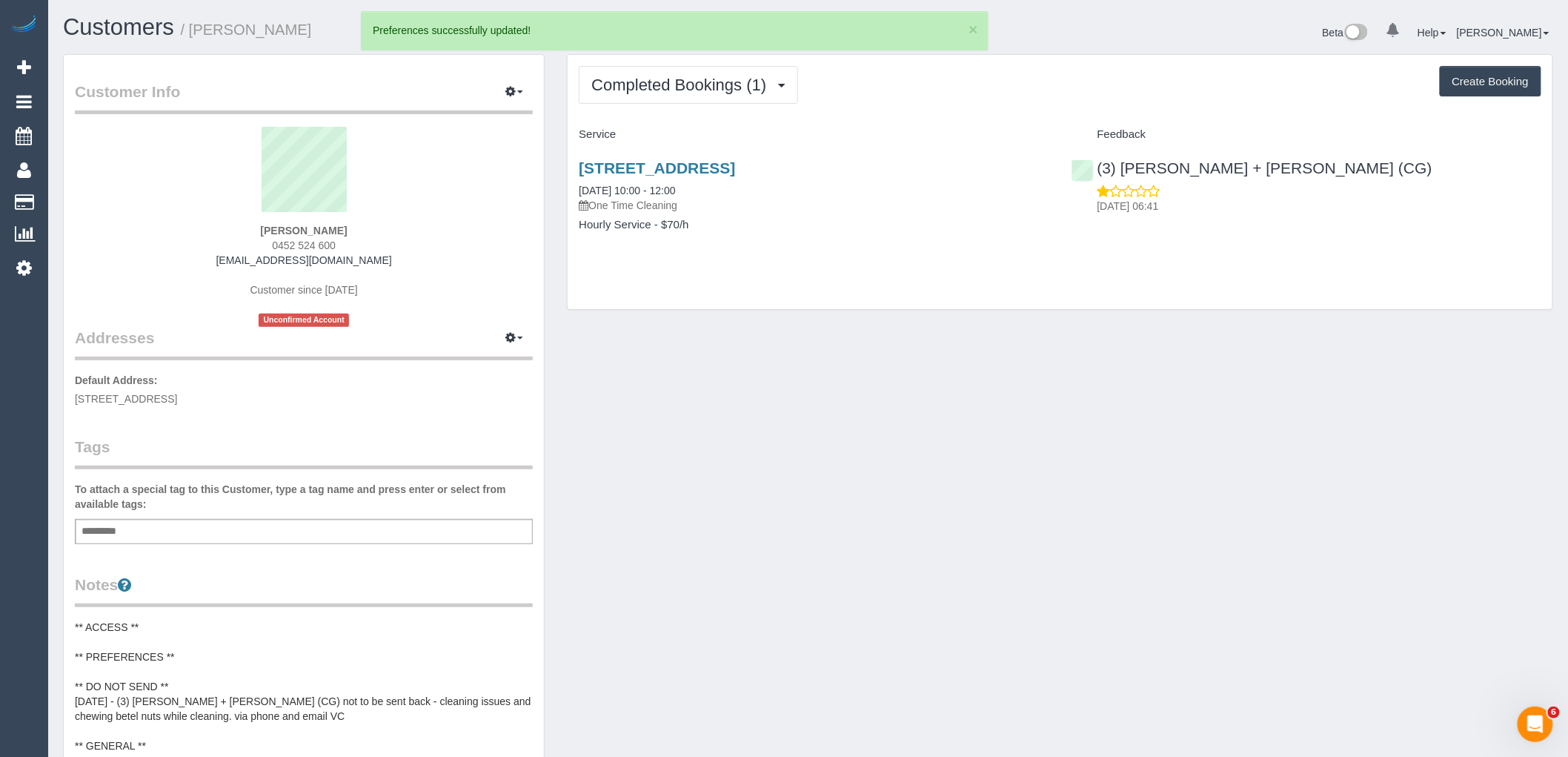
drag, startPoint x: 248, startPoint y: 226, endPoint x: 190, endPoint y: 230, distance: 58.1
click at [212, 226] on div "Ankkush Arora 0452 524 600 anarora@gmail.com Customer since 2025 Unconfirmed Ac…" at bounding box center [304, 227] width 458 height 200
copy strong "[PERSON_NAME]"
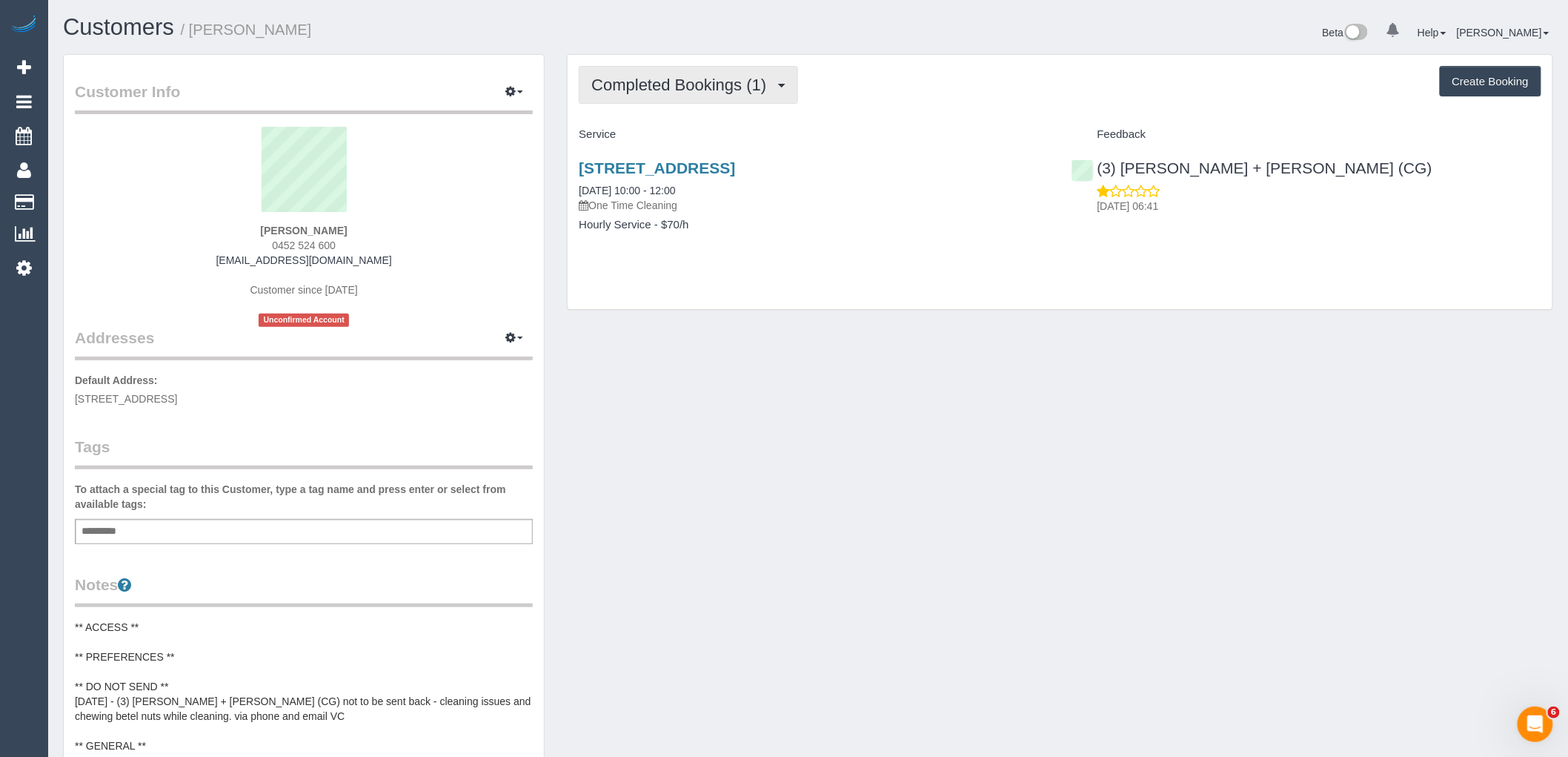
click at [707, 86] on span "Completed Bookings (1)" at bounding box center [682, 84] width 182 height 18
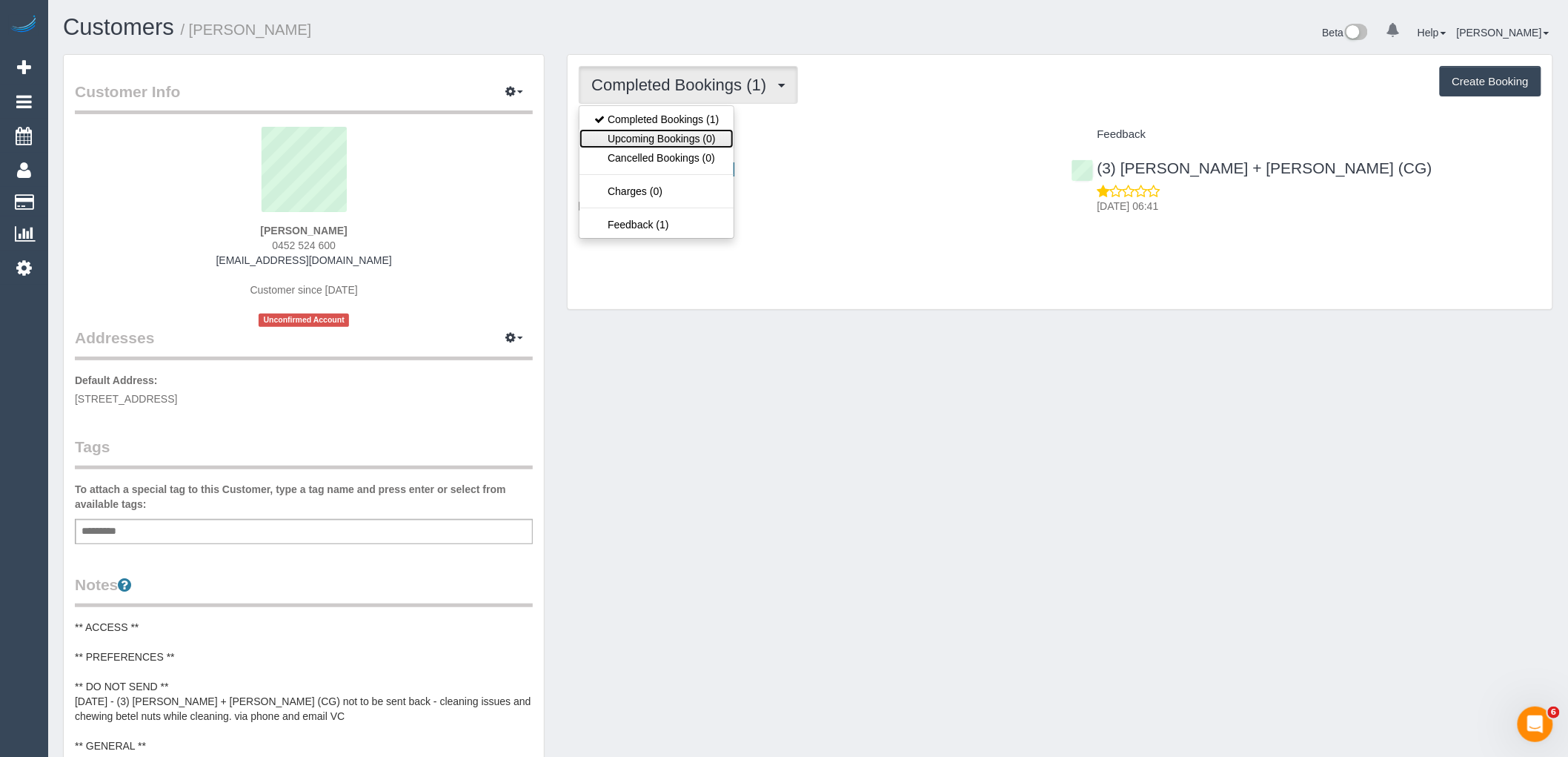
click at [726, 142] on link "Upcoming Bookings (0)" at bounding box center [657, 138] width 154 height 19
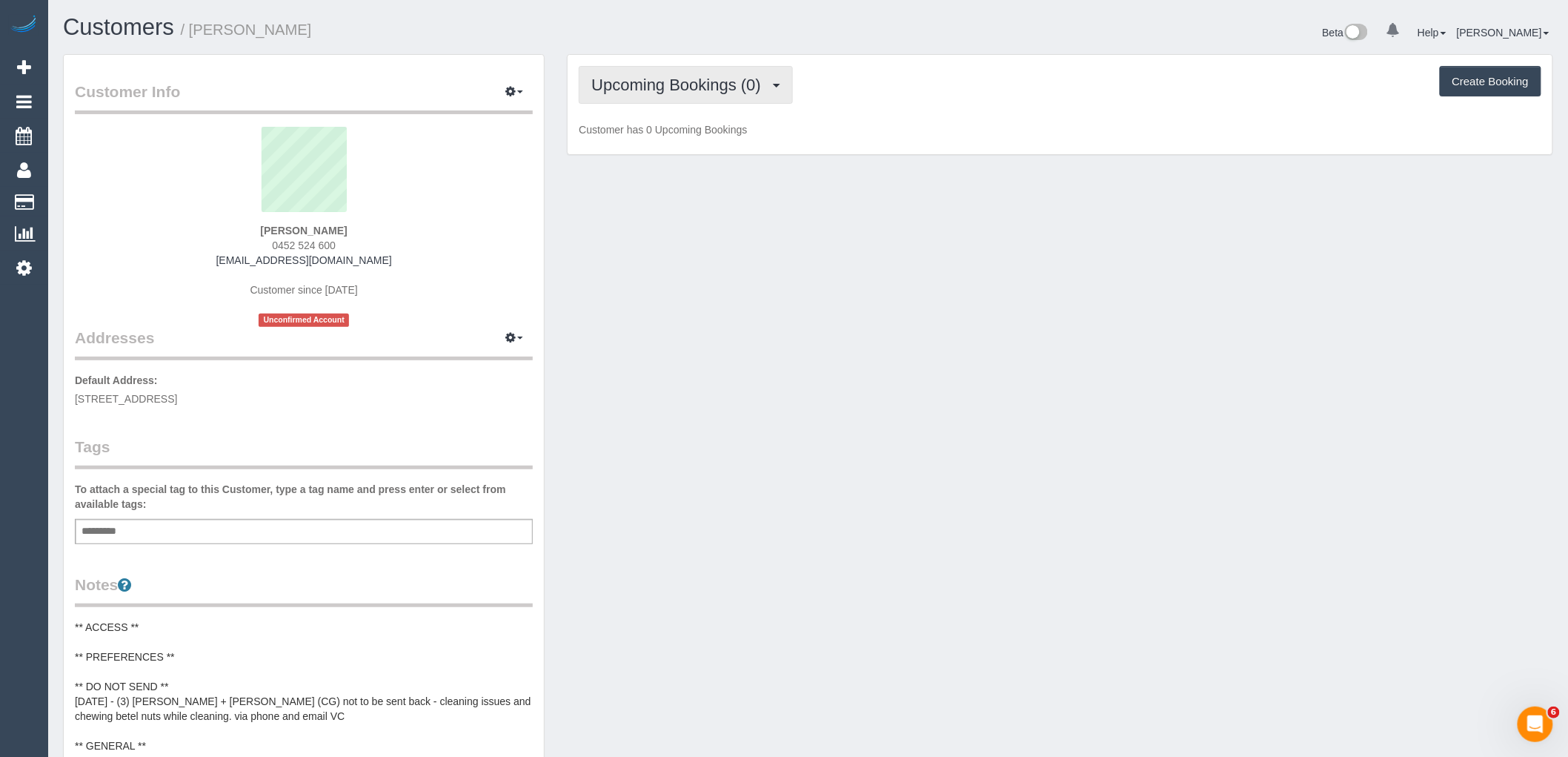
click at [760, 78] on span "Upcoming Bookings (0)" at bounding box center [680, 84] width 177 height 18
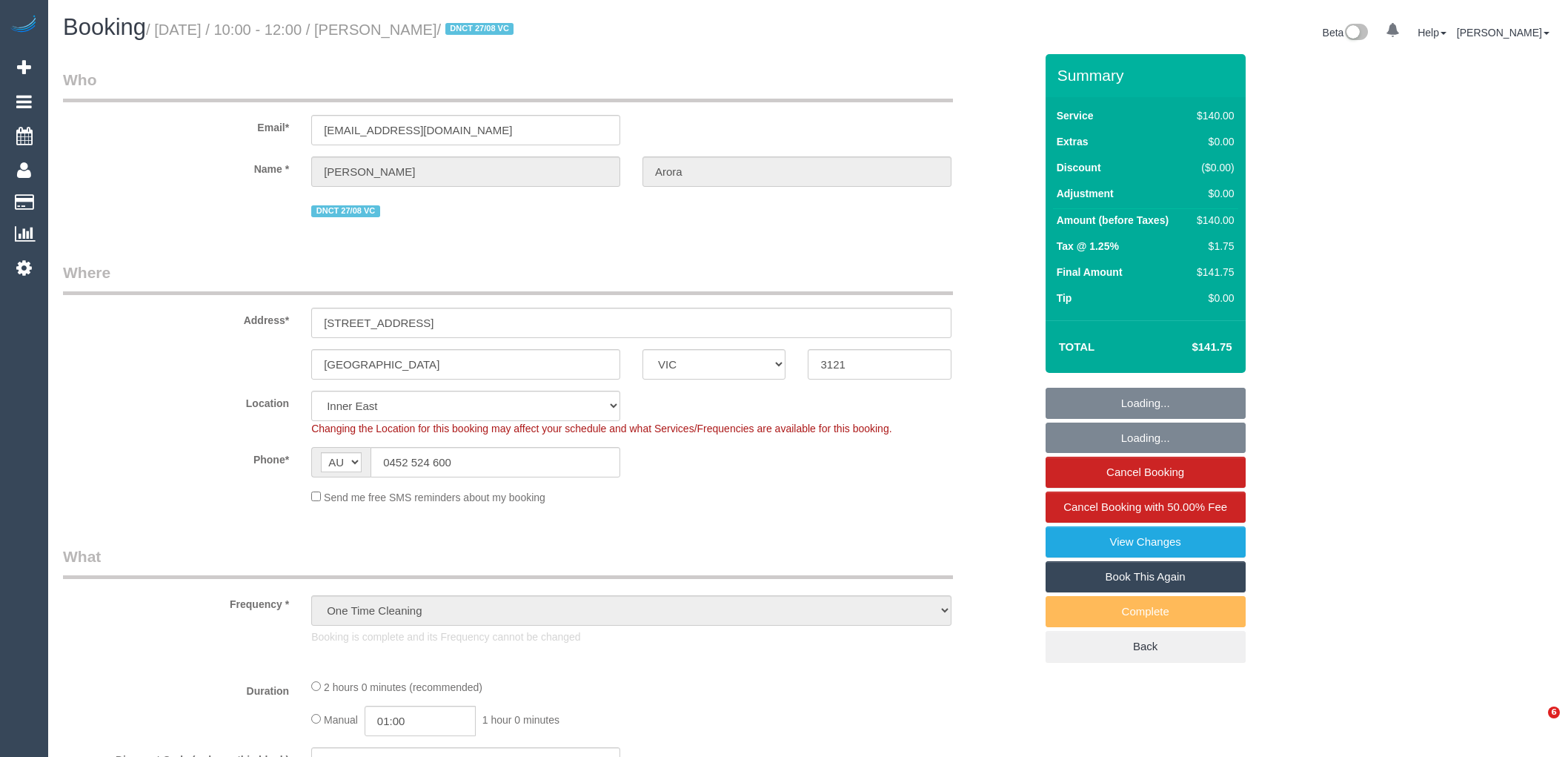
select select "VIC"
select select "number:28"
select select "number:14"
select select "number:20"
select select "number:25"
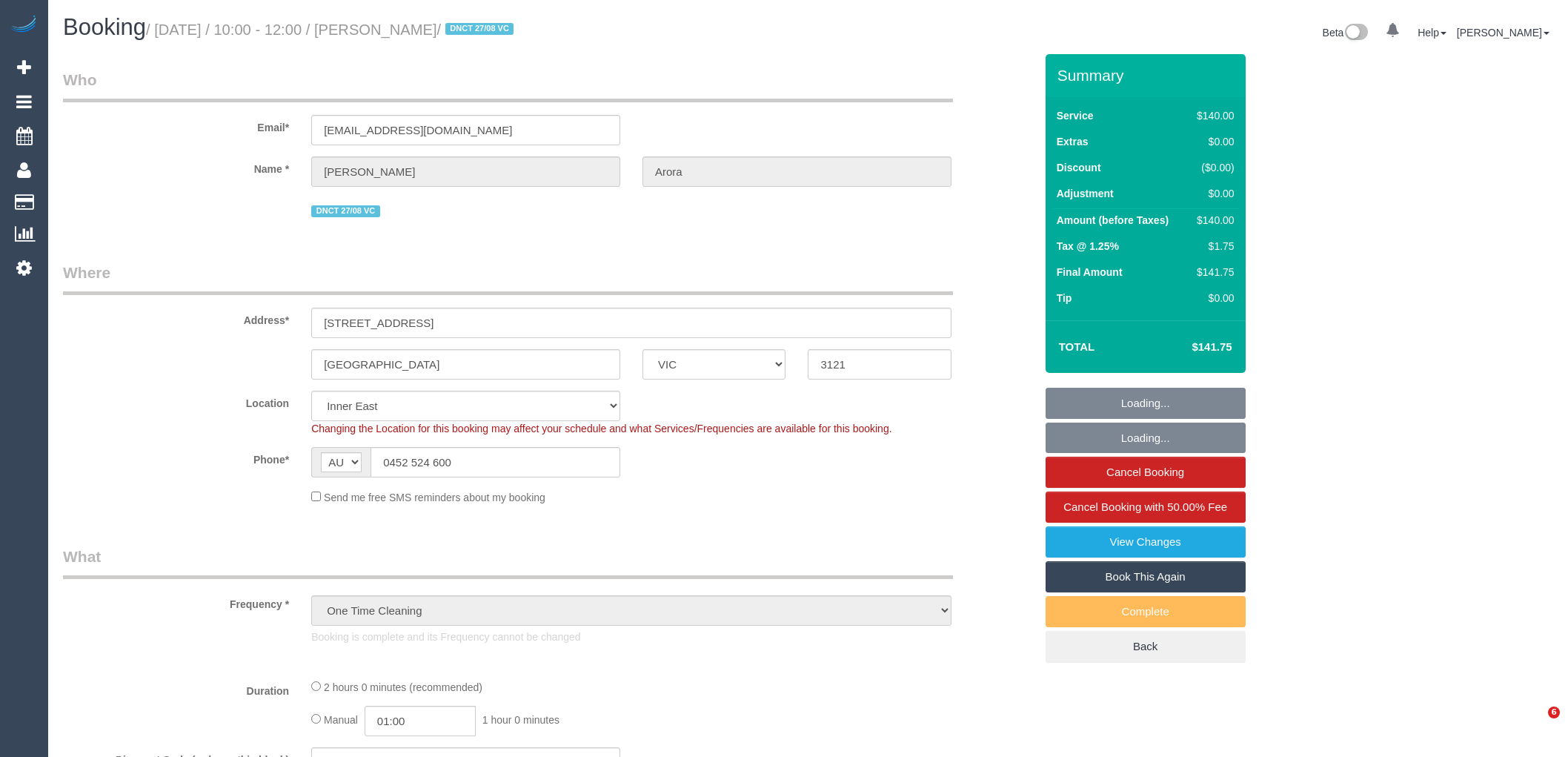
select select "object:1516"
select select "string:stripe-pm_1Ry5j42GScqysDRVrYo0qZy3"
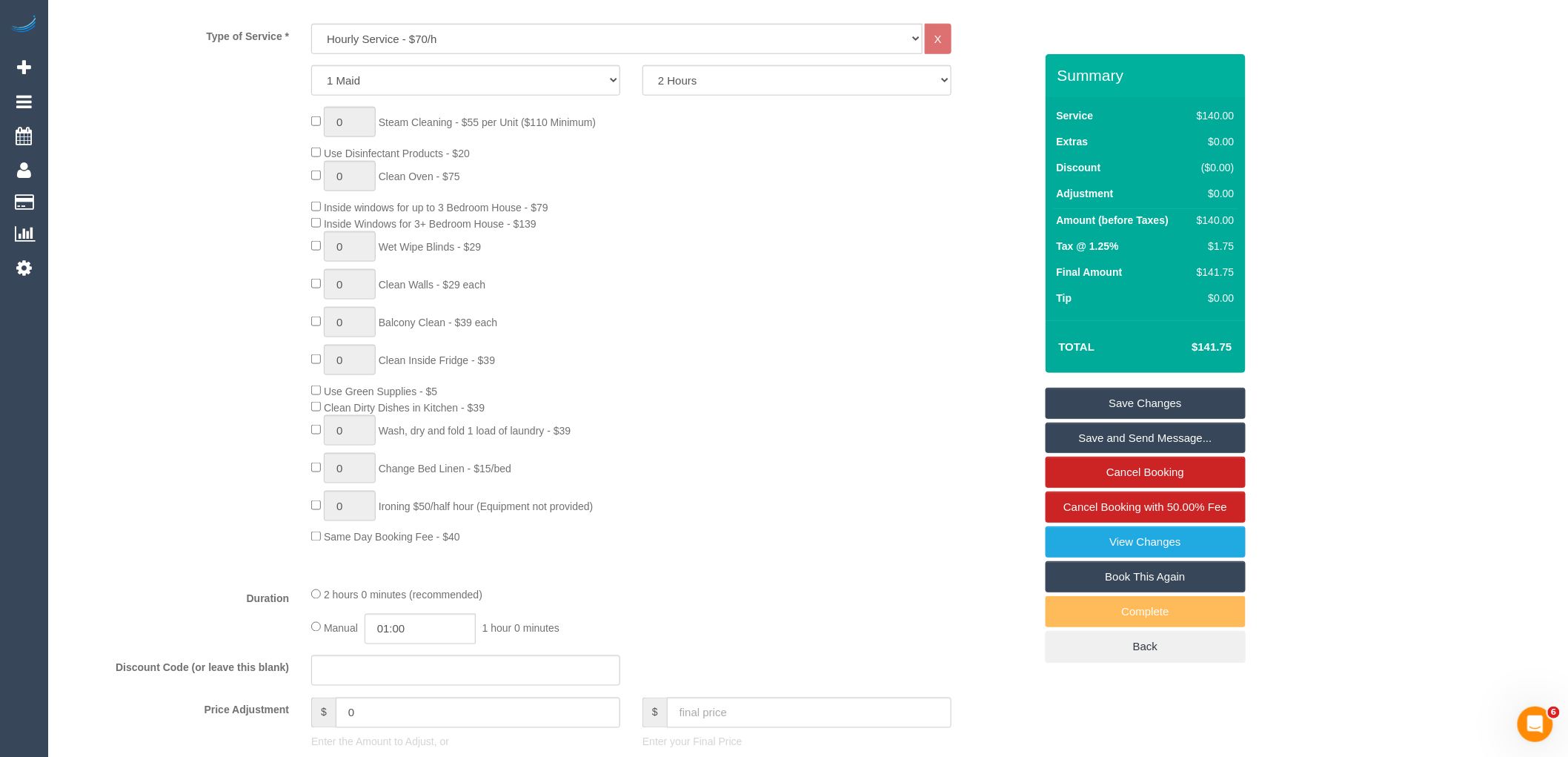
scroll to position [906, 0]
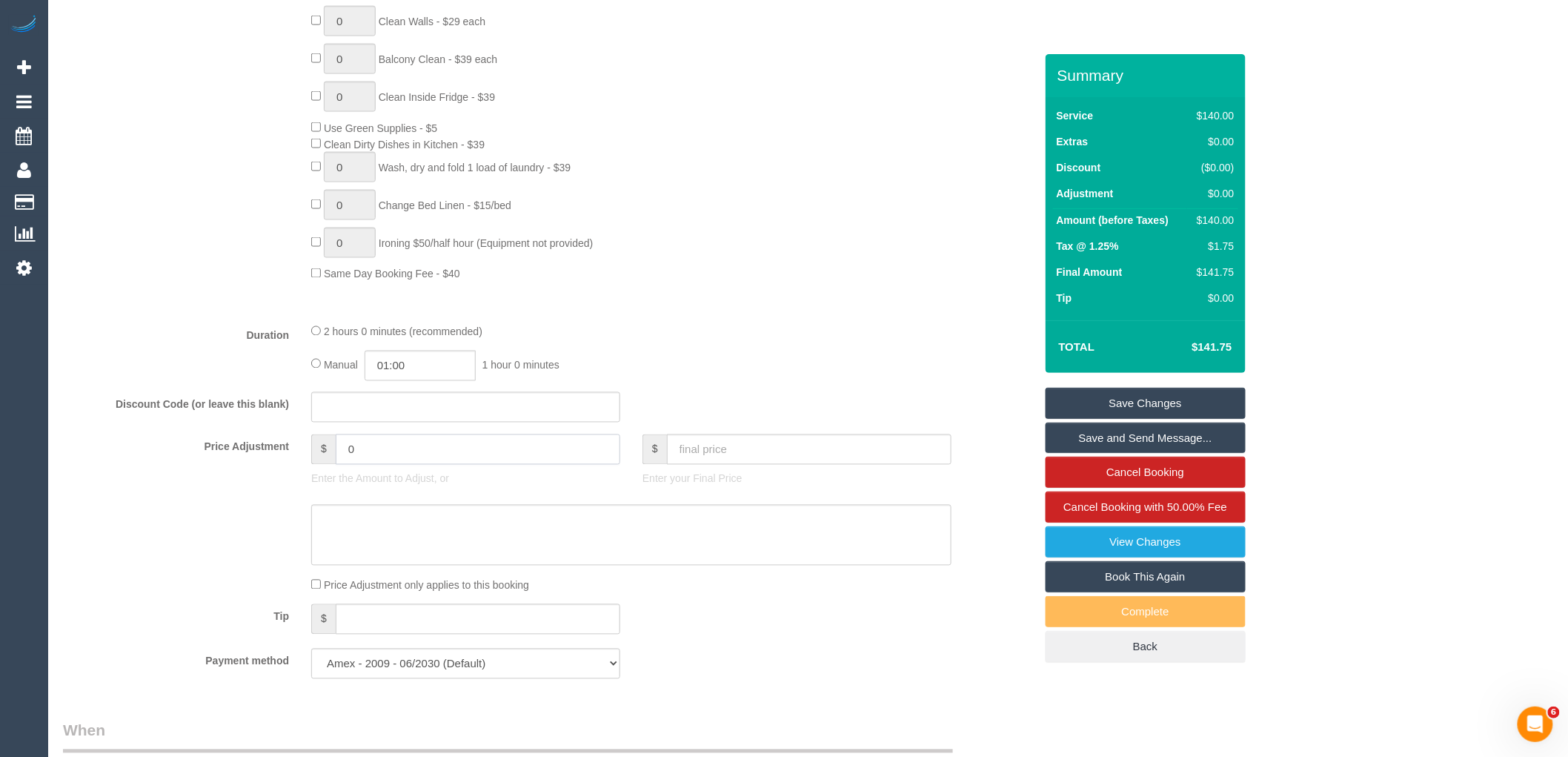
click at [386, 458] on input "0" at bounding box center [478, 449] width 285 height 30
type input "-70"
click at [438, 563] on textarea at bounding box center [631, 535] width 640 height 61
type textarea "Customer given 50% discount due to complaint via phone VC"
click at [1161, 408] on link "Save Changes" at bounding box center [1145, 403] width 200 height 31
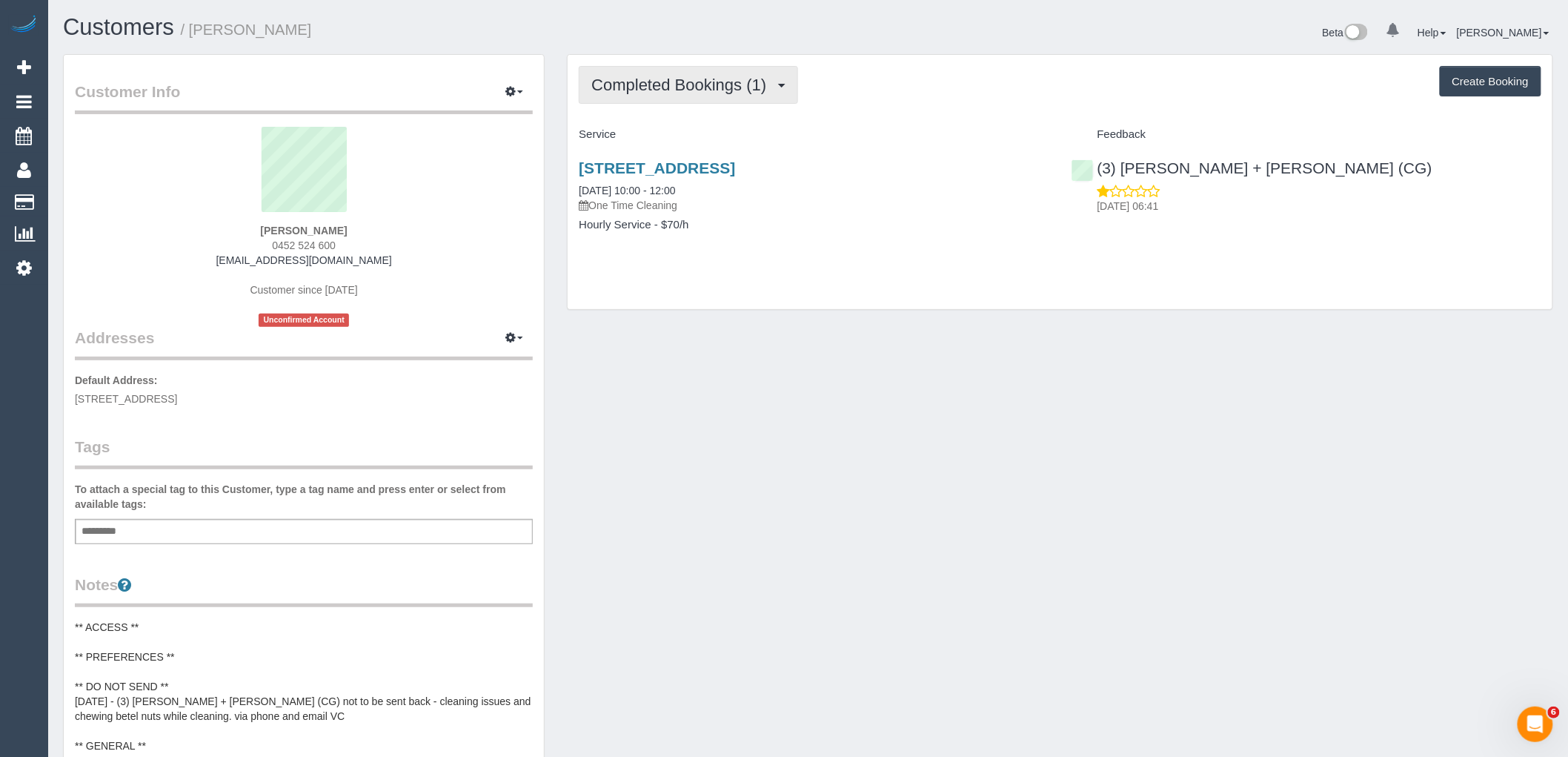
click at [640, 76] on span "Completed Bookings (1)" at bounding box center [682, 84] width 182 height 18
click at [924, 139] on h4 "Service" at bounding box center [813, 134] width 469 height 12
